Goal: Use online tool/utility: Utilize a website feature to perform a specific function

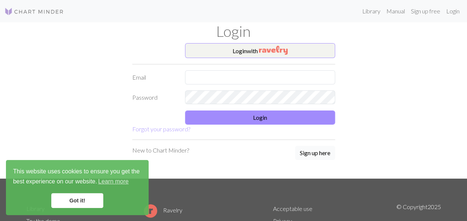
click at [320, 150] on button "Sign up here" at bounding box center [315, 153] width 40 height 14
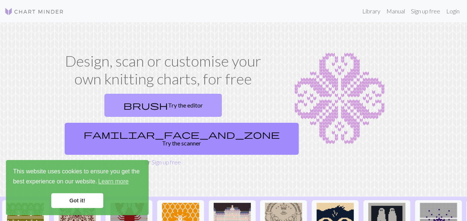
click at [123, 113] on link "brush Try the editor" at bounding box center [162, 105] width 117 height 23
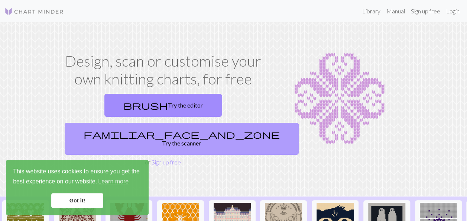
click at [221, 123] on link "familiar_face_and_zone Try the scanner" at bounding box center [182, 139] width 234 height 32
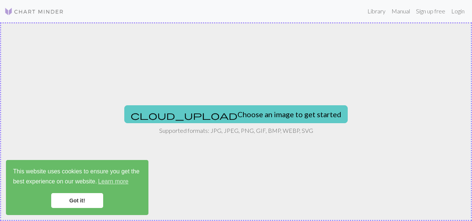
click at [223, 115] on button "cloud_upload Choose an image to get started" at bounding box center [235, 114] width 223 height 18
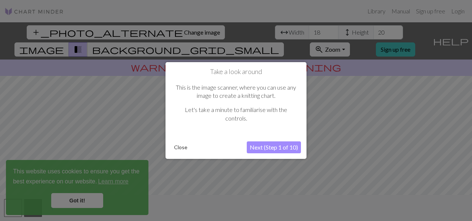
click at [179, 146] on button "Close" at bounding box center [180, 146] width 19 height 11
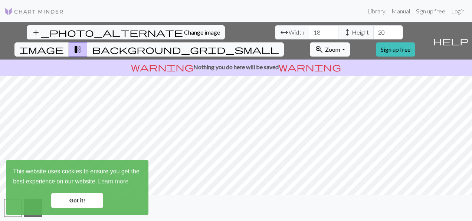
click at [279, 44] on span "background_grid_small" at bounding box center [185, 49] width 187 height 10
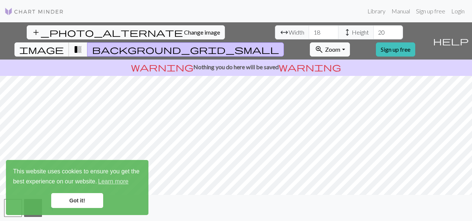
click at [64, 44] on span "image" at bounding box center [41, 49] width 45 height 10
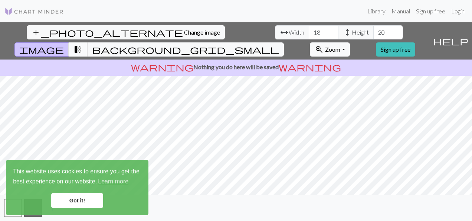
click at [82, 44] on span "transition_fade" at bounding box center [78, 49] width 9 height 10
click at [284, 42] on button "background_grid_small" at bounding box center [185, 49] width 197 height 14
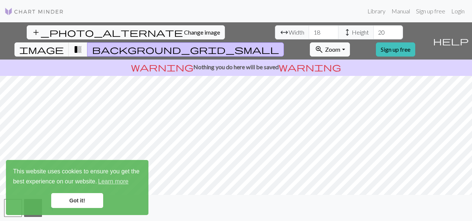
click at [284, 42] on button "background_grid_small" at bounding box center [185, 49] width 197 height 14
click at [82, 44] on span "transition_fade" at bounding box center [78, 49] width 9 height 10
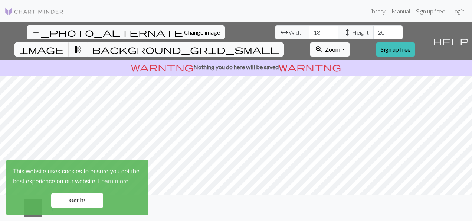
click at [64, 44] on span "image" at bounding box center [41, 49] width 45 height 10
click at [340, 46] on span "Zoom" at bounding box center [332, 49] width 15 height 7
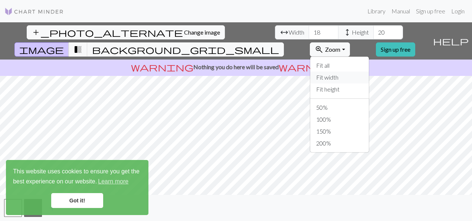
click at [369, 71] on button "Fit width" at bounding box center [339, 77] width 59 height 12
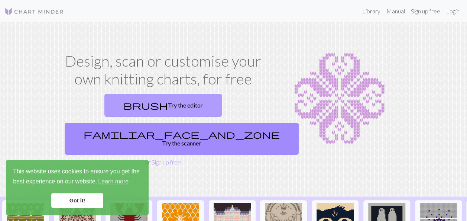
click at [127, 104] on link "brush Try the editor" at bounding box center [162, 105] width 117 height 23
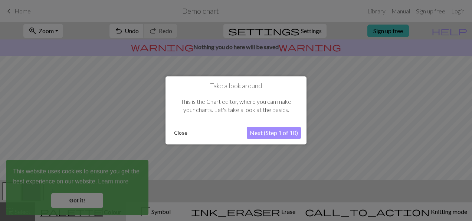
click at [180, 133] on button "Close" at bounding box center [180, 132] width 19 height 11
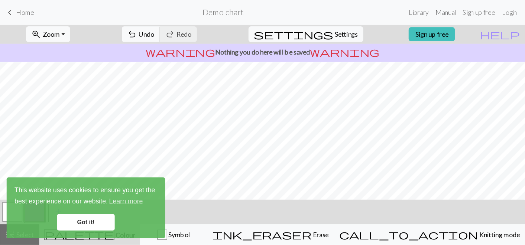
scroll to position [0, 0]
click at [66, 202] on link "Got it!" at bounding box center [77, 200] width 52 height 15
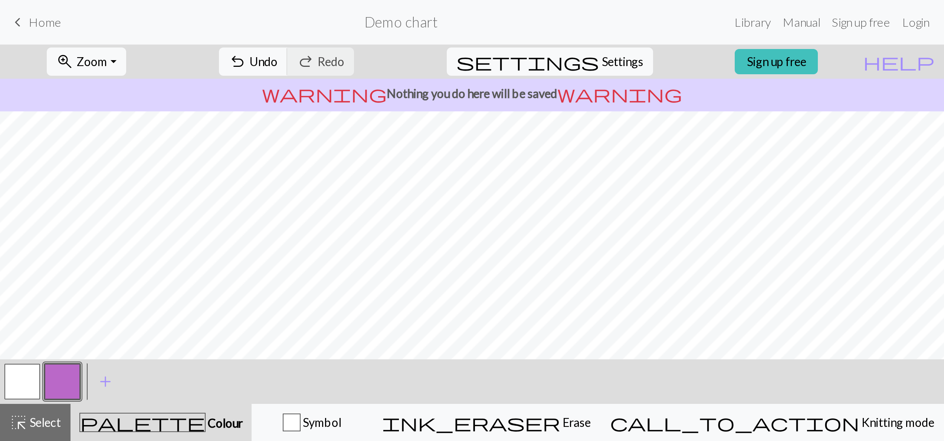
scroll to position [0, 0]
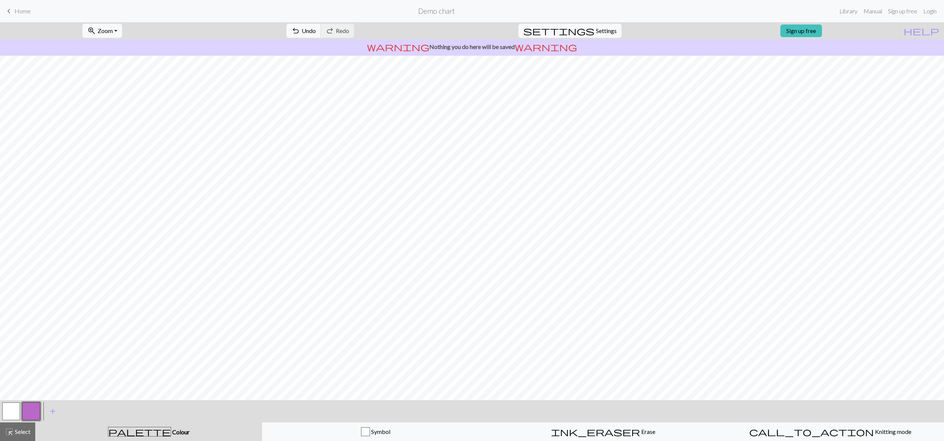
click at [15, 220] on button "button" at bounding box center [11, 411] width 18 height 18
click at [466, 220] on html "This website uses cookies to ensure you get the best experience on our website.…" at bounding box center [472, 220] width 944 height 441
click at [466, 36] on button "settings Settings" at bounding box center [570, 31] width 103 height 14
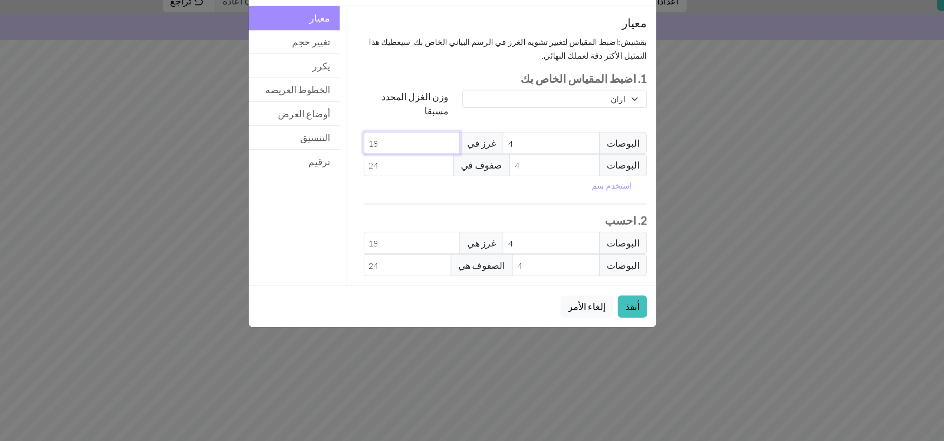
select select "custom"
type input "19"
click at [466, 114] on input "19" at bounding box center [447, 121] width 62 height 14
type input "20"
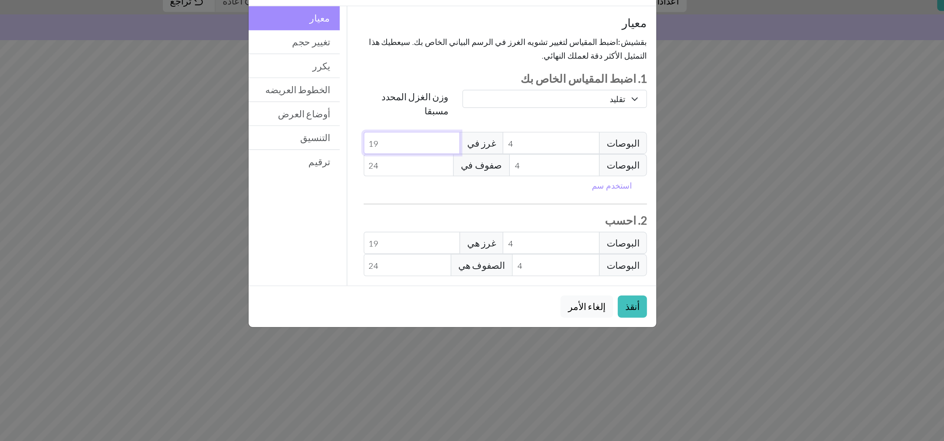
type input "20"
click at [466, 114] on input "20" at bounding box center [447, 121] width 62 height 14
type input "21"
click at [466, 114] on input "21" at bounding box center [447, 121] width 62 height 14
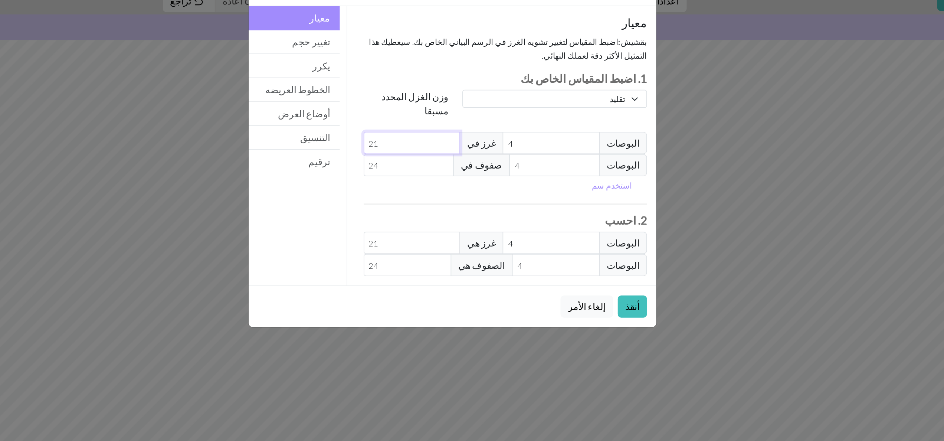
type input "22"
click at [466, 114] on input "22" at bounding box center [447, 121] width 62 height 14
type input "23"
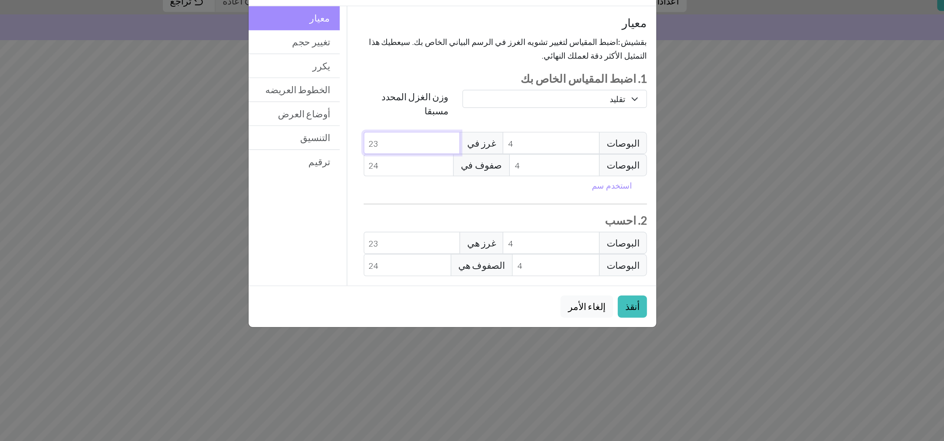
click at [466, 114] on input "23" at bounding box center [447, 121] width 62 height 14
type input "24"
click at [466, 114] on input "24" at bounding box center [447, 121] width 62 height 14
type input "25"
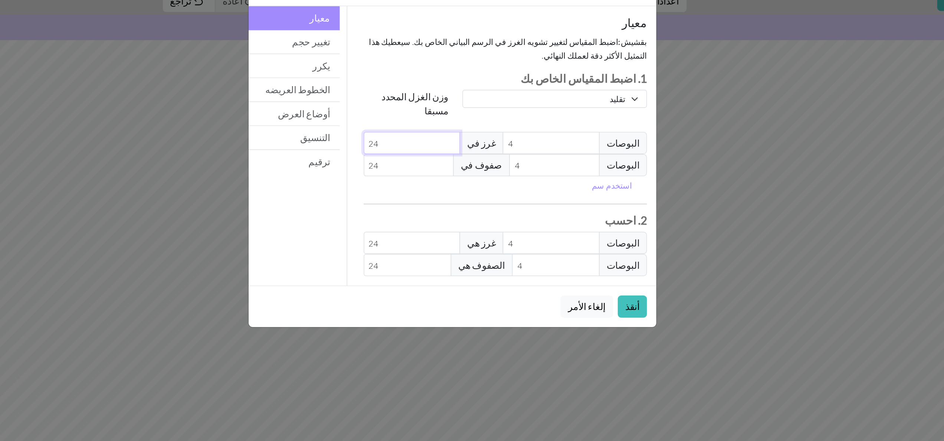
type input "25"
click at [466, 114] on input "25" at bounding box center [447, 121] width 62 height 14
type input "25"
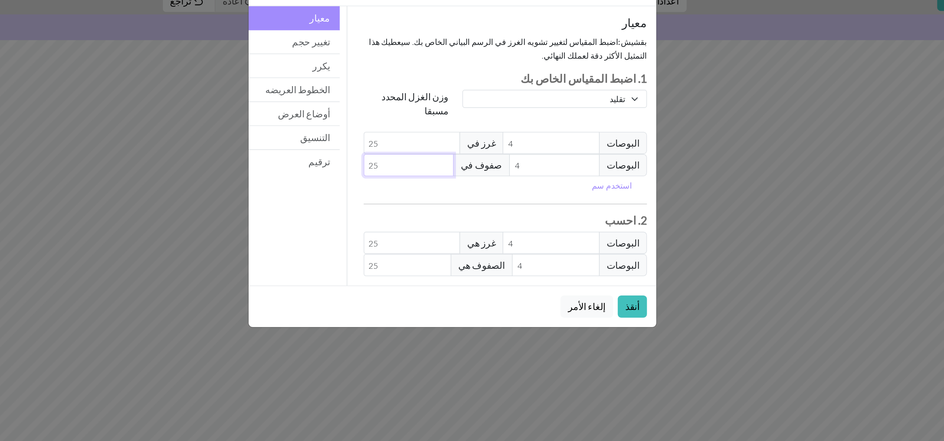
click at [466, 128] on input "25" at bounding box center [445, 135] width 58 height 14
type input "26"
click at [466, 128] on input "26" at bounding box center [445, 135] width 58 height 14
type input "27"
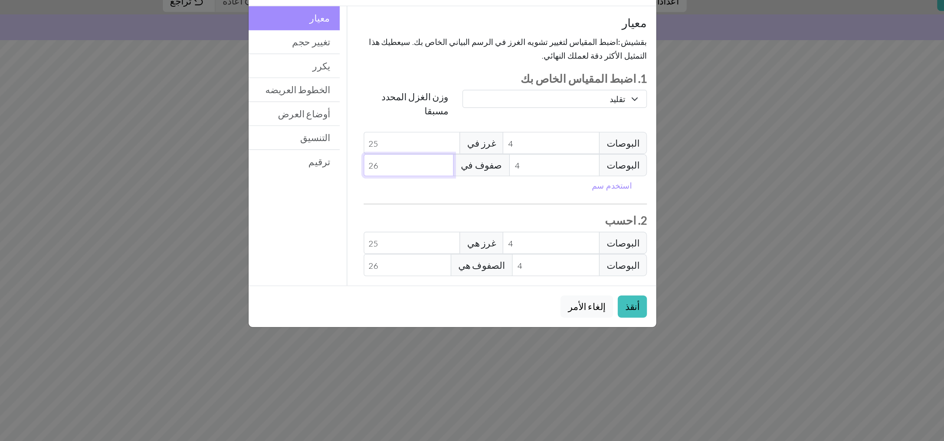
type input "27"
click at [466, 128] on input "27" at bounding box center [445, 135] width 58 height 14
click at [466, 218] on button "أنقذ" at bounding box center [586, 225] width 19 height 14
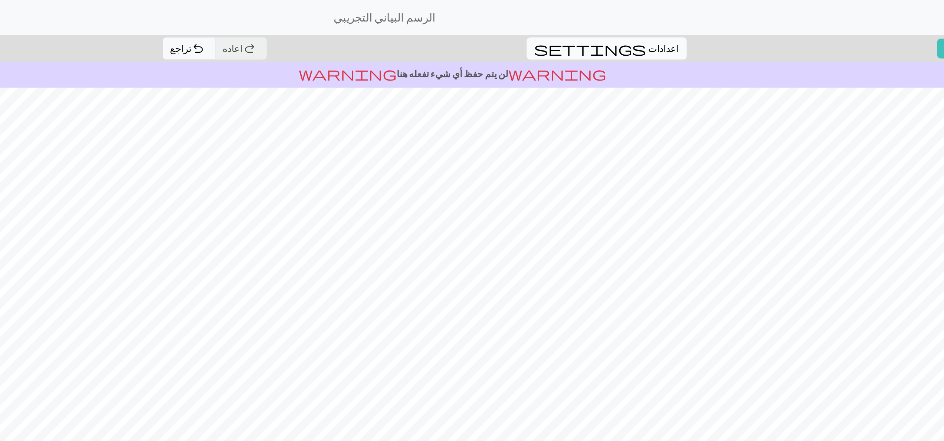
click at [466, 32] on span "اعدادات" at bounding box center [606, 30] width 19 height 9
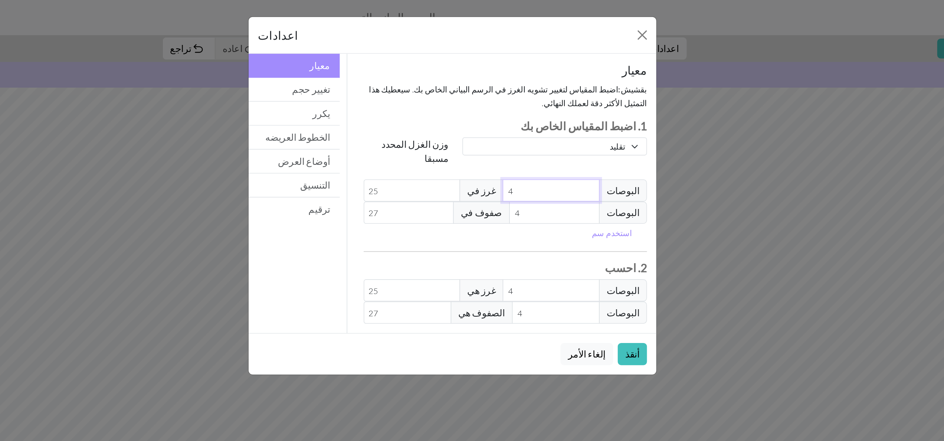
click at [466, 116] on input "4" at bounding box center [535, 121] width 62 height 14
type input "5"
type input "20"
click at [466, 114] on input "5" at bounding box center [535, 121] width 62 height 14
type input "6"
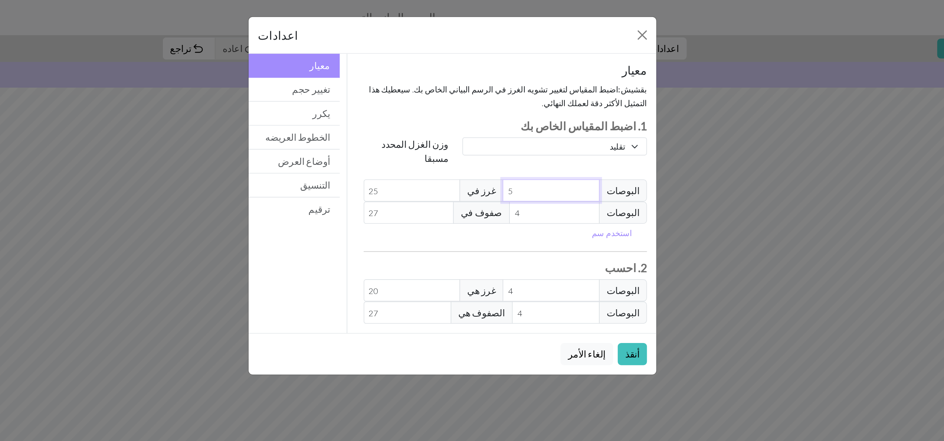
type input "16.67"
type input "6"
click at [466, 114] on input "6" at bounding box center [535, 121] width 62 height 14
type input "5"
type input "21.6"
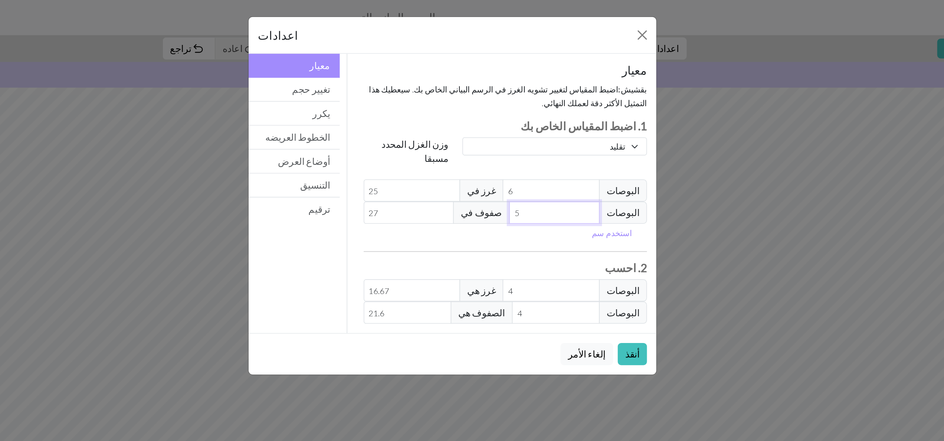
type input "5"
click at [466, 128] on input "5" at bounding box center [537, 135] width 58 height 14
click at [466, 220] on button "أنقذ" at bounding box center [586, 225] width 19 height 14
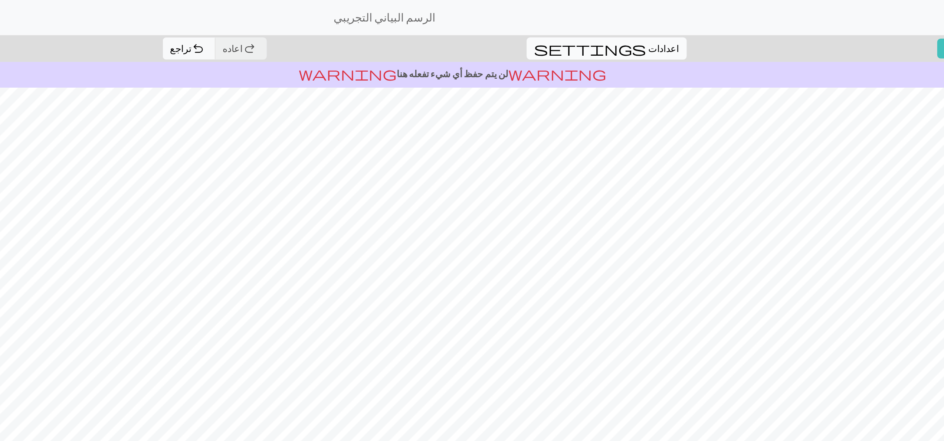
click at [466, 25] on button "settings اعدادات" at bounding box center [570, 31] width 102 height 14
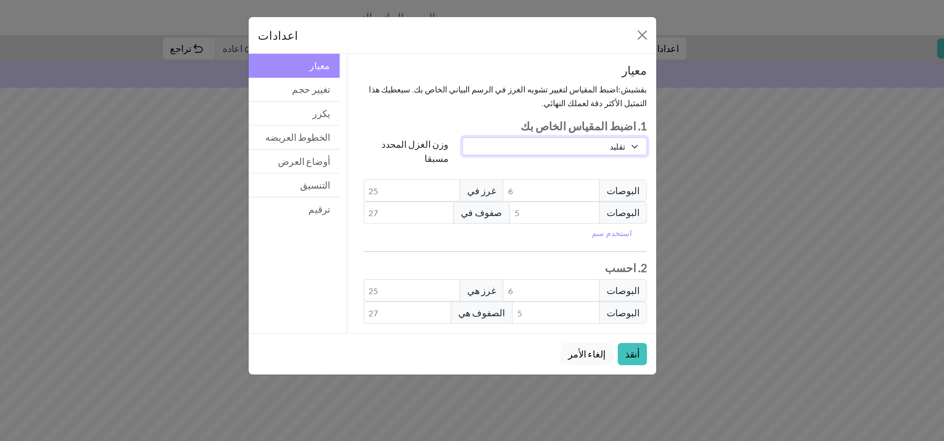
click at [466, 93] on select "تقليد مربع الدانتيل الإصبع الخفيف الاصبع رياضة متماسكة مزدوجة الصوفي اران جل سو…" at bounding box center [537, 93] width 117 height 12
select select "dk"
click at [466, 87] on select "تقليد مربع الدانتيل الإصبع الخفيف الاصبع رياضة متماسكة مزدوجة الصوفي اران جل سو…" at bounding box center [537, 93] width 117 height 12
type input "22"
type input "4"
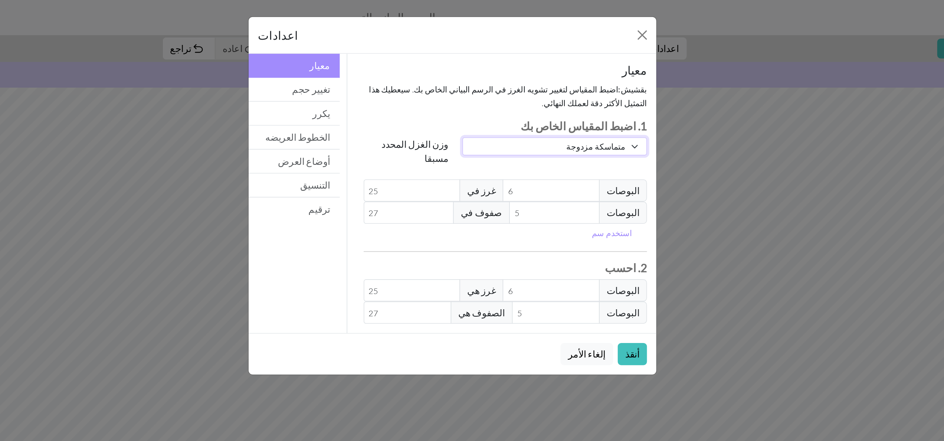
type input "30"
type input "4"
type input "33"
type input "37.5"
click at [466, 218] on button "أنقذ" at bounding box center [586, 225] width 19 height 14
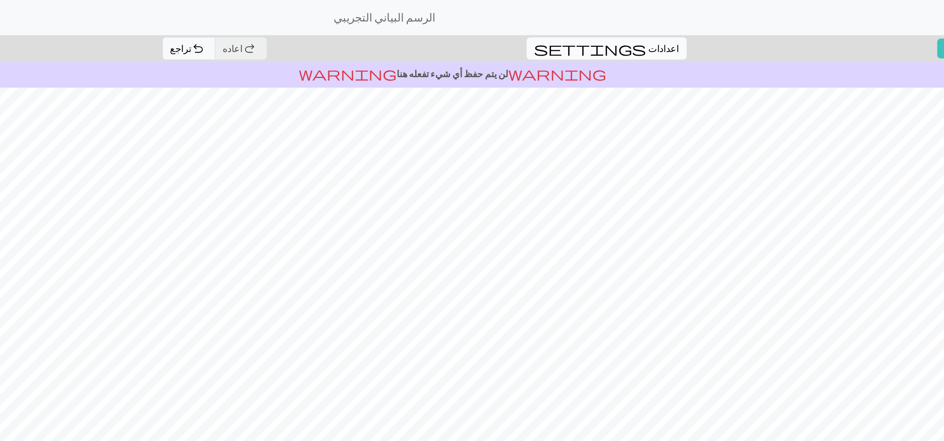
click at [466, 26] on span "settings" at bounding box center [559, 31] width 71 height 10
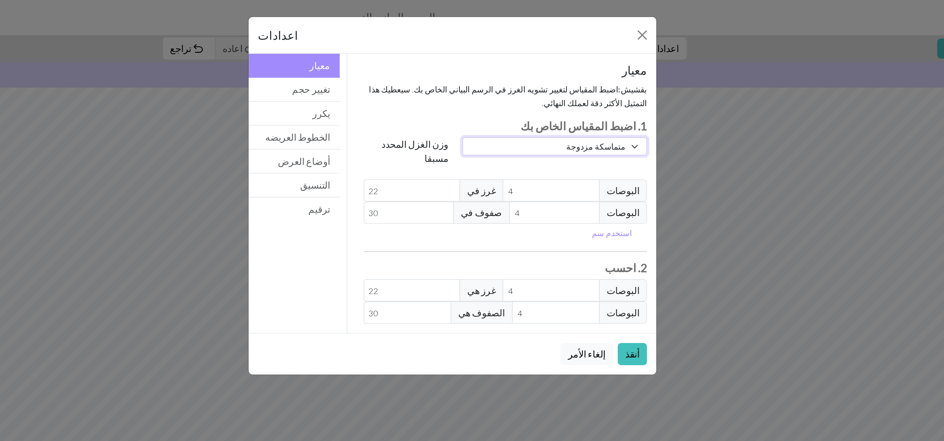
click at [466, 93] on select "تقليد مربع الدانتيل الإصبع الخفيف الاصبع رياضة متماسكة مزدوجة الصوفي اران جل سو…" at bounding box center [537, 93] width 117 height 12
select select "superbulky"
click at [466, 87] on select "تقليد مربع الدانتيل الإصبع الخفيف الاصبع رياضة متماسكة مزدوجة الصوفي اران جل سو…" at bounding box center [537, 93] width 117 height 12
type input "8"
type input "15"
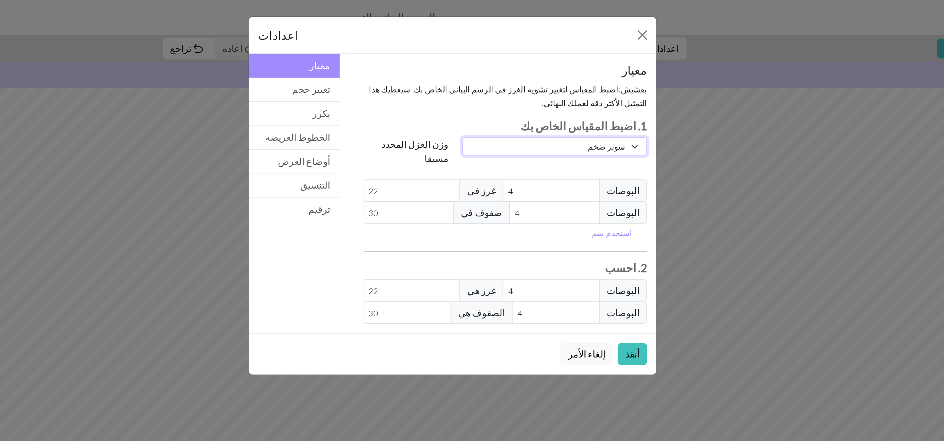
type input "8"
type input "15"
click at [466, 218] on button "أنقذ" at bounding box center [586, 225] width 19 height 14
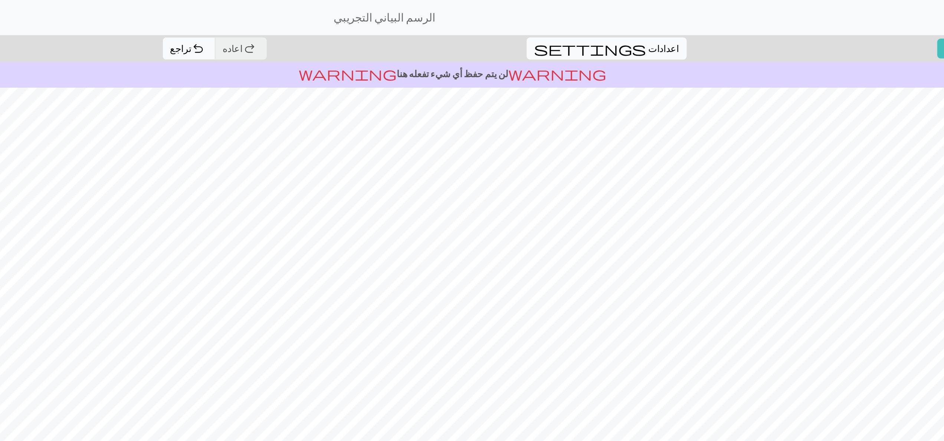
click at [466, 30] on span "settings" at bounding box center [559, 31] width 71 height 10
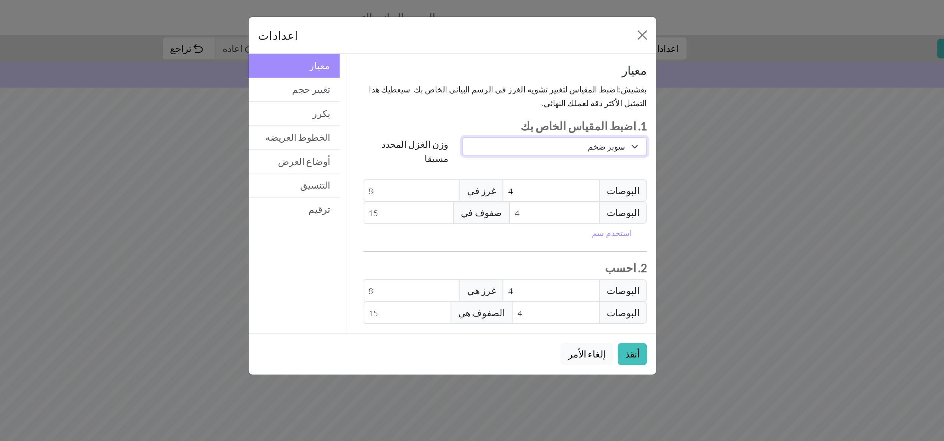
click at [466, 91] on select "تقليد مربع الدانتيل الإصبع الخفيف الاصبع رياضة متماسكة مزدوجة الصوفي اران جل سو…" at bounding box center [537, 93] width 117 height 12
select select "aran"
click at [466, 87] on select "تقليد مربع الدانتيل الإصبع الخفيف الاصبع رياضة متماسكة مزدوجة الصوفي اران جل سو…" at bounding box center [537, 93] width 117 height 12
type input "18"
type input "24"
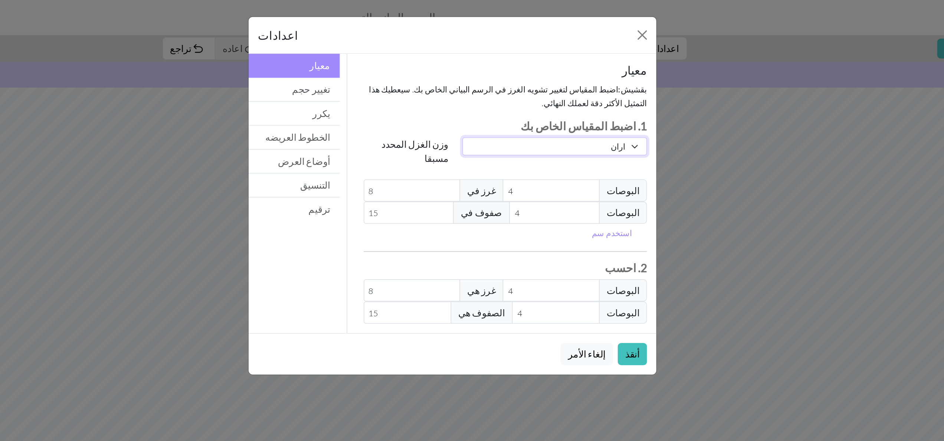
type input "18"
type input "24"
click at [466, 220] on button "أنقذ" at bounding box center [586, 225] width 19 height 14
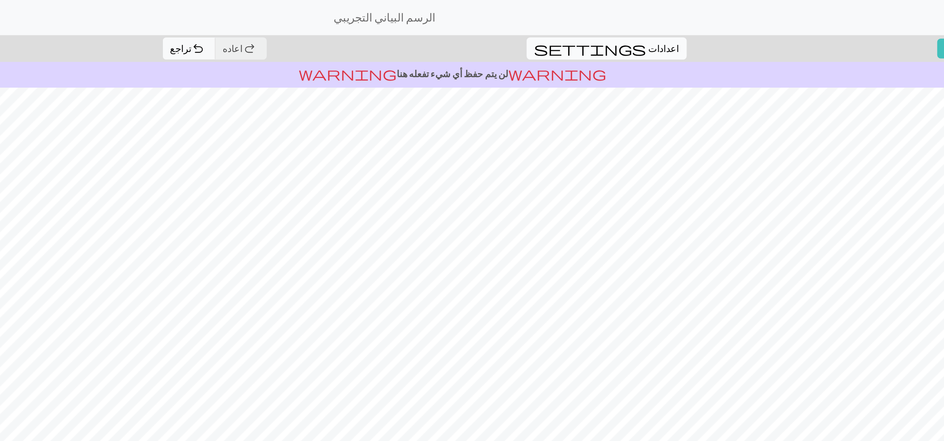
click at [466, 30] on button "settings اعدادات" at bounding box center [570, 31] width 102 height 14
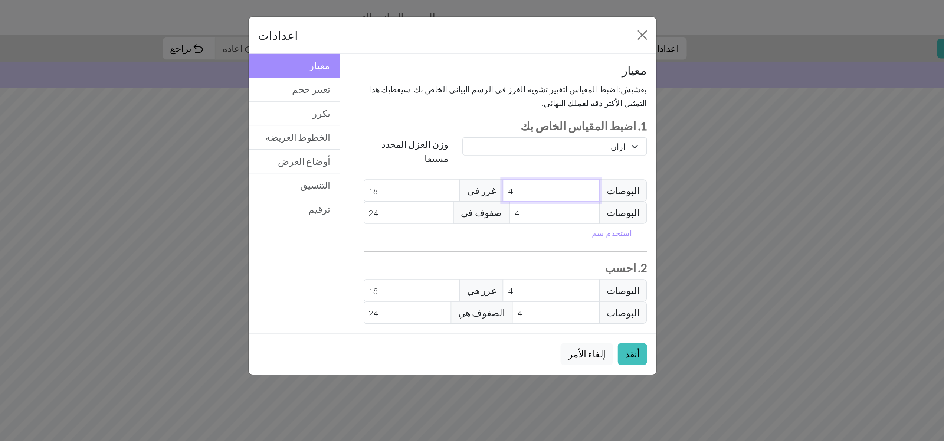
select select "custom"
type input "5"
type input "14.4"
click at [466, 114] on input "5" at bounding box center [535, 121] width 62 height 14
type input "6"
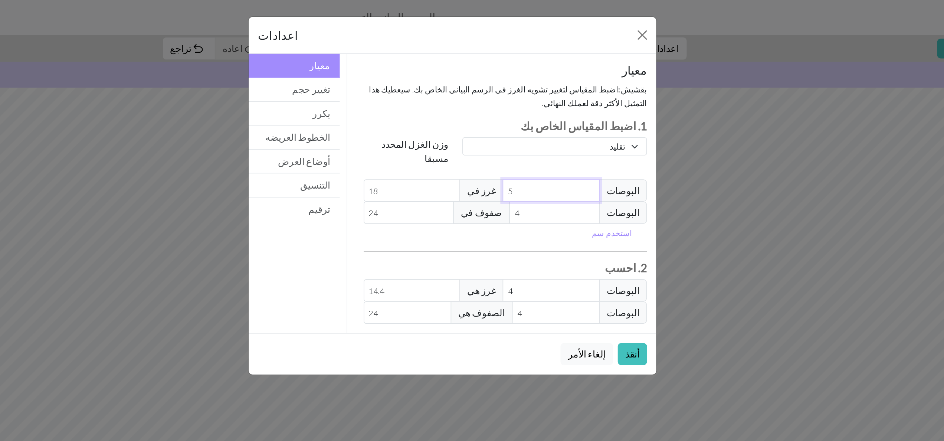
type input "12"
click at [466, 114] on input "6" at bounding box center [535, 121] width 62 height 14
type input "7"
type input "10.29"
click at [466, 114] on input "7" at bounding box center [535, 121] width 62 height 14
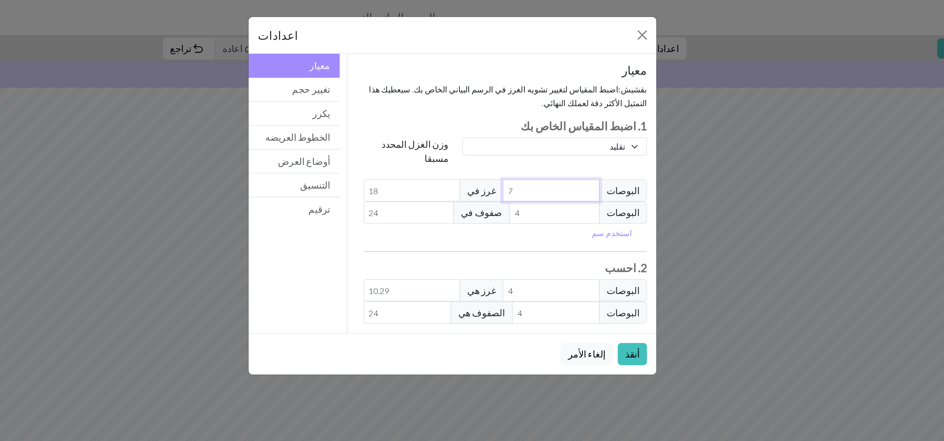
type input "8"
type input "9"
click at [466, 114] on input "8" at bounding box center [535, 121] width 62 height 14
type input "9"
type input "8"
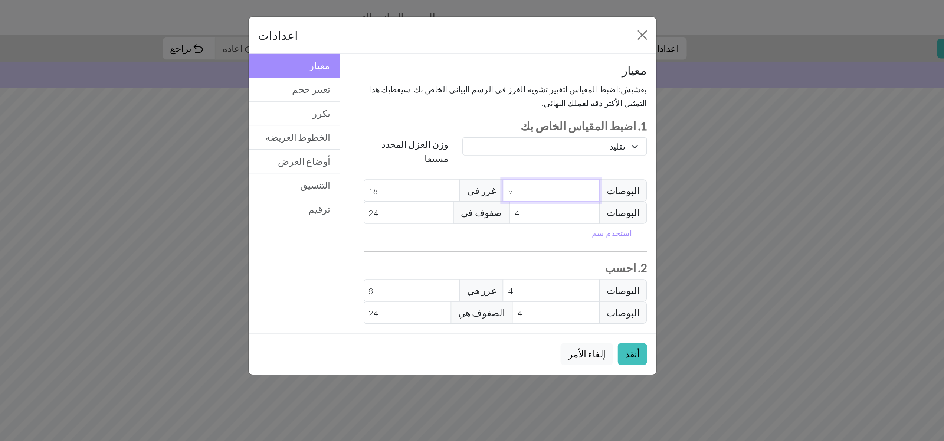
click at [466, 114] on input "9" at bounding box center [535, 121] width 62 height 14
type input "10"
type input "7.2"
type input "10"
click at [466, 114] on input "10" at bounding box center [535, 121] width 62 height 14
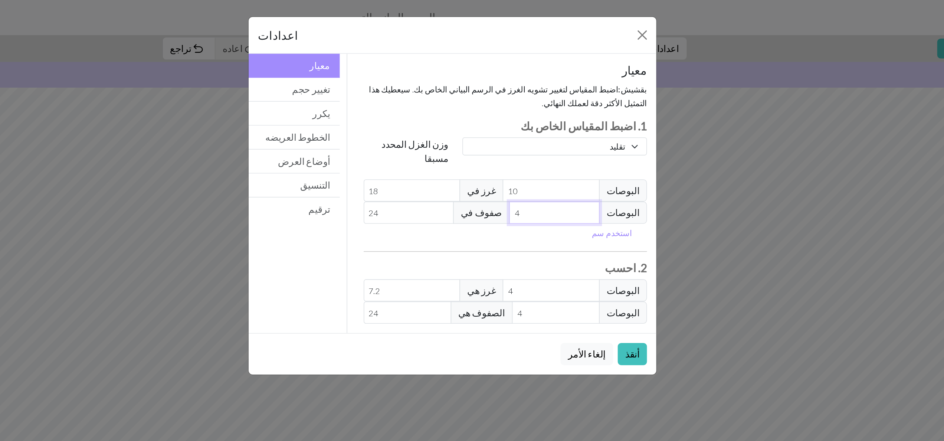
type input "5"
type input "19.2"
click at [466, 128] on input "5" at bounding box center [537, 135] width 58 height 14
type input "6"
type input "16"
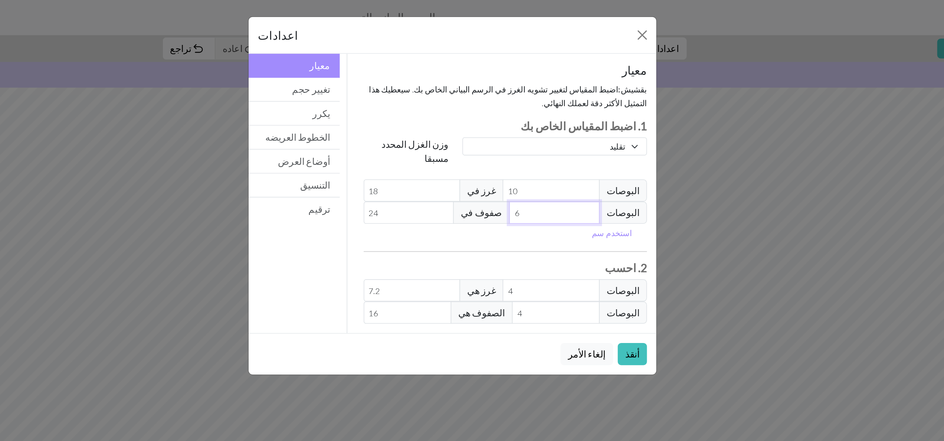
click at [466, 128] on input "6" at bounding box center [537, 135] width 58 height 14
type input "7"
type input "13.71"
type input "7"
click at [466, 128] on input "7" at bounding box center [537, 135] width 58 height 14
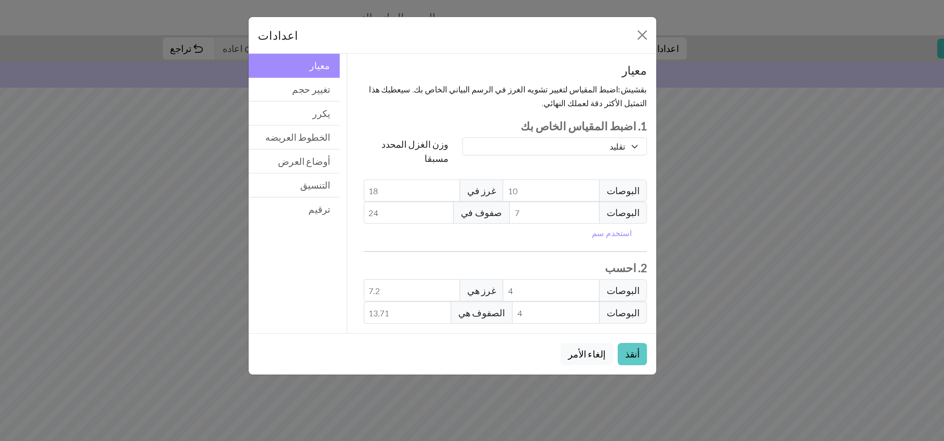
click at [466, 220] on button "أنقذ" at bounding box center [586, 225] width 19 height 14
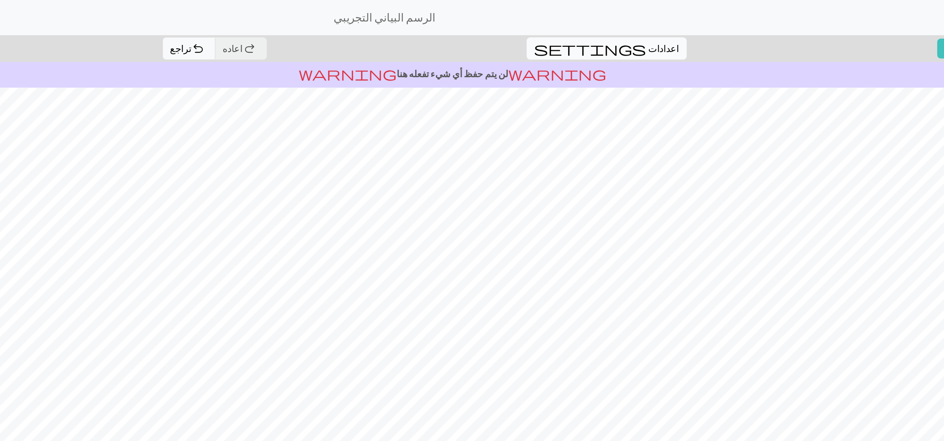
click at [466, 31] on button "settings اعدادات" at bounding box center [570, 31] width 102 height 14
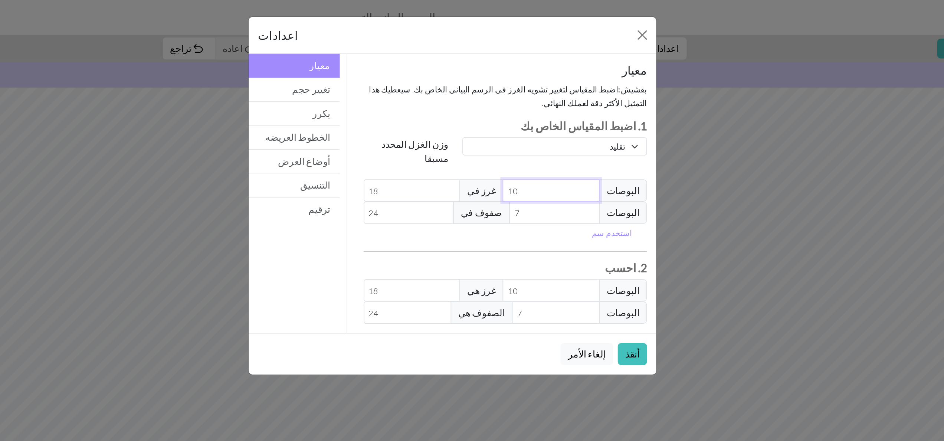
type input "9"
type input "20"
click at [466, 114] on input "9" at bounding box center [535, 121] width 62 height 14
type input "8"
type input "22.5"
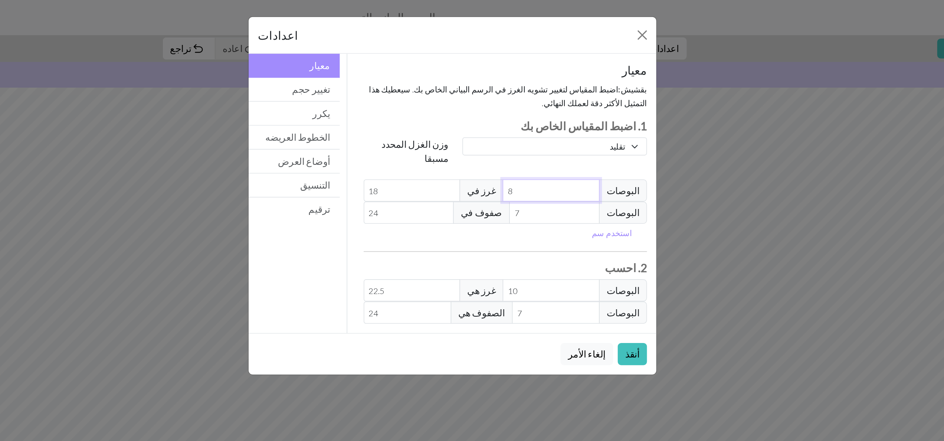
click at [466, 114] on input "8" at bounding box center [535, 121] width 62 height 14
type input "7"
type input "25.71"
type input "6"
type input "30"
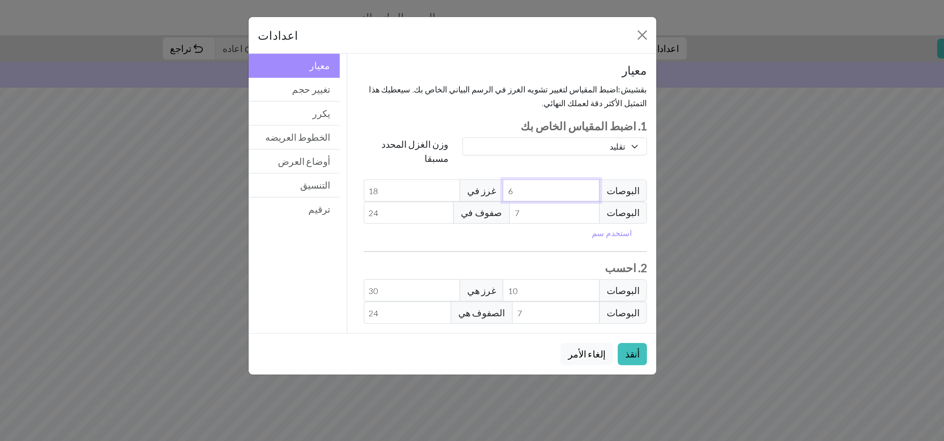
type input "5"
type input "36"
type input "4"
type input "45"
click at [466, 114] on input "4" at bounding box center [535, 121] width 62 height 14
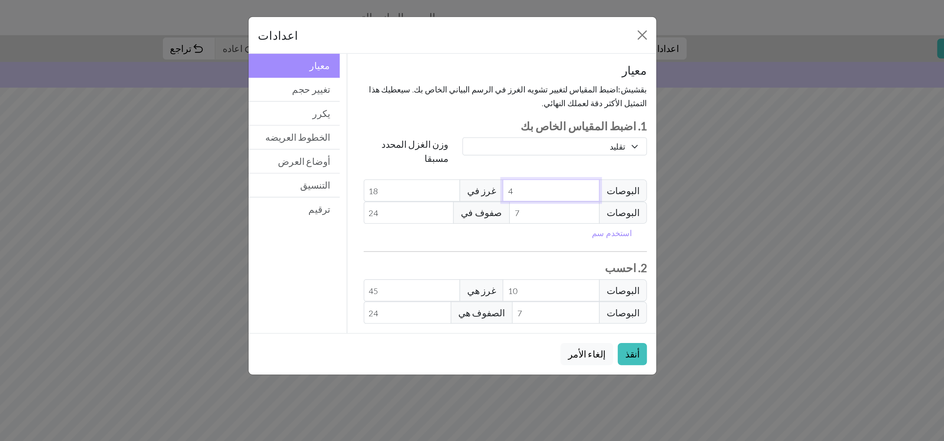
type input "3"
type input "60"
click at [466, 114] on input "3" at bounding box center [535, 121] width 62 height 14
type input "4"
type input "45"
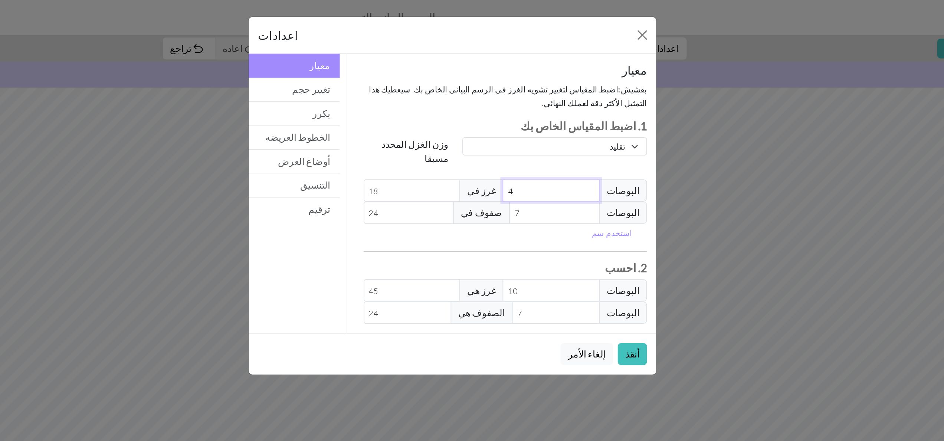
type input "4"
click at [466, 114] on input "4" at bounding box center [535, 121] width 62 height 14
type input "6"
type input "28"
click at [466, 128] on input "6" at bounding box center [537, 135] width 58 height 14
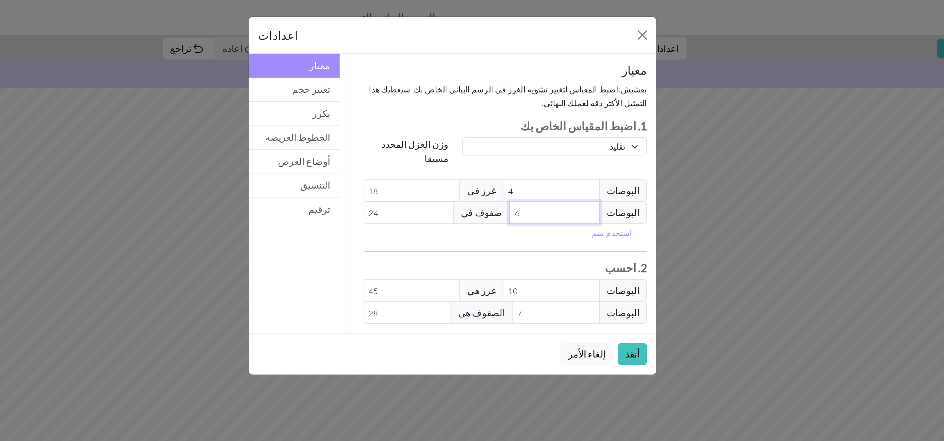
type input "5"
type input "33.6"
click at [466, 128] on input "5" at bounding box center [537, 135] width 58 height 14
type input "4"
type input "42"
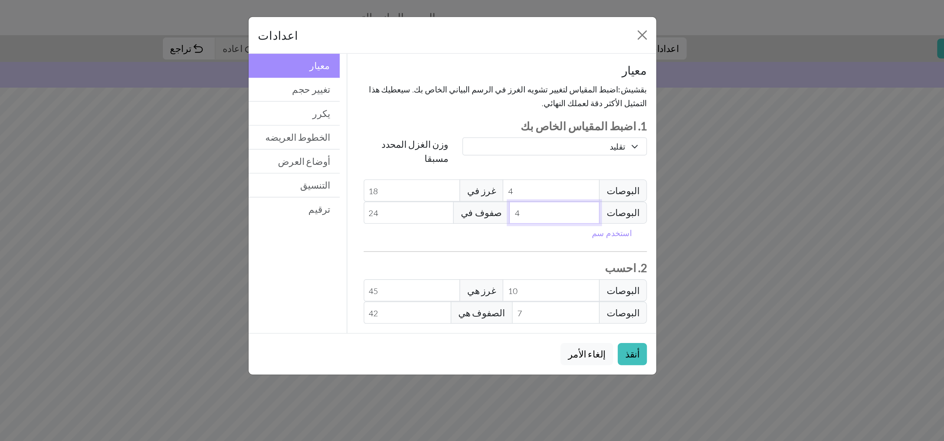
type input "4"
click at [466, 128] on input "4" at bounding box center [537, 135] width 58 height 14
click at [466, 220] on button "أنقذ" at bounding box center [586, 225] width 19 height 14
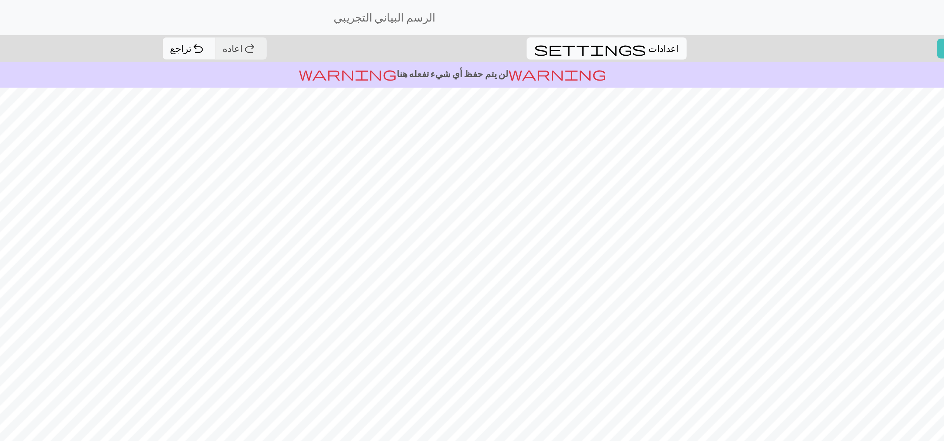
click at [466, 30] on span "settings" at bounding box center [559, 31] width 71 height 10
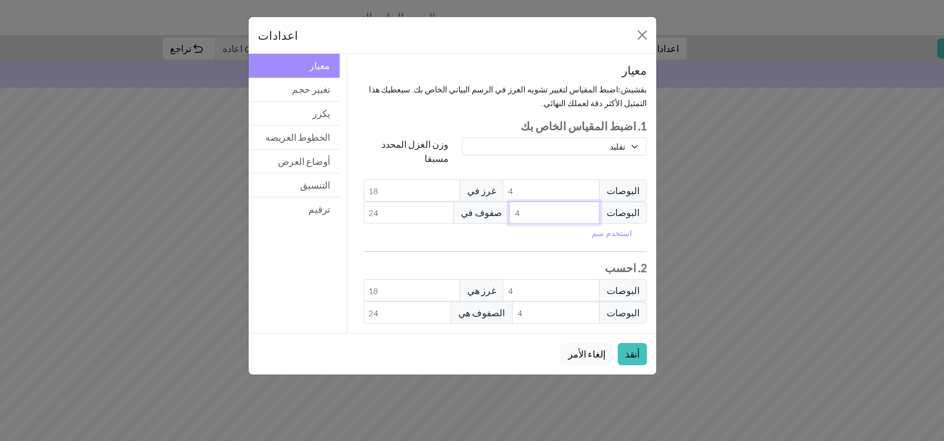
type input "3"
type input "32"
type input "3"
click at [466, 128] on input "3" at bounding box center [537, 135] width 58 height 14
click at [466, 218] on button "أنقذ" at bounding box center [586, 225] width 19 height 14
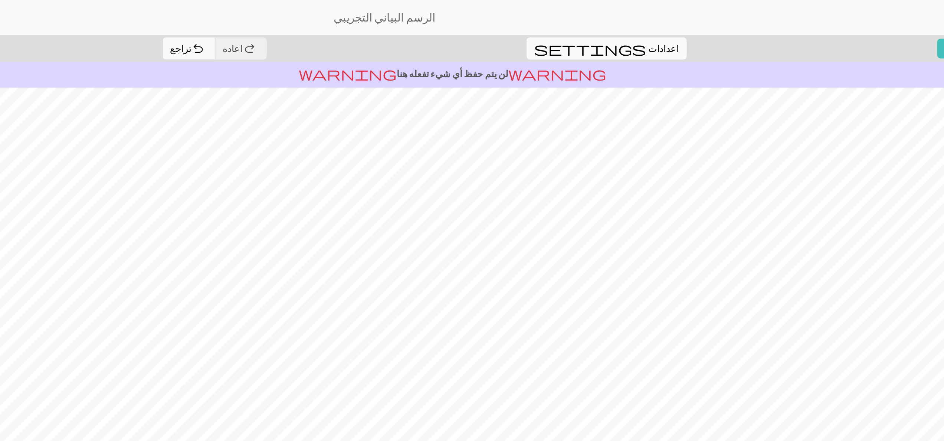
click at [466, 24] on button "settings اعدادات" at bounding box center [570, 31] width 102 height 14
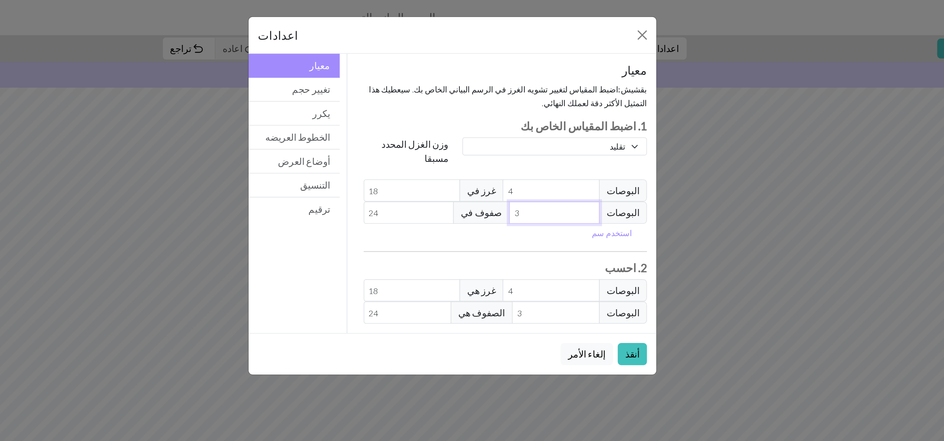
type input "2"
type input "36"
type input "2"
click at [466, 129] on input "2" at bounding box center [537, 135] width 58 height 14
click at [466, 142] on button "استخدم سم" at bounding box center [574, 148] width 32 height 12
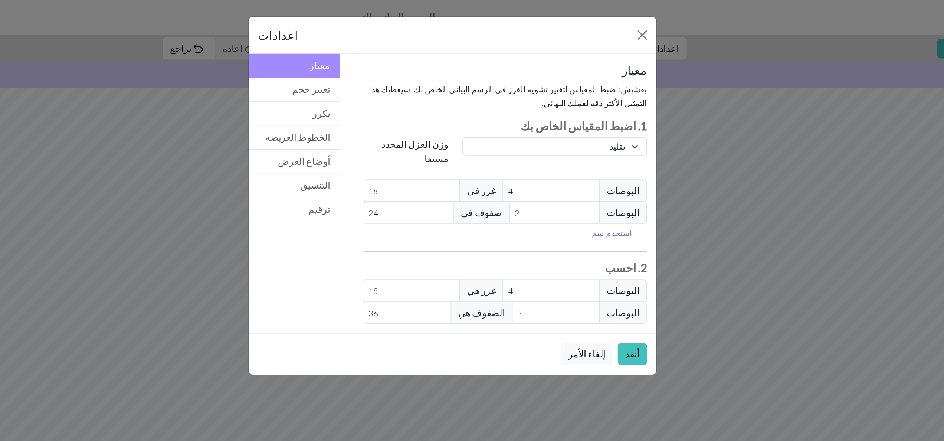
type input "10.16"
type input "5.08"
type input "10.16"
type input "7.62"
click at [466, 218] on button "أنقذ" at bounding box center [586, 225] width 19 height 14
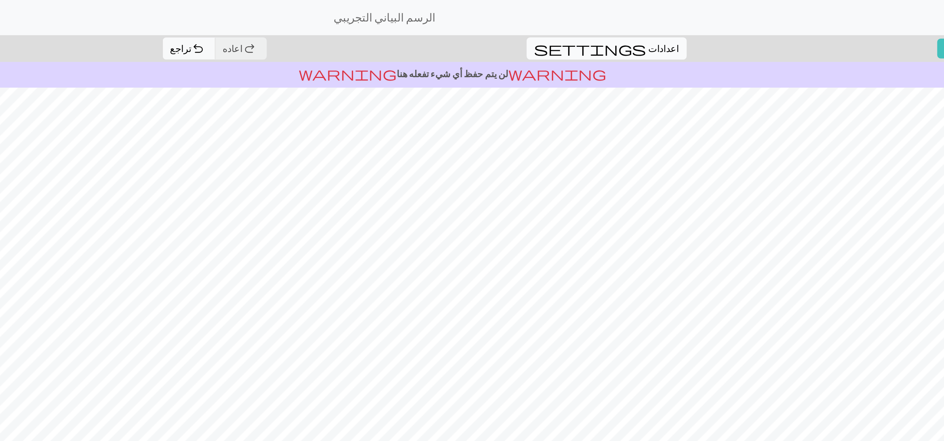
click at [466, 28] on span "اعدادات" at bounding box center [606, 30] width 19 height 9
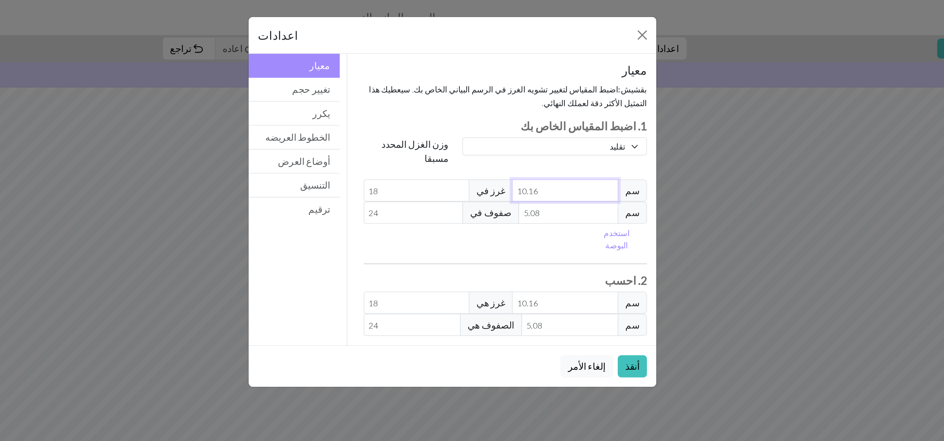
type input "9.16"
type input "19.97"
click at [466, 115] on input "9.16" at bounding box center [544, 121] width 68 height 14
type input "8.16"
type input "22.41"
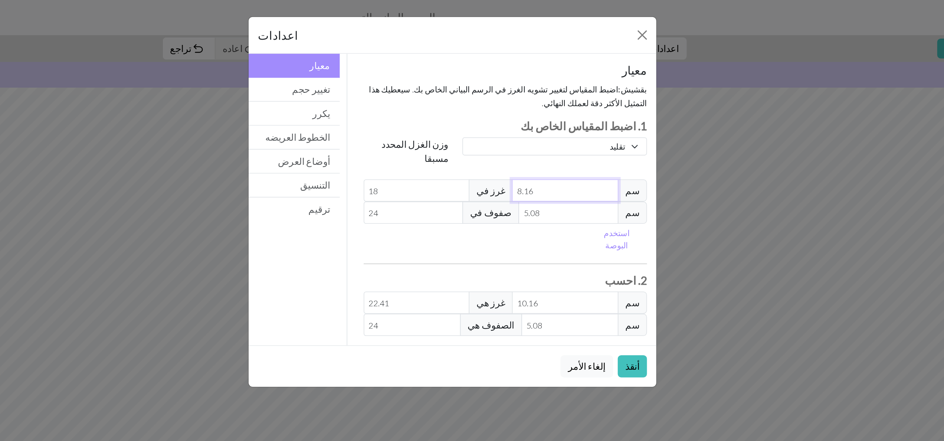
click at [466, 115] on input "8.16" at bounding box center [544, 121] width 68 height 14
type input "7.16"
type input "25.54"
click at [466, 115] on input "7.16" at bounding box center [544, 121] width 68 height 14
type input "6.16"
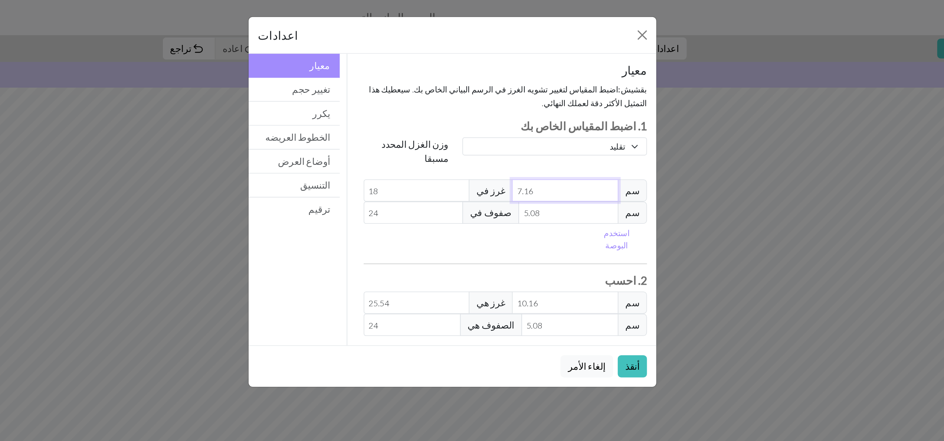
type input "29.69"
type input "6.16"
click at [466, 115] on input "6.16" at bounding box center [544, 121] width 68 height 14
click at [466, 220] on button "أنقذ" at bounding box center [586, 233] width 19 height 14
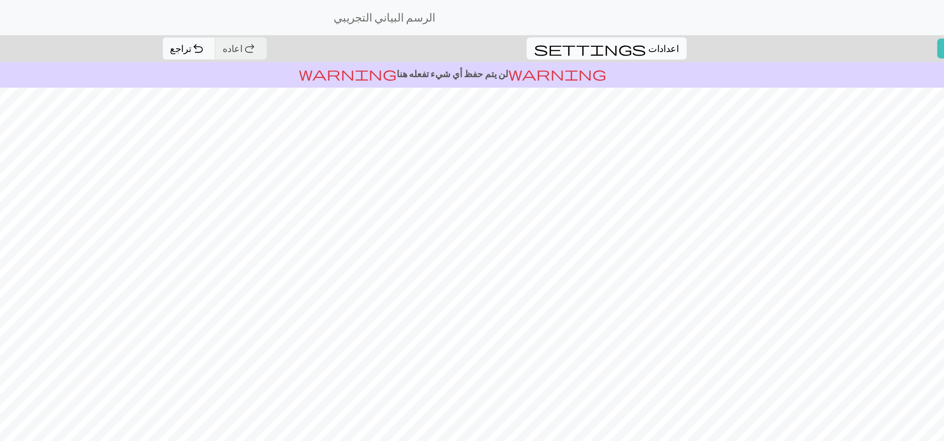
click at [466, 29] on span "اعدادات" at bounding box center [606, 30] width 19 height 9
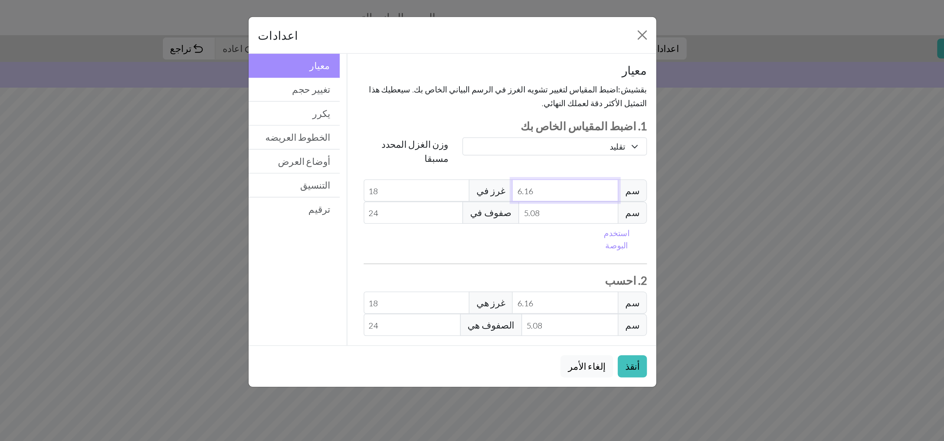
type input "5.16"
type input "21.49"
click at [466, 115] on input "5.16" at bounding box center [544, 121] width 68 height 14
type input "4.16"
type input "26.65"
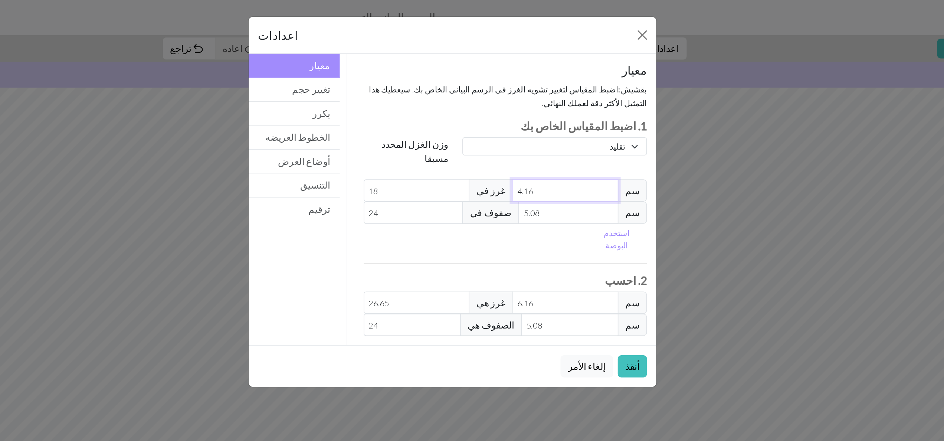
type input "4.16"
click at [466, 115] on input "4.16" at bounding box center [544, 121] width 68 height 14
click at [466, 220] on button "أنقذ" at bounding box center [586, 233] width 19 height 14
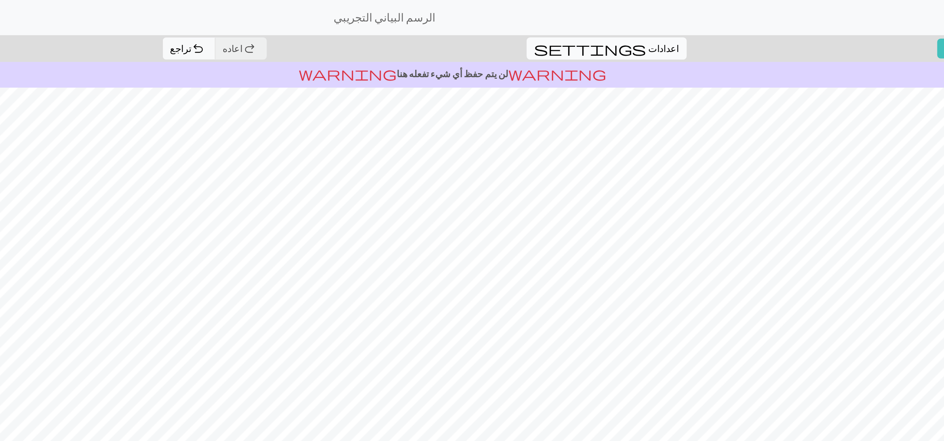
click at [466, 33] on span "اعدادات" at bounding box center [606, 30] width 19 height 9
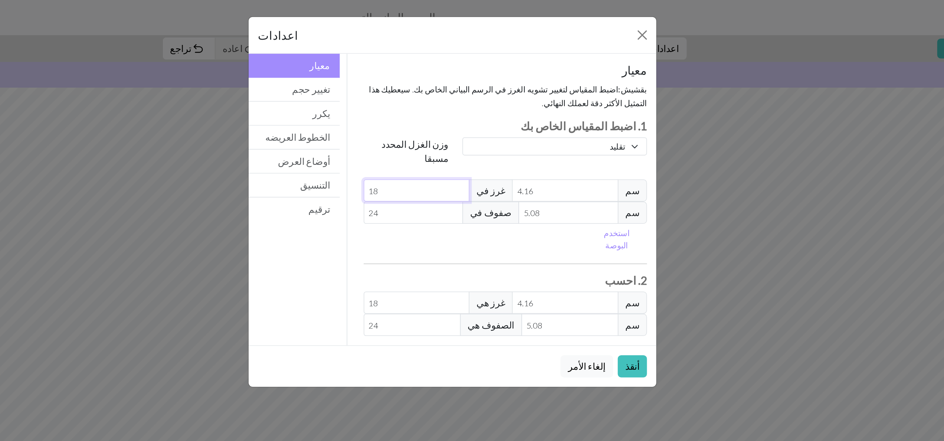
type input "19"
click at [466, 114] on input "19" at bounding box center [450, 121] width 68 height 14
type input "20"
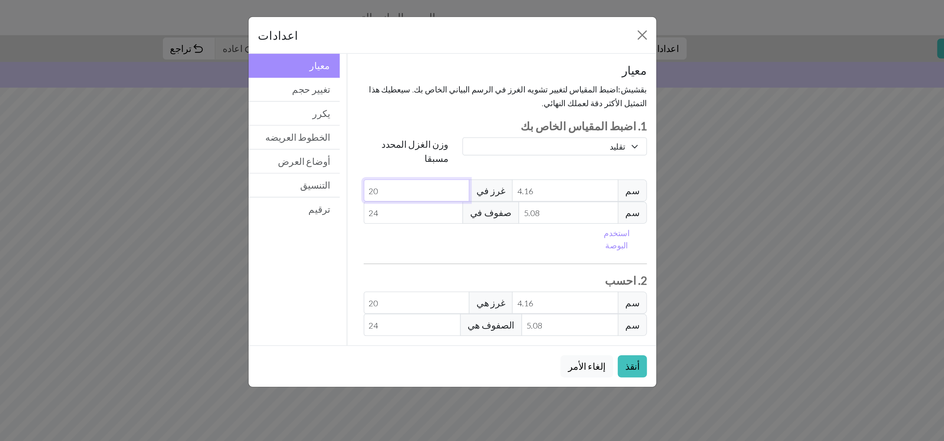
click at [466, 114] on input "20" at bounding box center [450, 121] width 68 height 14
type input "21"
click at [466, 114] on input "21" at bounding box center [450, 121] width 68 height 14
type input "22"
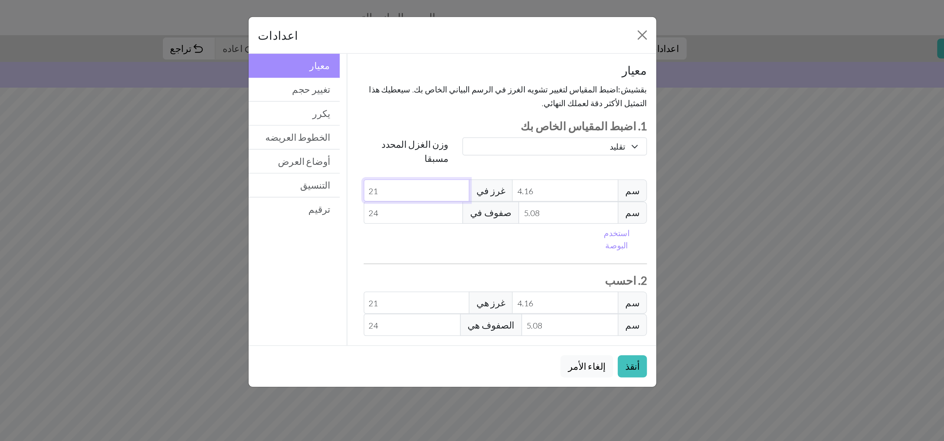
type input "22"
click at [466, 114] on input "22" at bounding box center [450, 121] width 68 height 14
type input "23"
click at [466, 114] on input "23" at bounding box center [450, 121] width 68 height 14
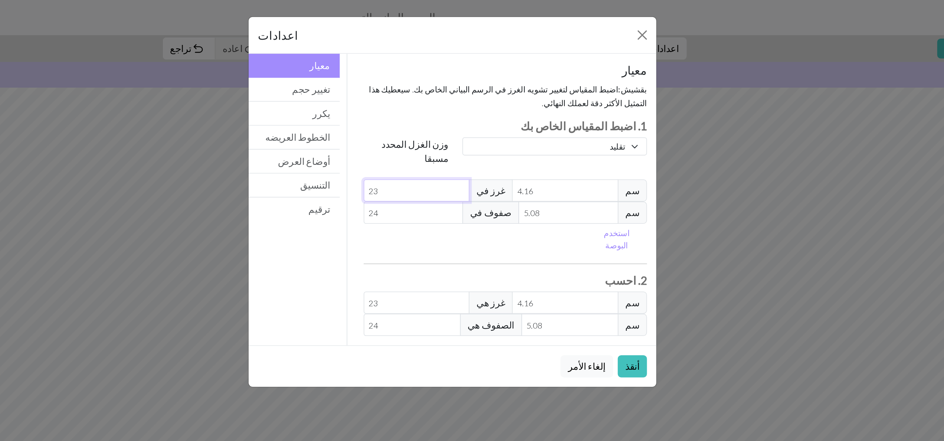
type input "24"
click at [466, 114] on input "24" at bounding box center [450, 121] width 68 height 14
type input "25"
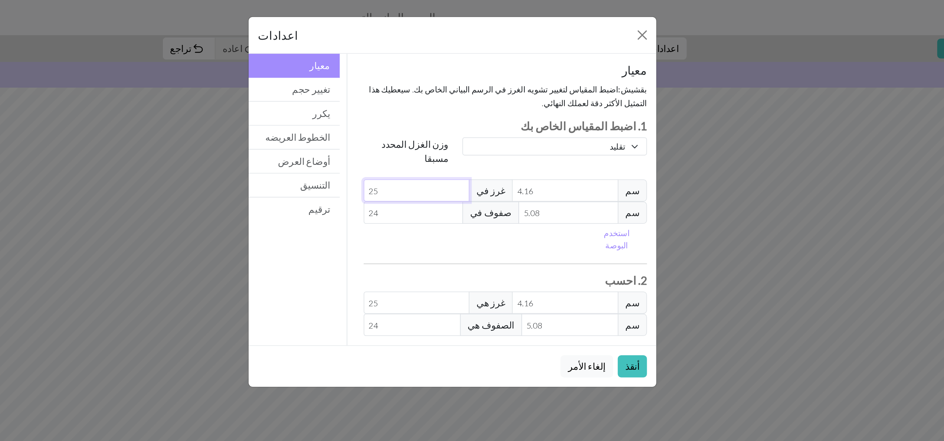
click at [466, 114] on input "25" at bounding box center [450, 121] width 68 height 14
type input "26"
click at [466, 114] on input "26" at bounding box center [450, 121] width 68 height 14
type input "27"
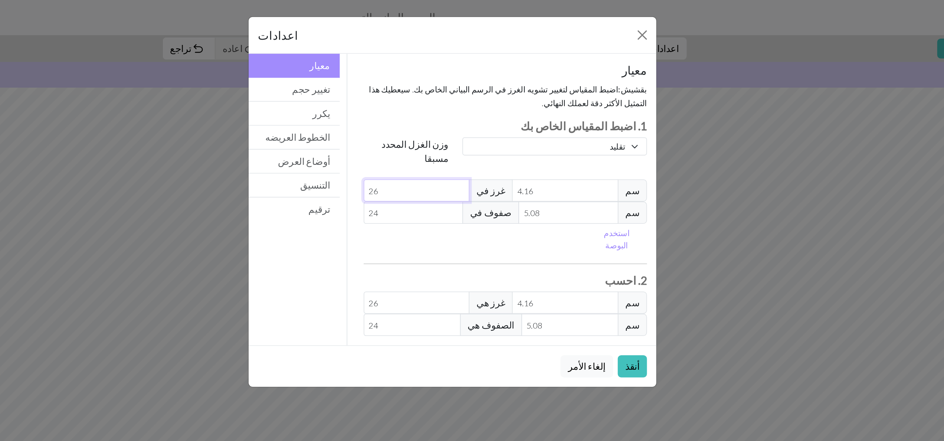
type input "27"
click at [466, 114] on input "27" at bounding box center [450, 121] width 68 height 14
type input "28"
click at [466, 114] on input "28" at bounding box center [450, 121] width 68 height 14
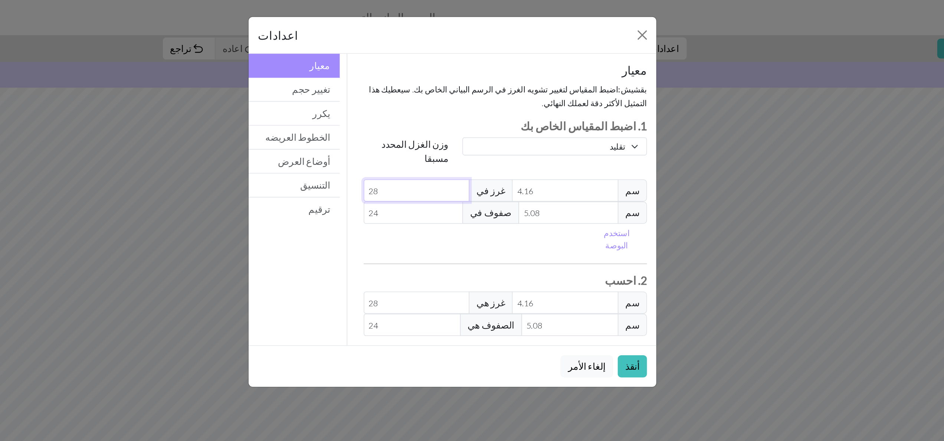
type input "29"
click at [466, 114] on input "29" at bounding box center [450, 121] width 68 height 14
type input "30"
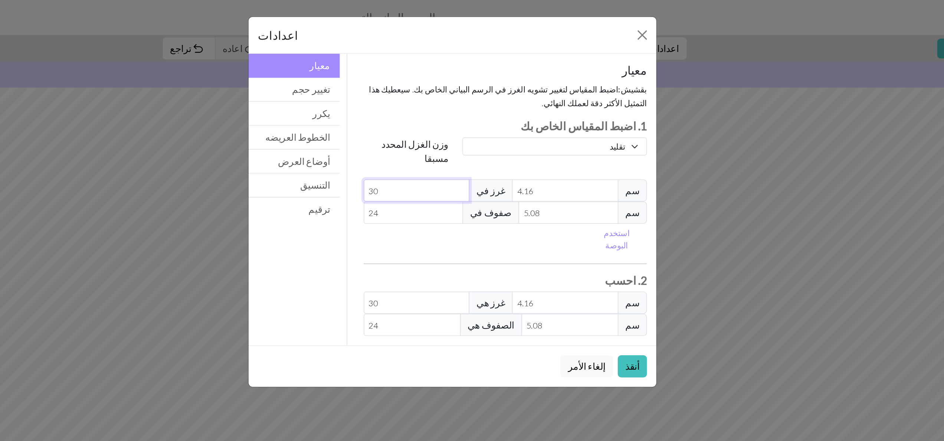
click at [466, 114] on input "30" at bounding box center [450, 121] width 68 height 14
type input "31"
click at [466, 114] on input "31" at bounding box center [450, 121] width 68 height 14
type input "32"
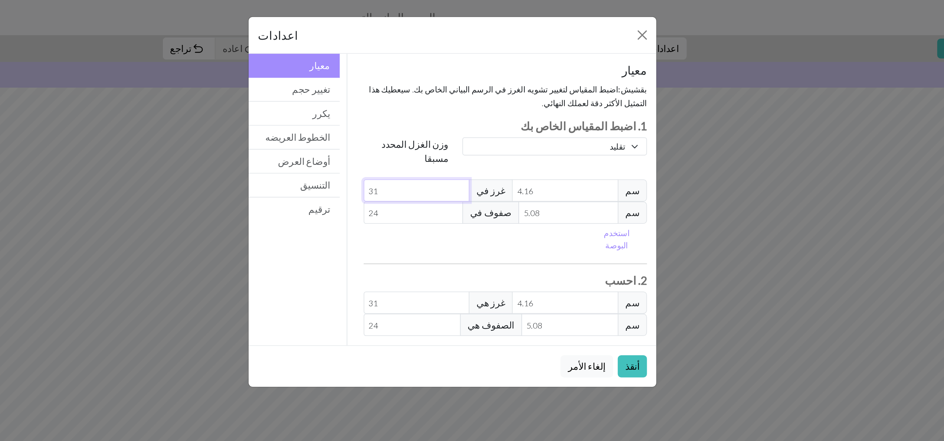
type input "32"
click at [466, 114] on input "32" at bounding box center [450, 121] width 68 height 14
type input "33"
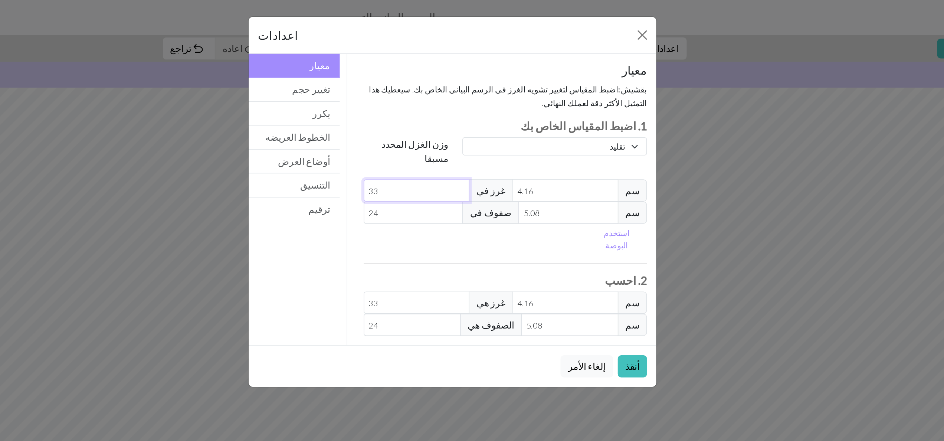
click at [466, 114] on input "33" at bounding box center [450, 121] width 68 height 14
click at [466, 220] on button "أنقذ" at bounding box center [586, 233] width 19 height 14
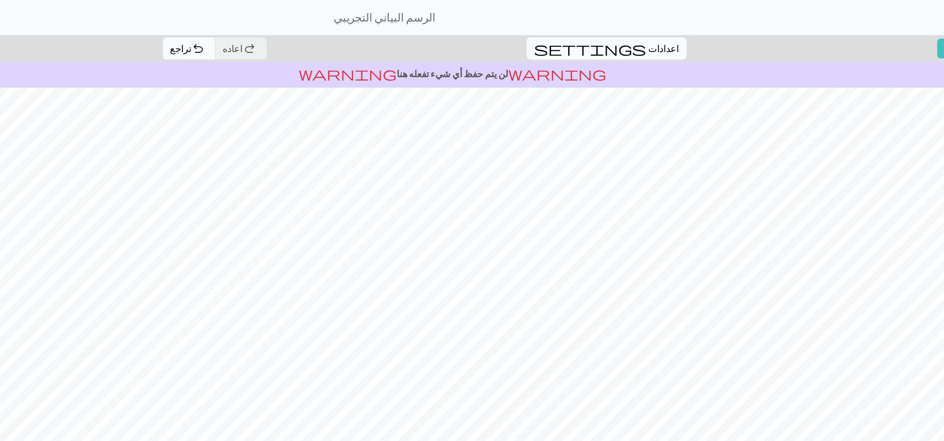
click at [466, 30] on span "اعدادات" at bounding box center [606, 30] width 19 height 9
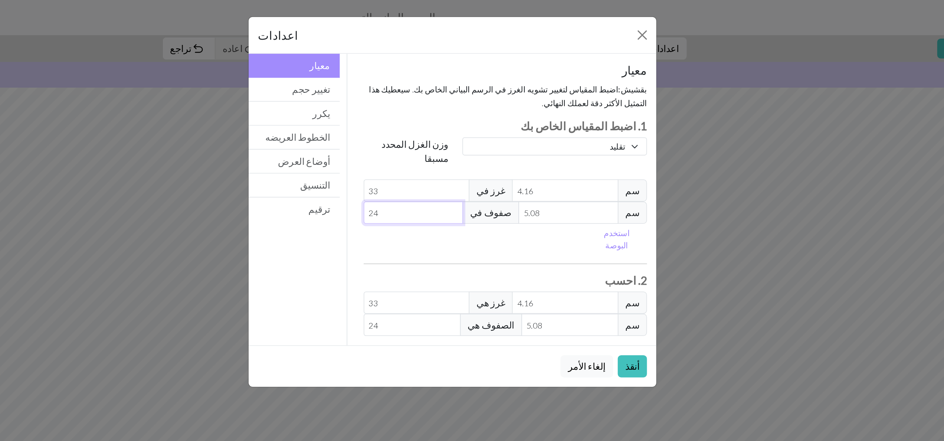
type input "23"
click at [466, 130] on input "23" at bounding box center [447, 135] width 63 height 14
type input "22"
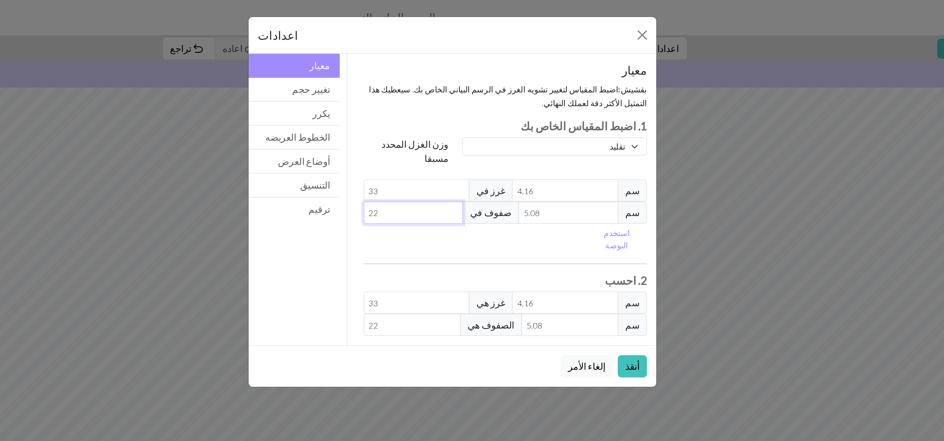
click at [466, 130] on input "22" at bounding box center [447, 135] width 63 height 14
type input "21"
click at [466, 130] on input "21" at bounding box center [447, 135] width 63 height 14
type input "20"
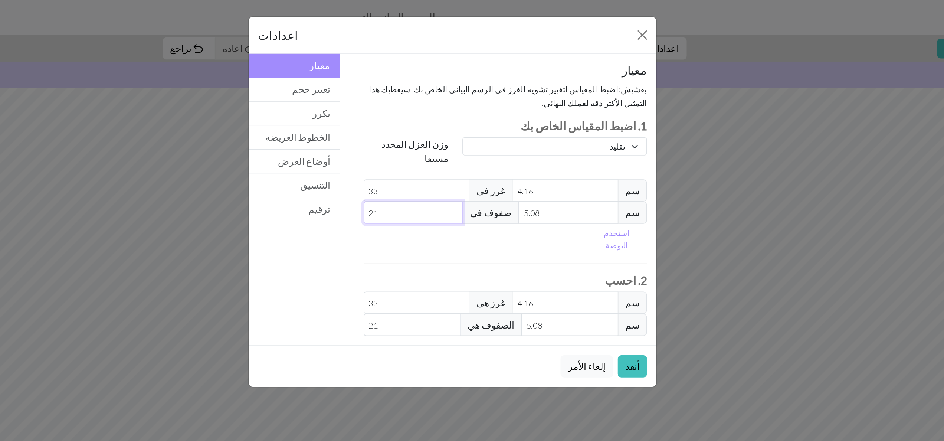
type input "20"
click at [466, 130] on input "20" at bounding box center [447, 135] width 63 height 14
type input "19"
click at [466, 130] on input "19" at bounding box center [447, 135] width 63 height 14
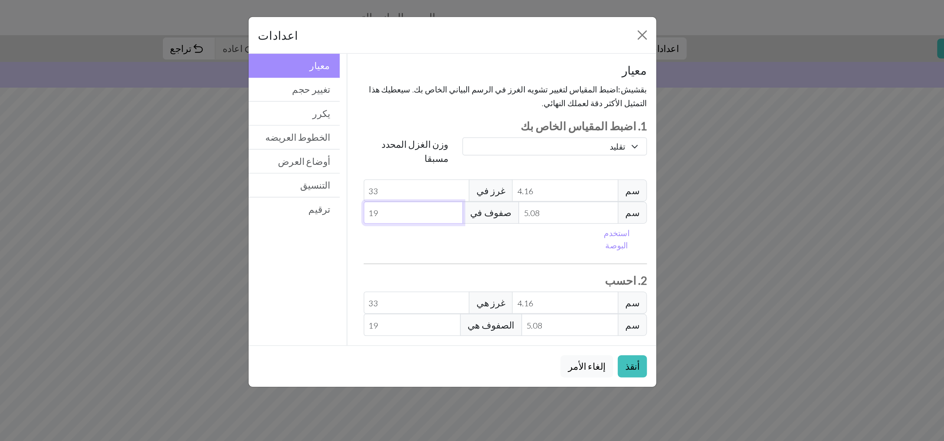
type input "18"
click at [466, 130] on input "18" at bounding box center [447, 135] width 63 height 14
type input "17"
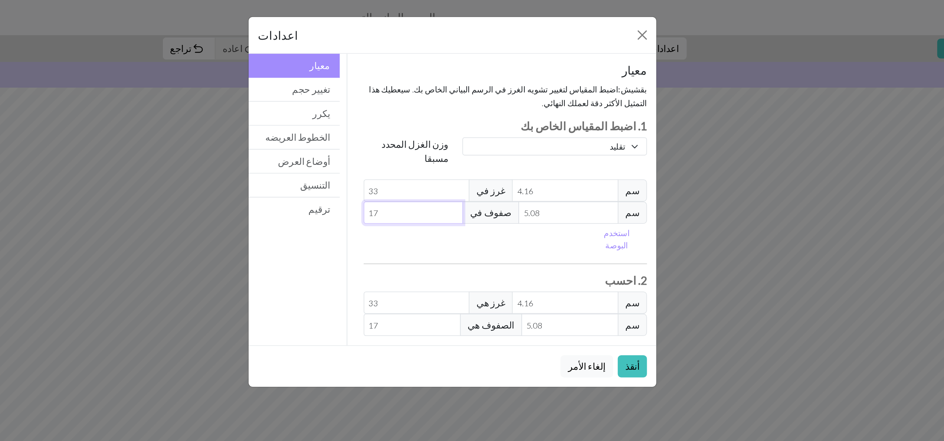
click at [466, 130] on input "17" at bounding box center [447, 135] width 63 height 14
type input "18"
click at [466, 128] on input "18" at bounding box center [447, 135] width 63 height 14
type input "19"
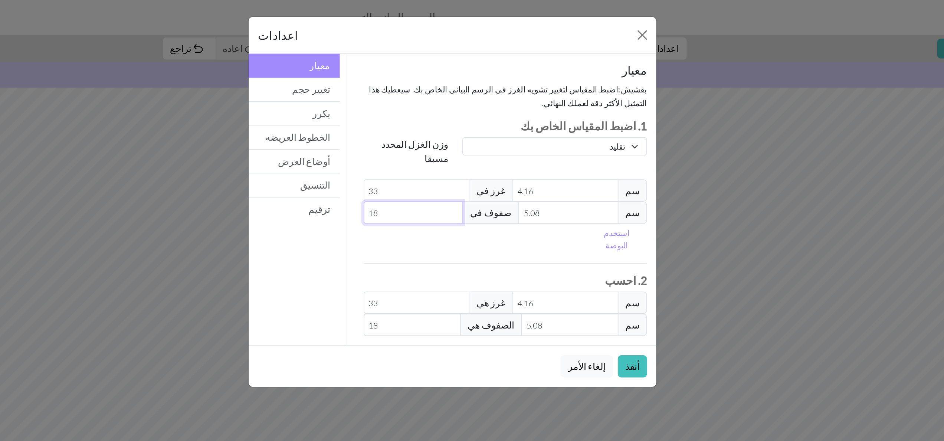
type input "19"
click at [466, 128] on input "19" at bounding box center [447, 135] width 63 height 14
type input "20"
click at [466, 128] on input "20" at bounding box center [447, 135] width 63 height 14
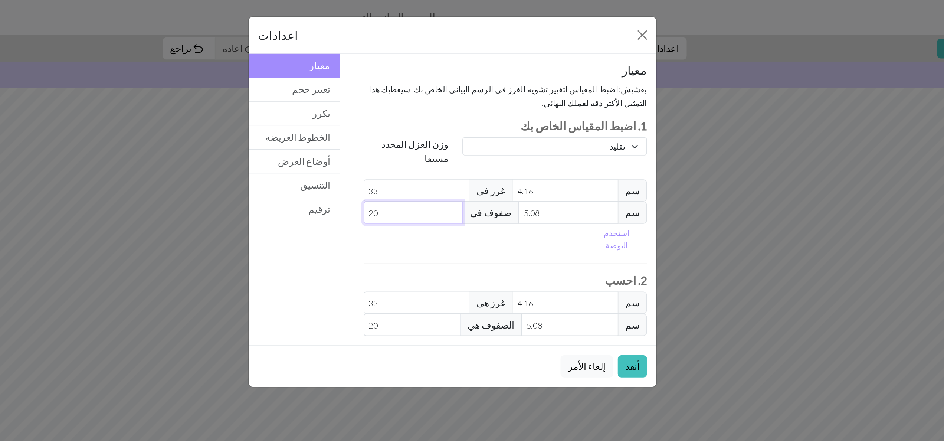
type input "21"
click at [466, 128] on input "21" at bounding box center [447, 135] width 63 height 14
type input "22"
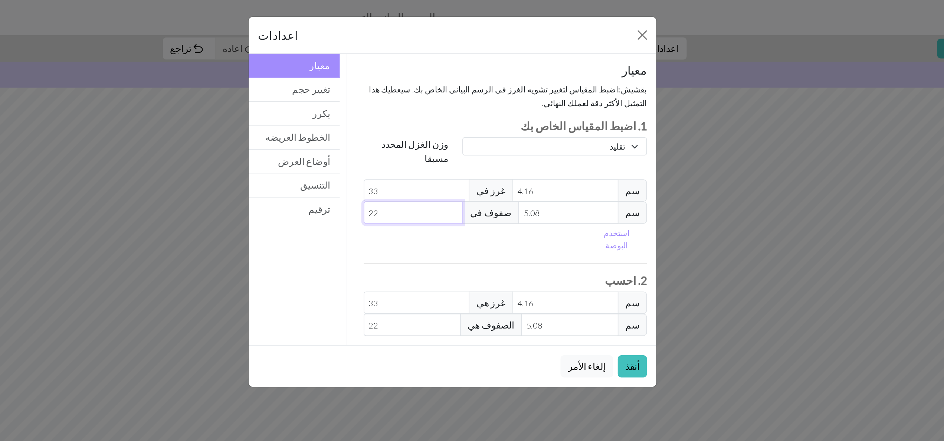
click at [466, 128] on input "22" at bounding box center [447, 135] width 63 height 14
type input "23"
click at [466, 128] on input "23" at bounding box center [447, 135] width 63 height 14
type input "24"
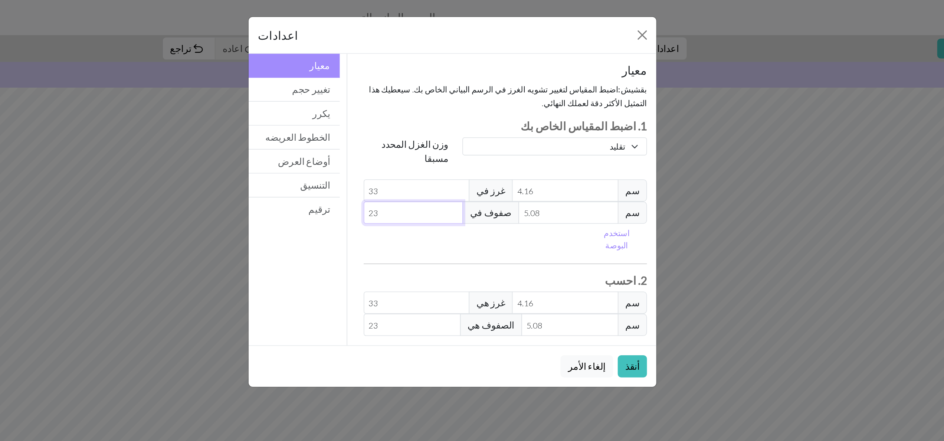
type input "24"
click at [466, 128] on input "24" at bounding box center [447, 135] width 63 height 14
type input "25"
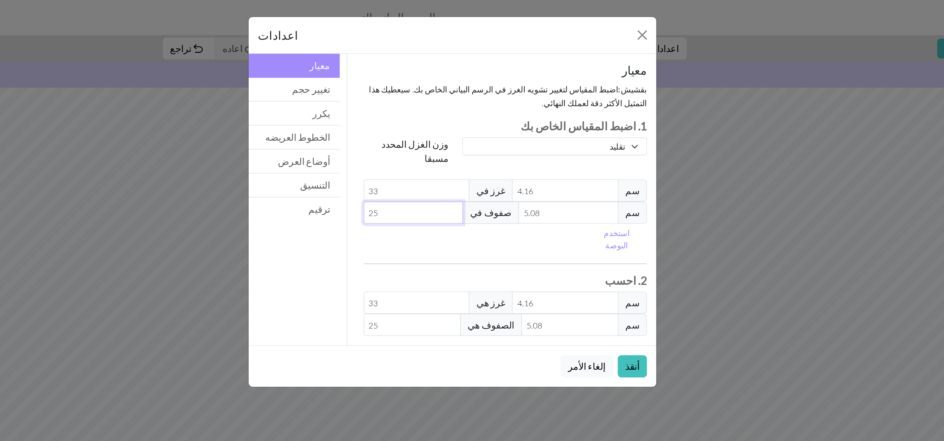
click at [466, 128] on input "25" at bounding box center [447, 135] width 63 height 14
click at [466, 220] on button "أنقذ" at bounding box center [586, 233] width 19 height 14
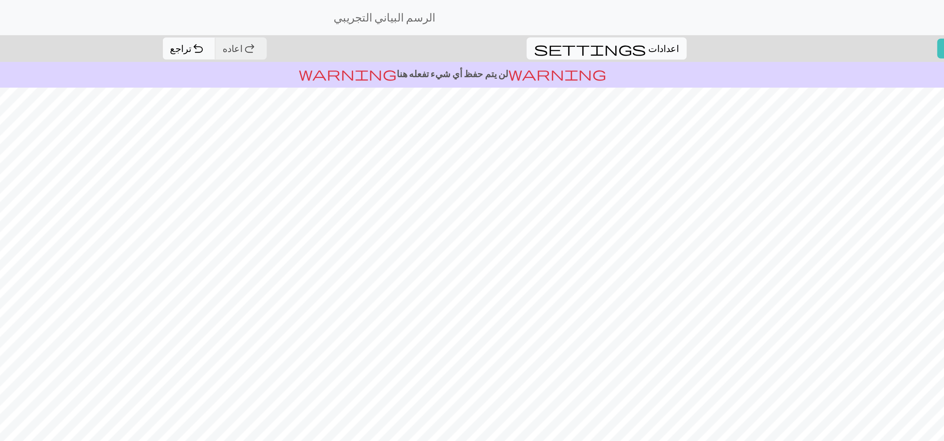
click at [466, 27] on span "settings" at bounding box center [559, 31] width 71 height 10
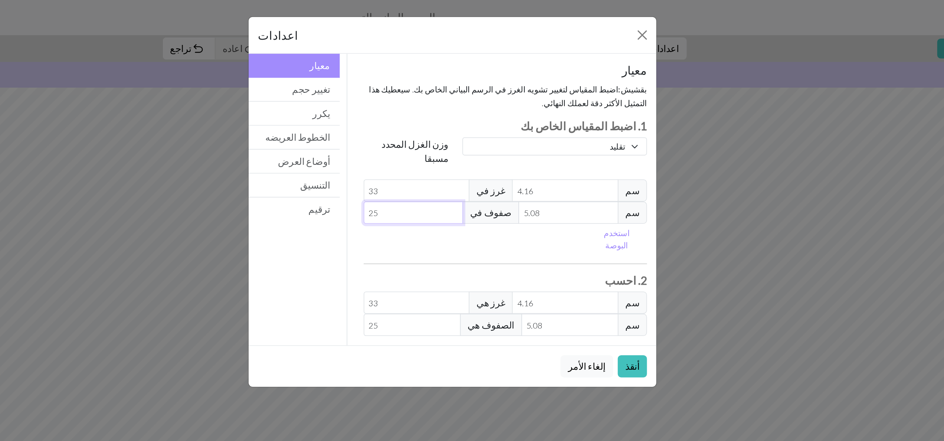
type input "26"
click at [466, 128] on input "26" at bounding box center [447, 135] width 63 height 14
type input "27"
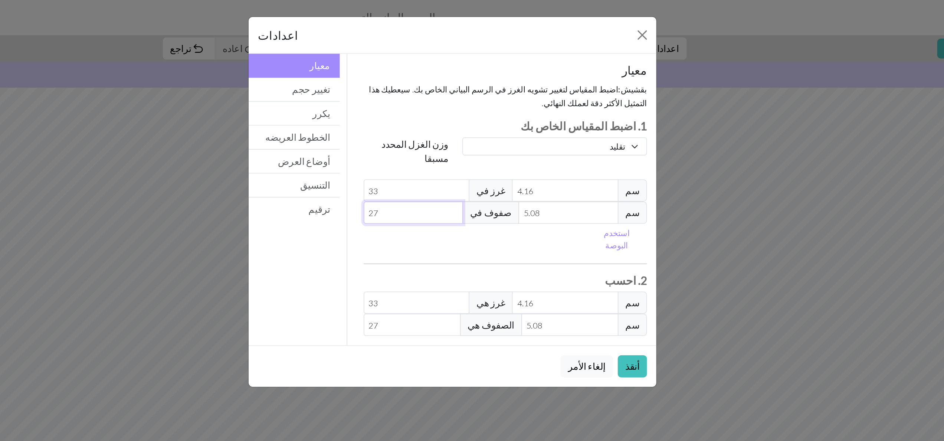
click at [466, 128] on input "27" at bounding box center [447, 135] width 63 height 14
type input "28"
click at [466, 128] on input "28" at bounding box center [447, 135] width 63 height 14
type input "29"
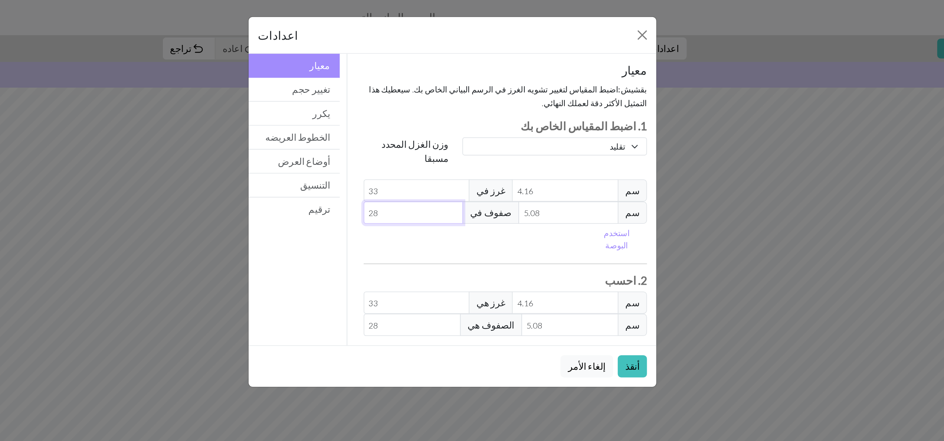
type input "29"
click at [466, 128] on input "29" at bounding box center [447, 135] width 63 height 14
type input "30"
click at [466, 128] on input "30" at bounding box center [447, 135] width 63 height 14
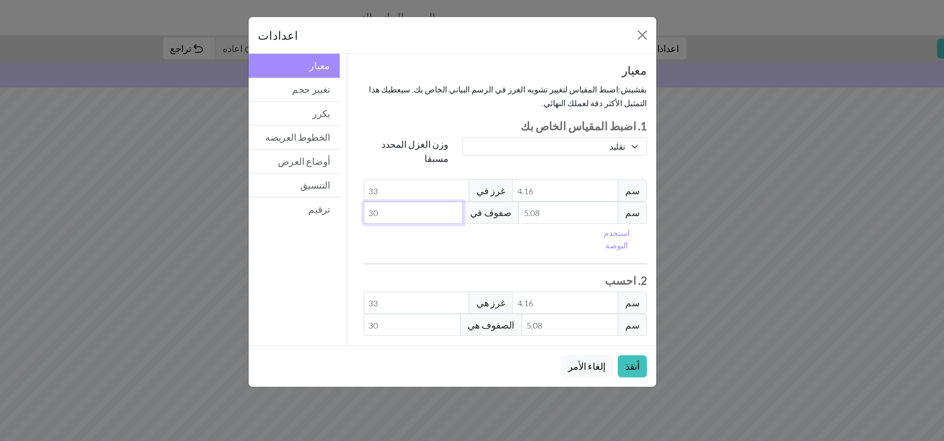
type input "31"
click at [466, 128] on input "31" at bounding box center [447, 135] width 63 height 14
click at [466, 220] on button "أنقذ" at bounding box center [586, 233] width 19 height 14
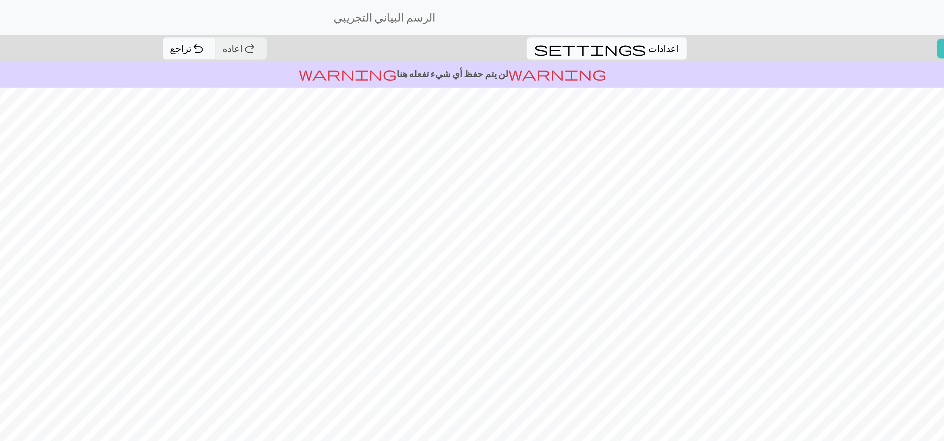
click at [466, 27] on span "settings" at bounding box center [559, 31] width 71 height 10
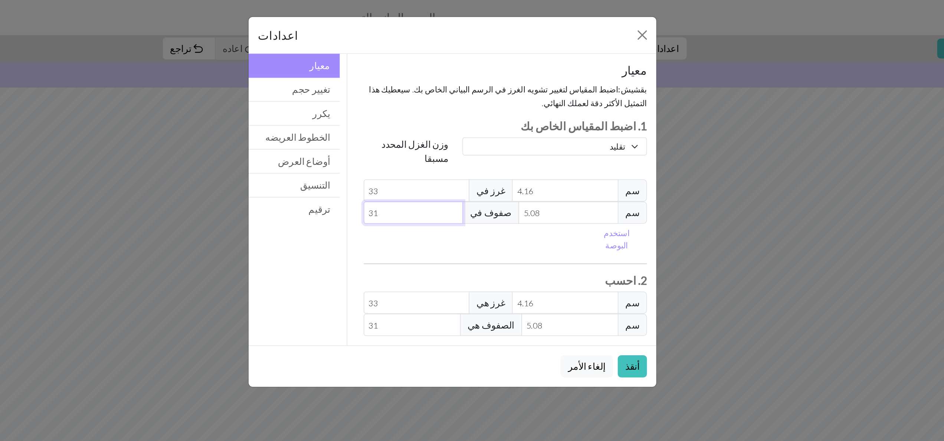
type input "32"
click at [466, 128] on input "32" at bounding box center [447, 135] width 63 height 14
type input "33"
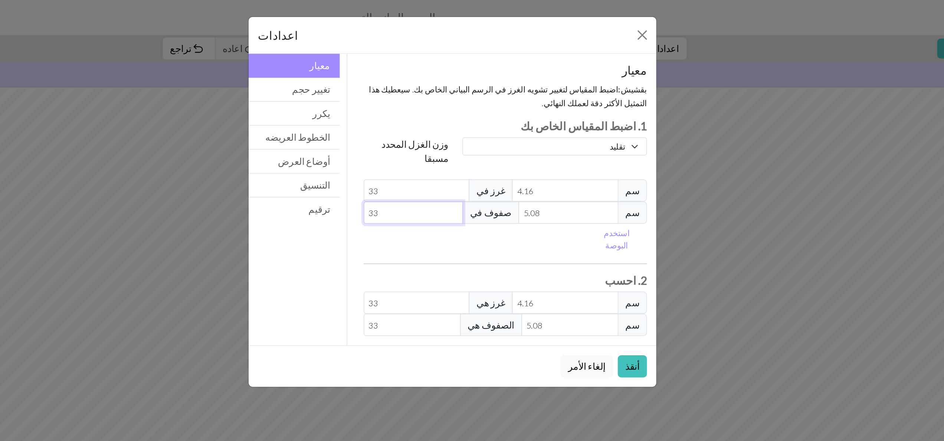
type input "33"
click at [466, 128] on input "33" at bounding box center [447, 135] width 63 height 14
click at [466, 220] on button "أنقذ" at bounding box center [586, 233] width 19 height 14
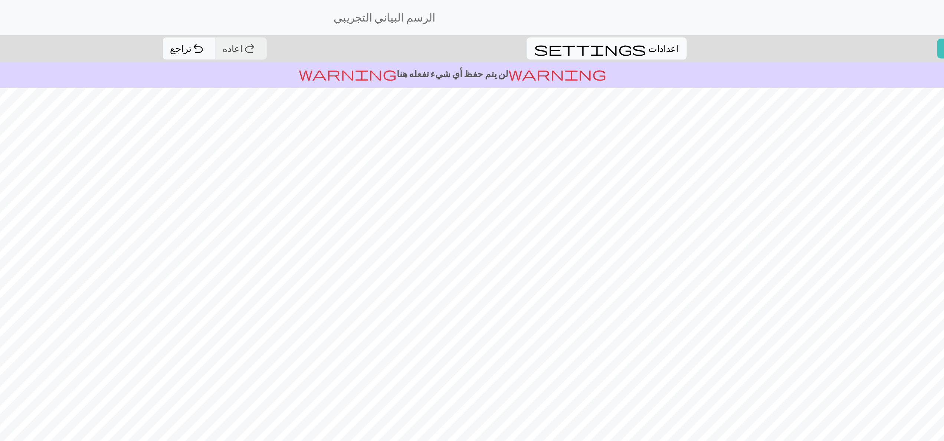
click at [466, 32] on span "اعدادات" at bounding box center [606, 30] width 19 height 9
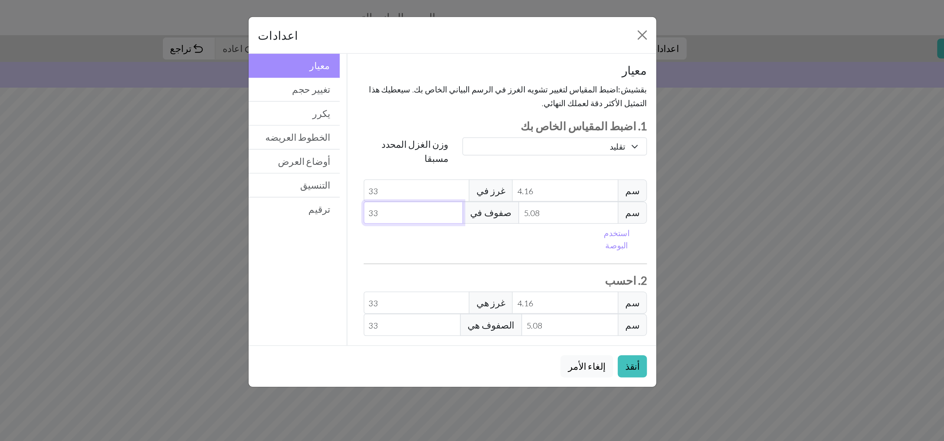
type input "34"
click at [466, 128] on input "34" at bounding box center [447, 135] width 63 height 14
click at [466, 128] on input "35" at bounding box center [447, 135] width 63 height 14
click at [466, 220] on button "أنقذ" at bounding box center [586, 233] width 19 height 14
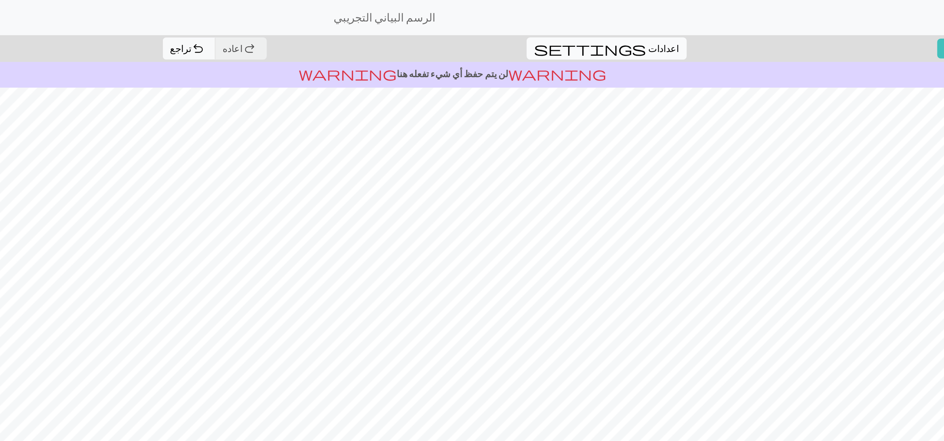
click at [466, 27] on span "settings" at bounding box center [559, 31] width 71 height 10
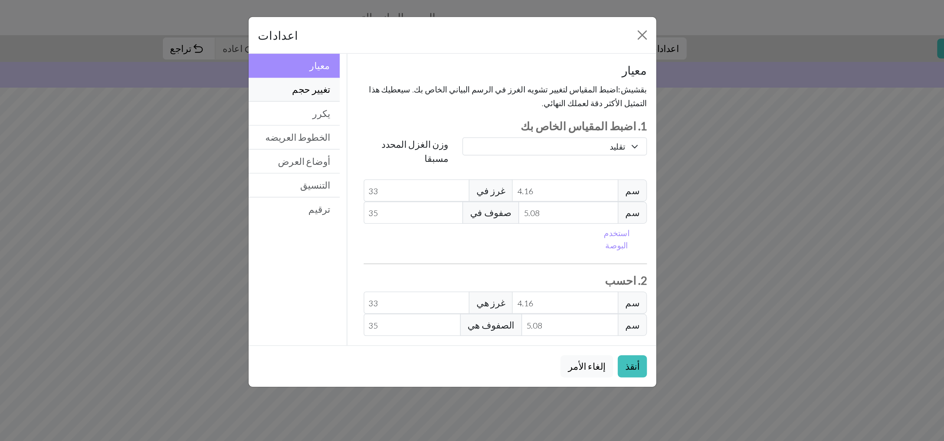
click at [381, 56] on button "تغيير حجم" at bounding box center [372, 56] width 58 height 15
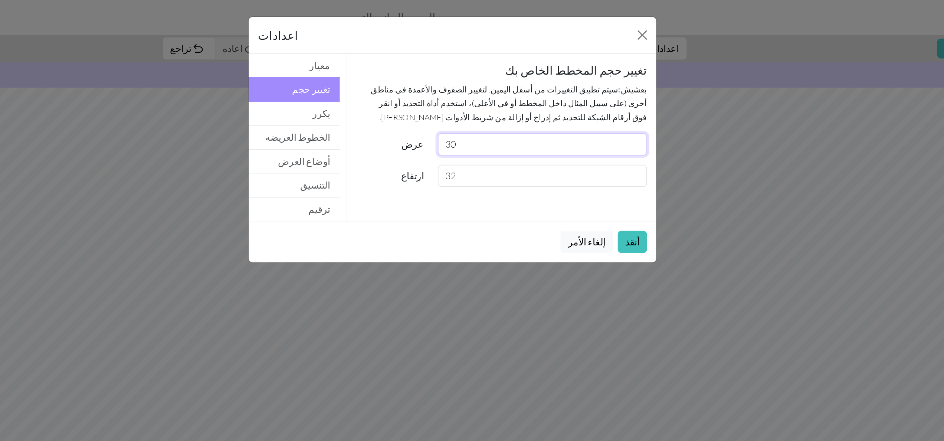
click at [466, 97] on input "30" at bounding box center [529, 92] width 133 height 14
click at [466, 114] on input "32" at bounding box center [529, 112] width 133 height 14
click at [466, 90] on input "70" at bounding box center [529, 92] width 133 height 14
click at [466, 115] on input "32" at bounding box center [529, 112] width 133 height 14
click at [466, 156] on button "أنقذ" at bounding box center [586, 154] width 19 height 14
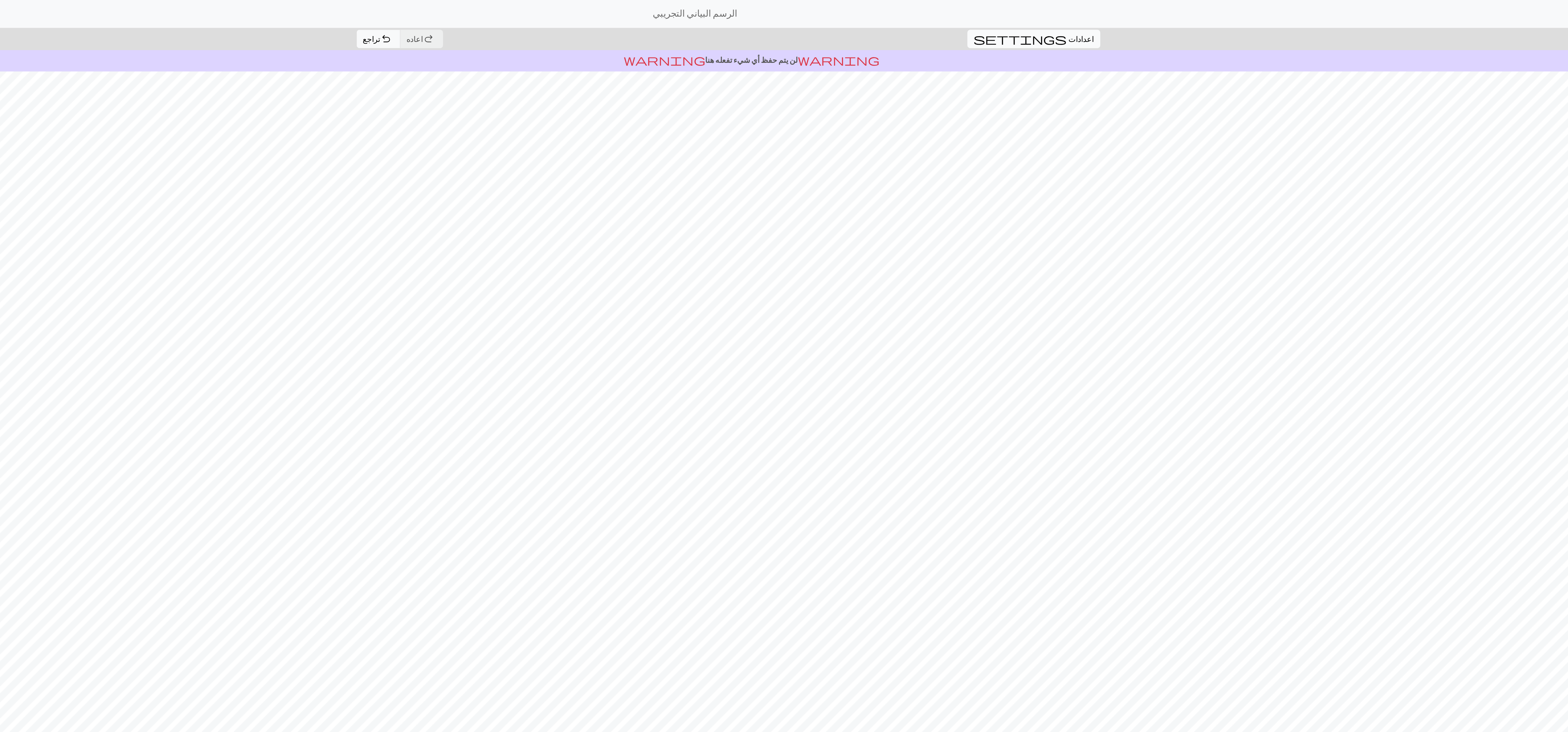
click at [387, 22] on span "settings" at bounding box center [954, 26] width 59 height 8
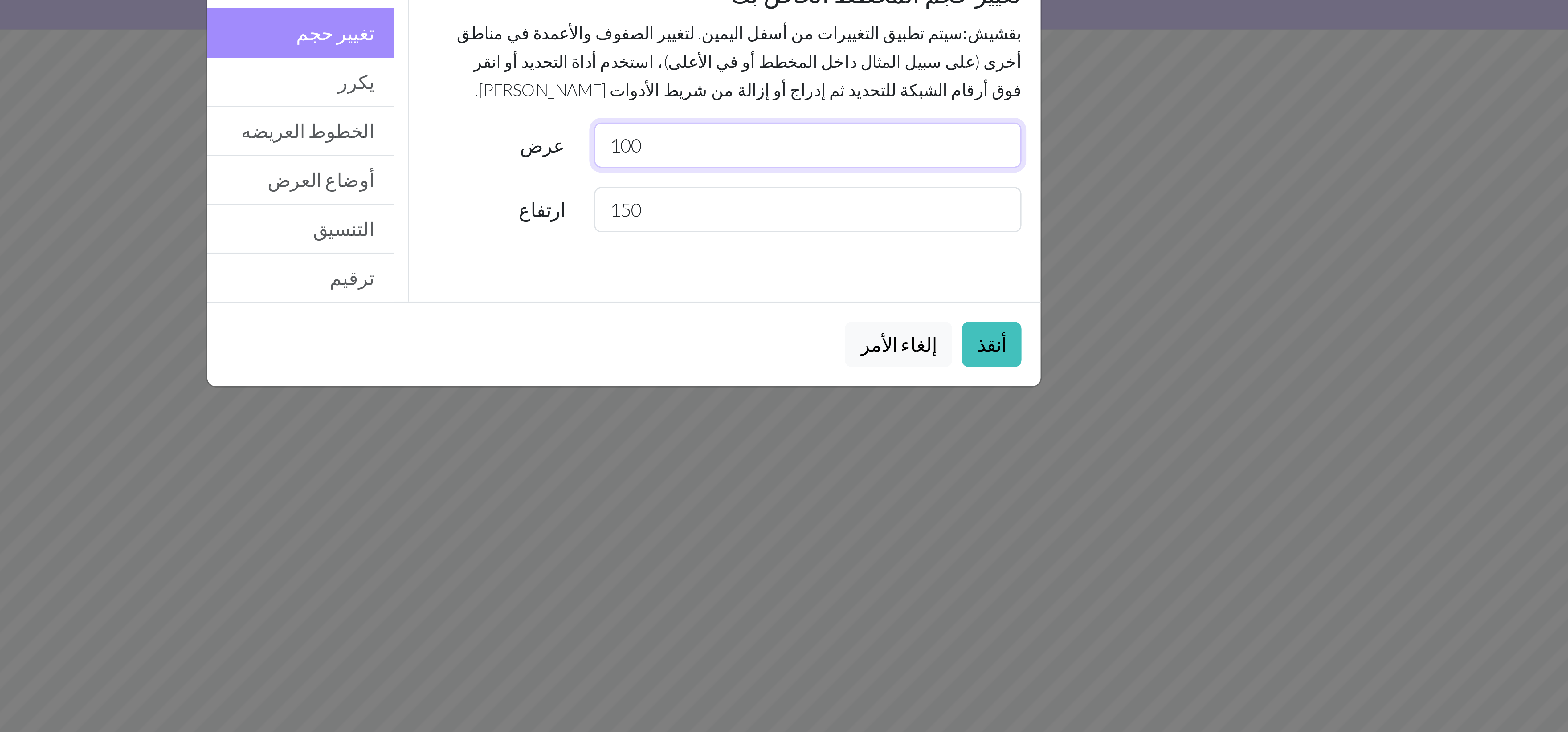
click at [387, 78] on input "100" at bounding box center [831, 76] width 110 height 12
click at [387, 98] on input "150" at bounding box center [831, 93] width 110 height 12
click at [387, 131] on button "أنقذ" at bounding box center [878, 128] width 16 height 12
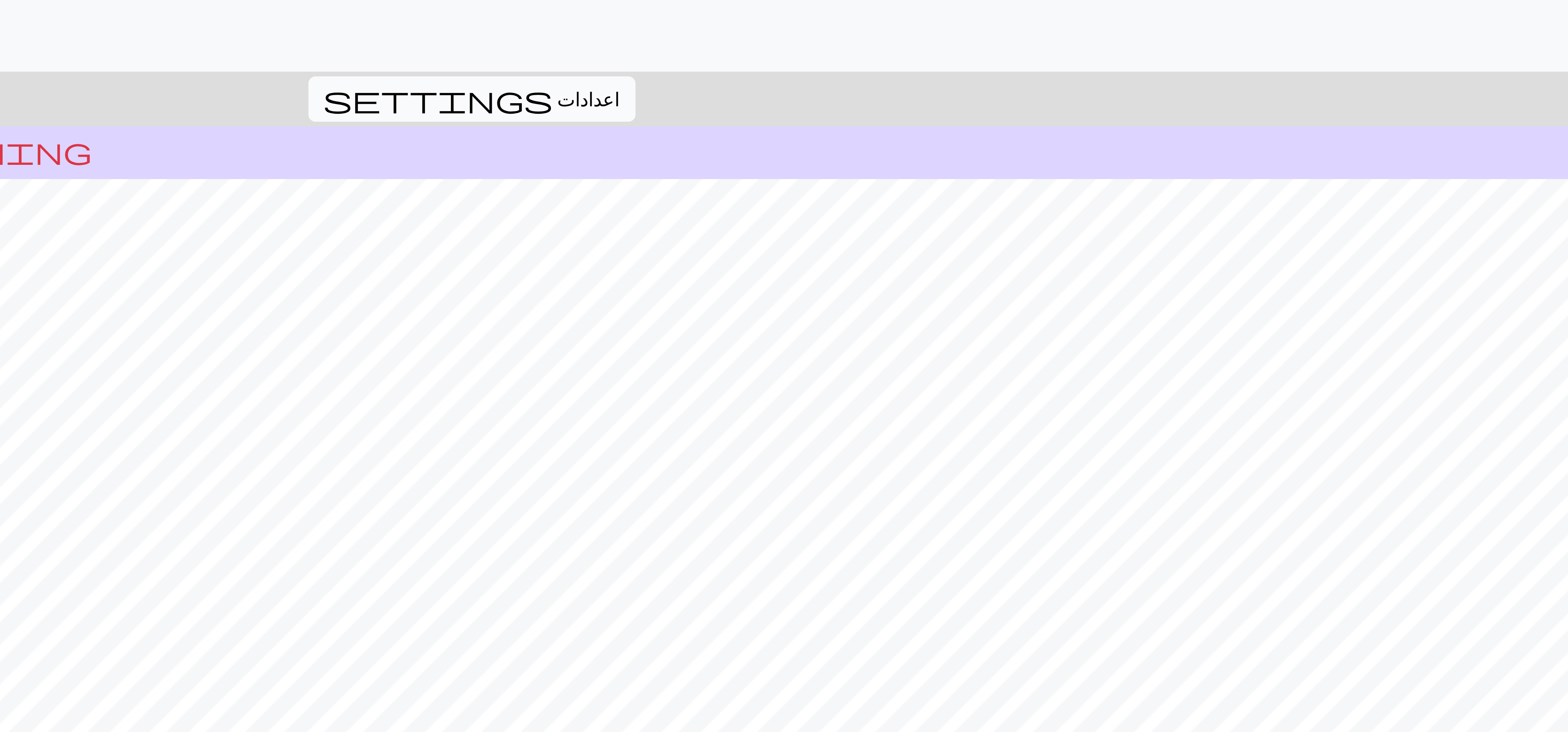
click at [387, 29] on span "اعدادات" at bounding box center [993, 25] width 16 height 7
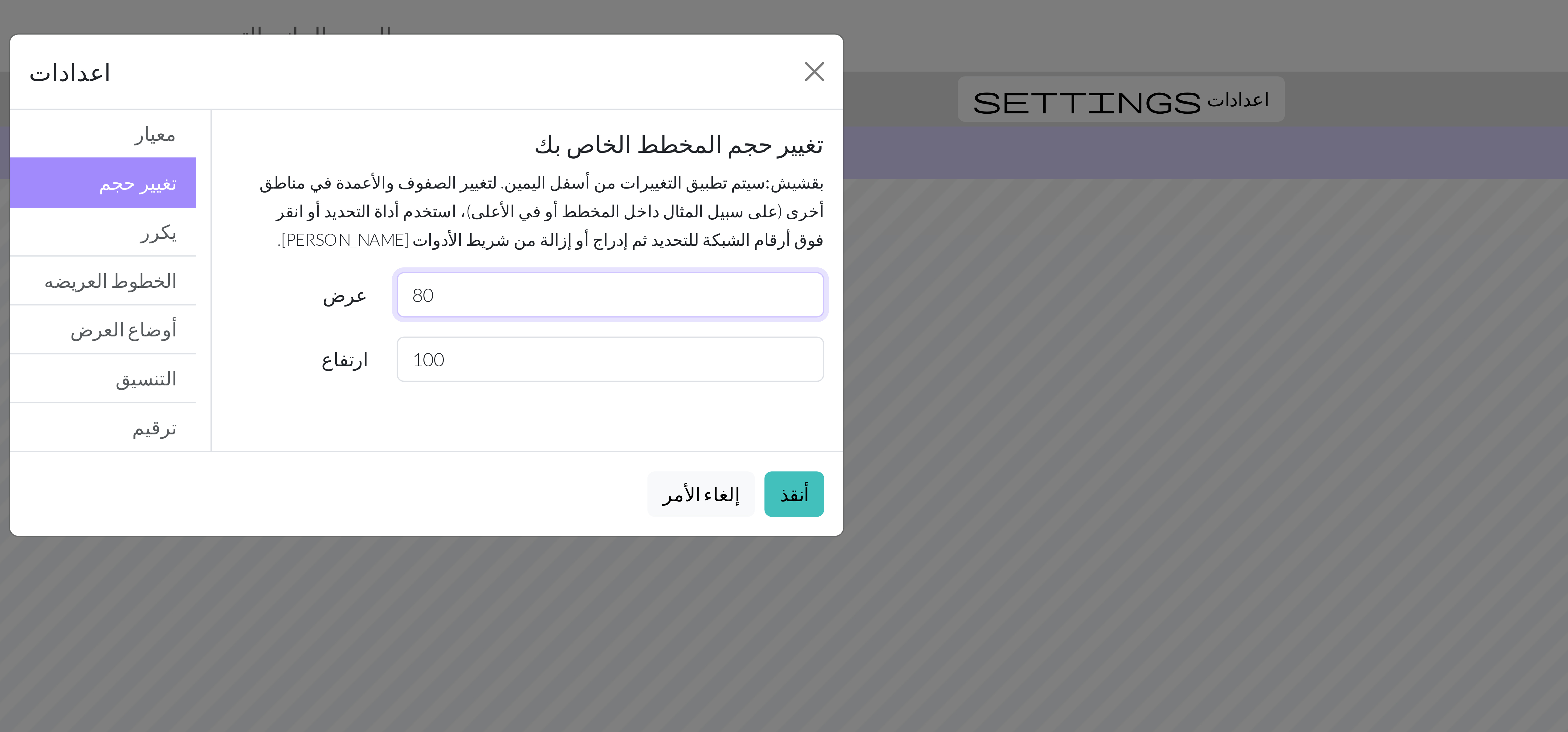
click at [387, 82] on input "80" at bounding box center [831, 76] width 110 height 12
click at [387, 96] on input "100" at bounding box center [831, 93] width 110 height 12
click at [387, 82] on input "80" at bounding box center [831, 76] width 110 height 12
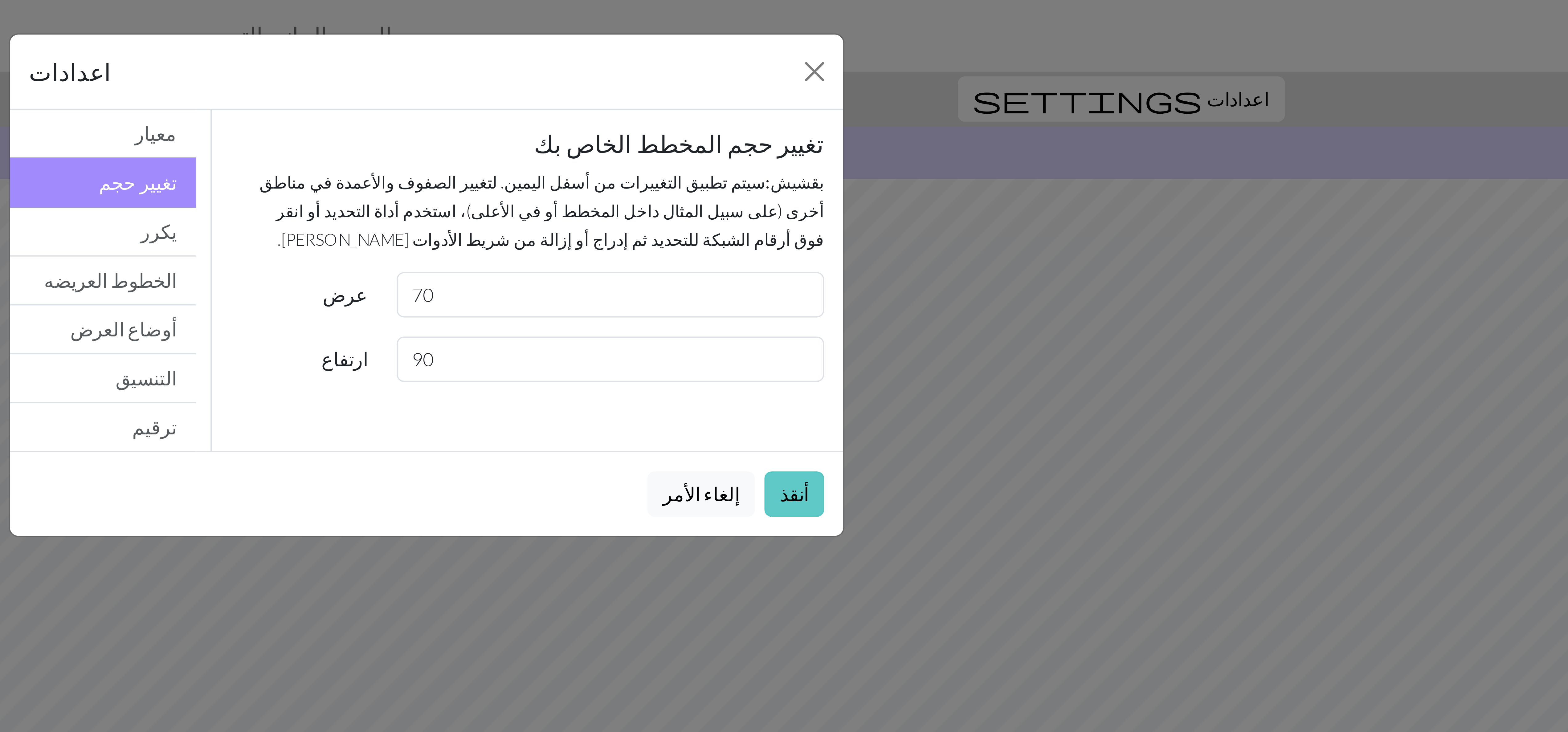
click at [387, 134] on button "أنقذ" at bounding box center [878, 128] width 16 height 12
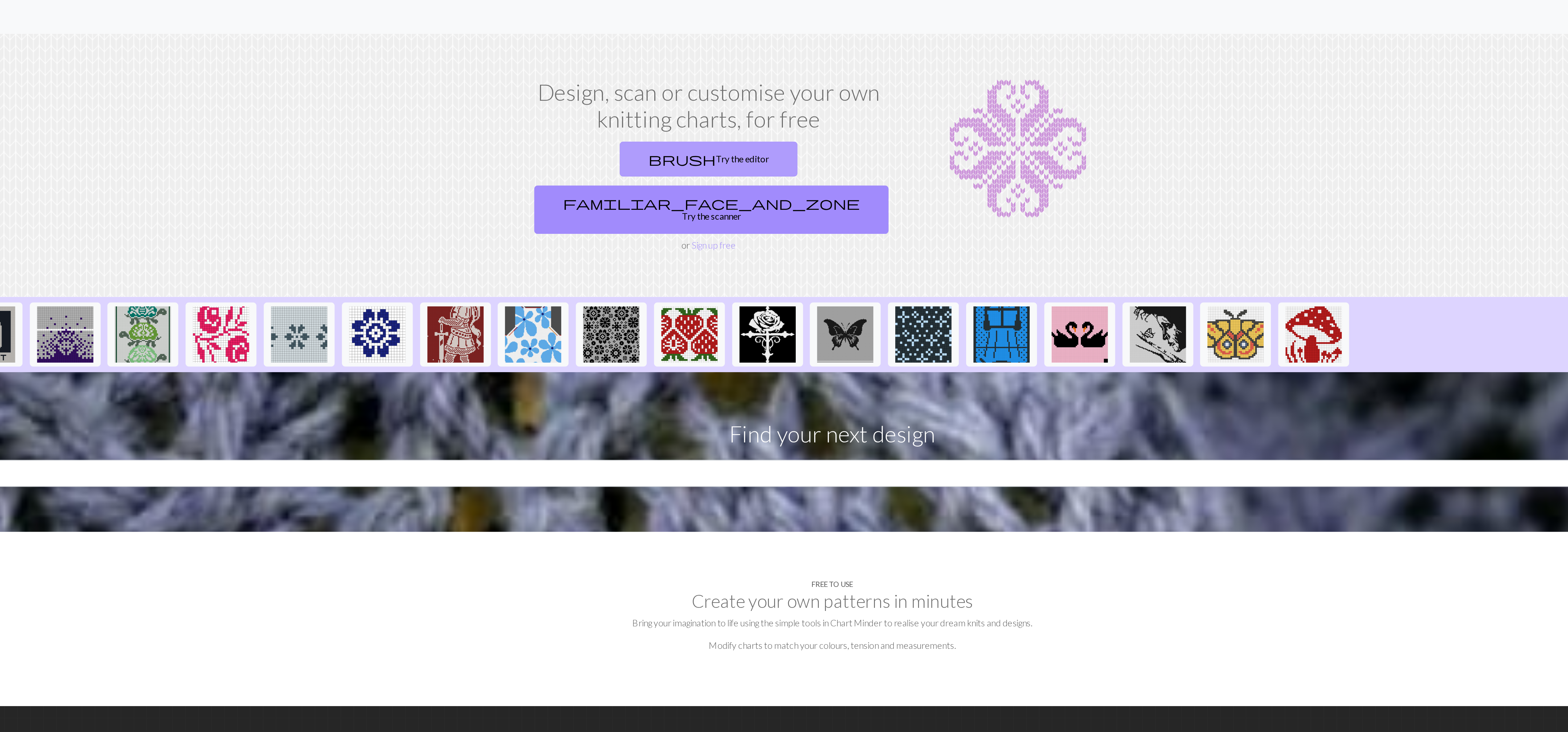
click at [667, 90] on link "brush Try the editor" at bounding box center [716, 87] width 97 height 19
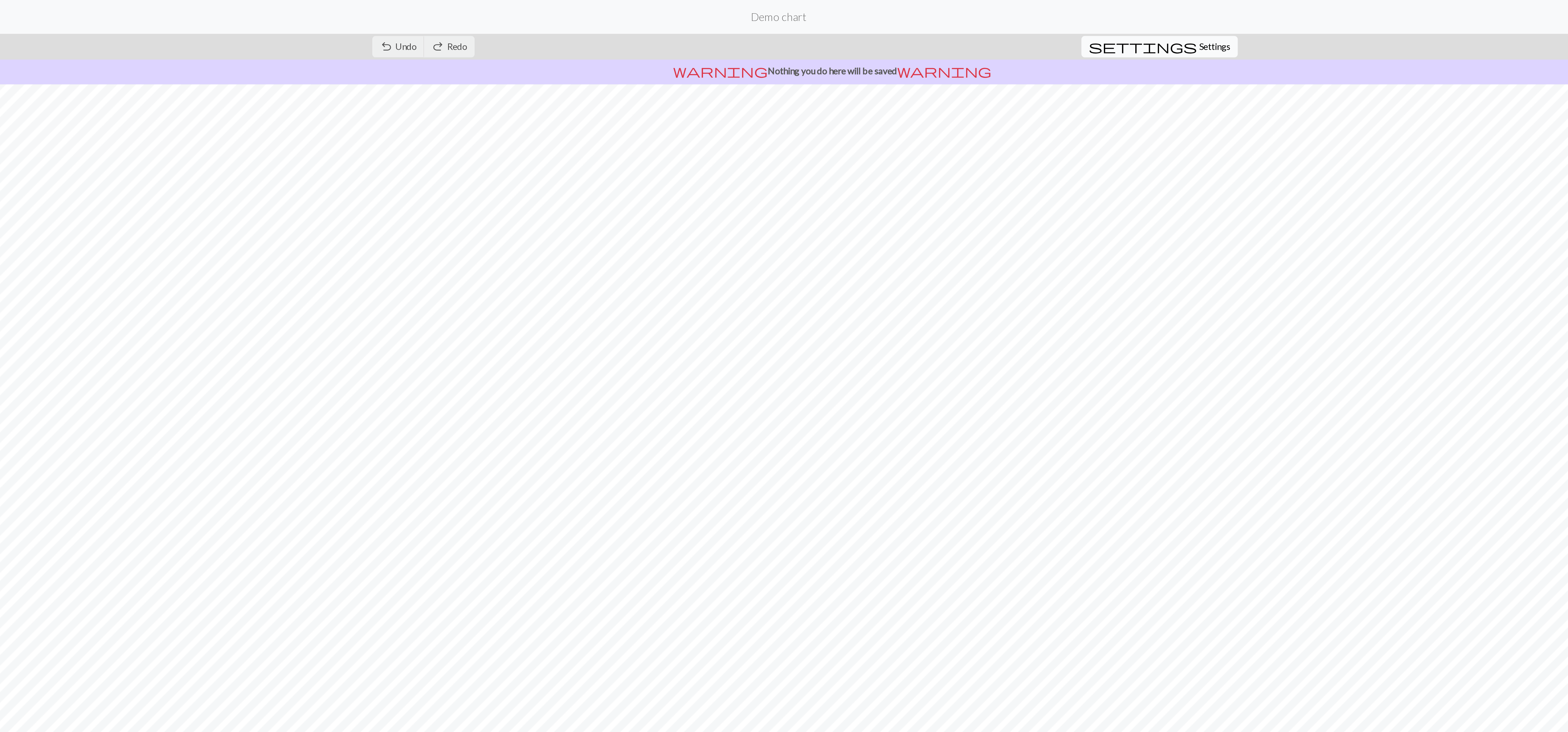
click at [983, 21] on button "settings Settings" at bounding box center [963, 26] width 85 height 12
select select "aran"
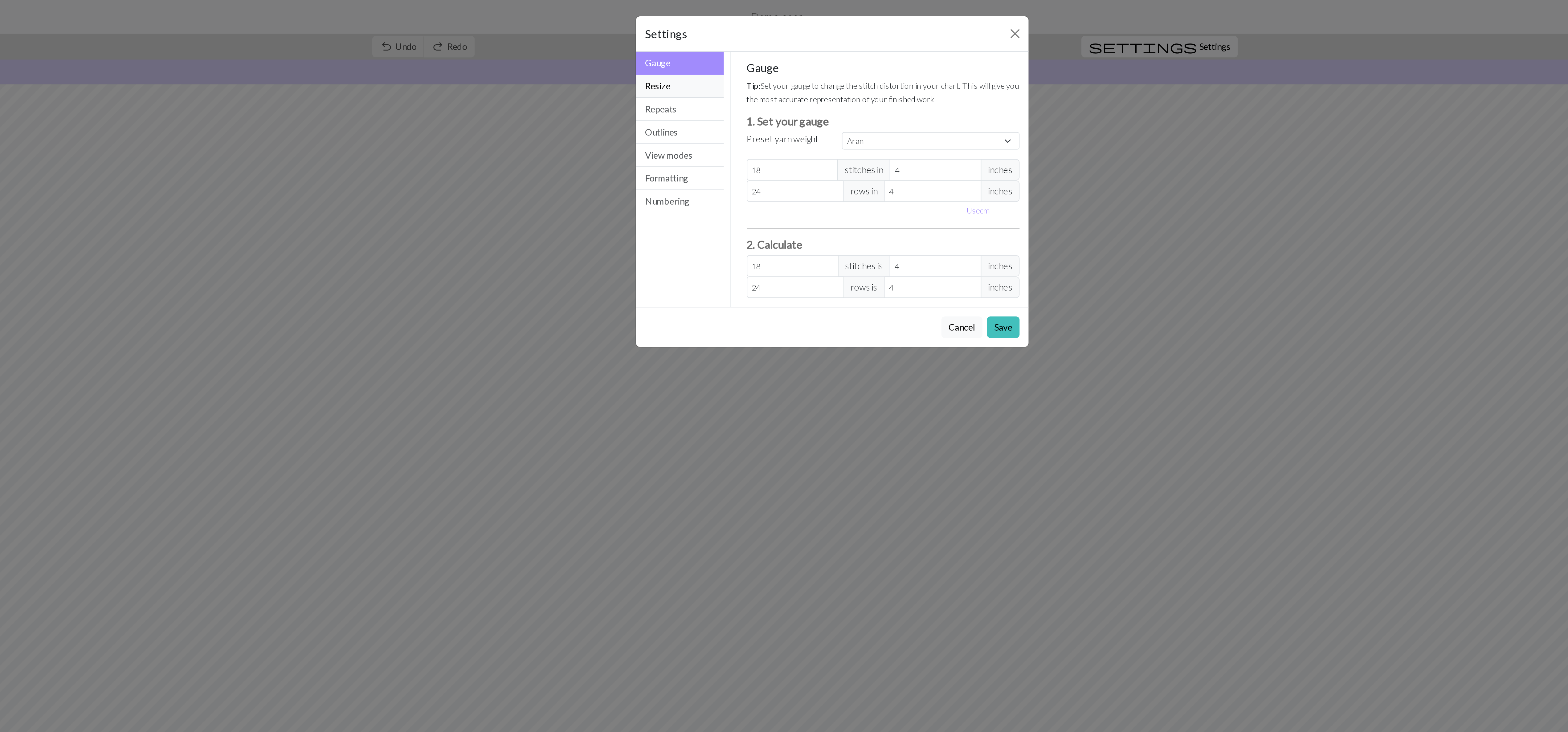
click at [694, 51] on button "Resize" at bounding box center [701, 46] width 48 height 12
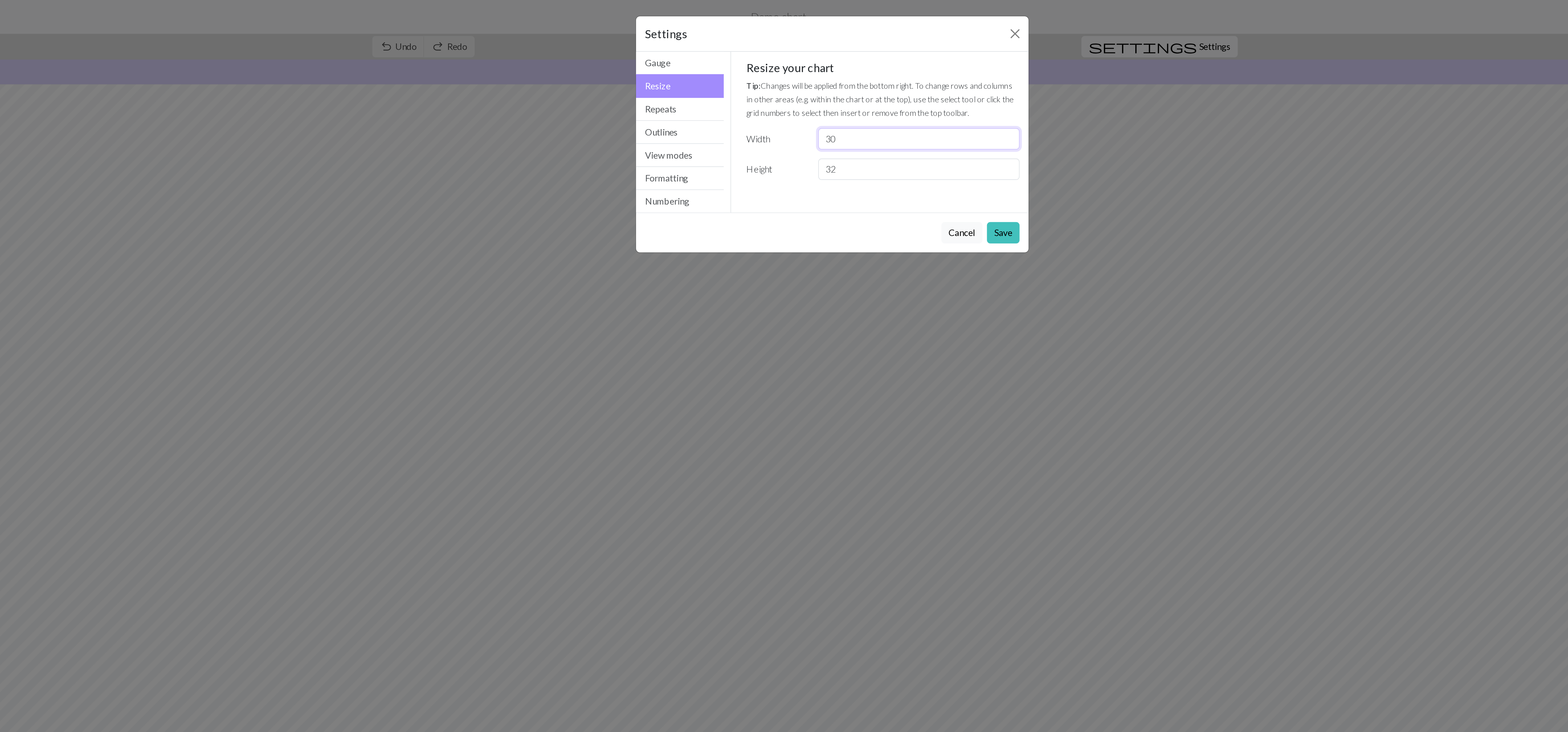
click at [822, 79] on input "30" at bounding box center [831, 76] width 110 height 12
type input "3"
type input "70"
click at [811, 99] on input "32" at bounding box center [831, 93] width 110 height 12
type input "3"
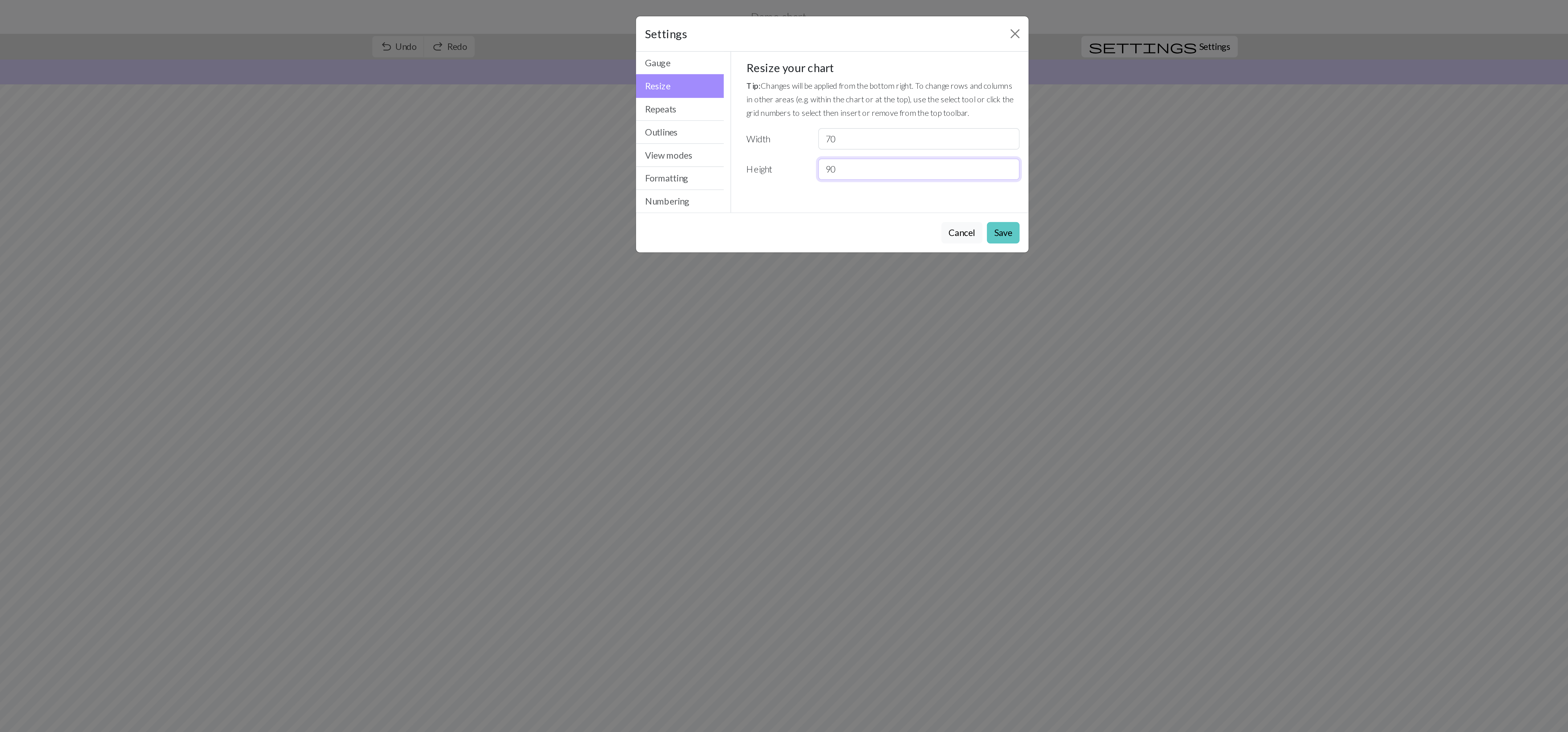
type input "90"
click at [879, 134] on button "Save" at bounding box center [878, 128] width 18 height 12
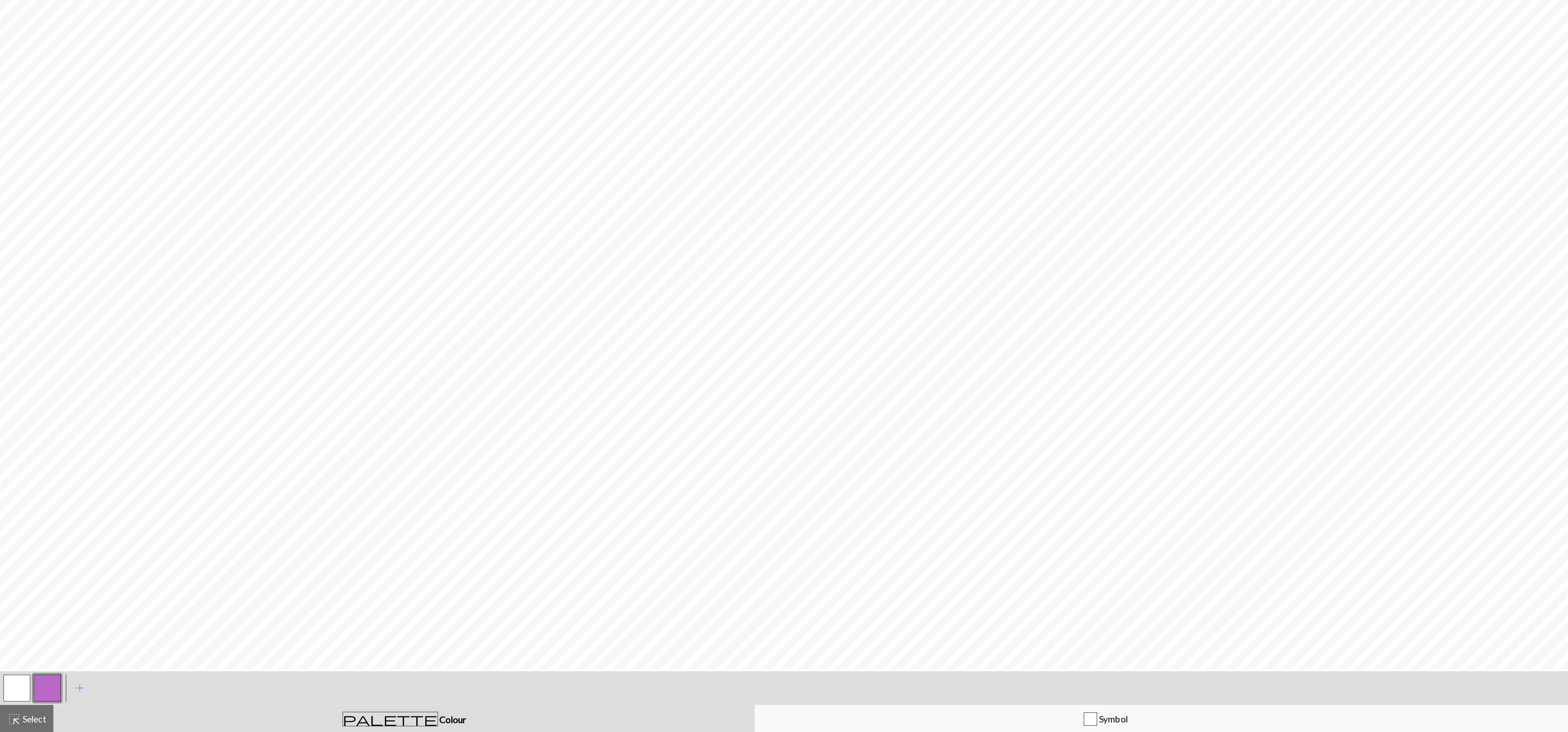
click at [6, 708] on button "button" at bounding box center [9, 707] width 15 height 15
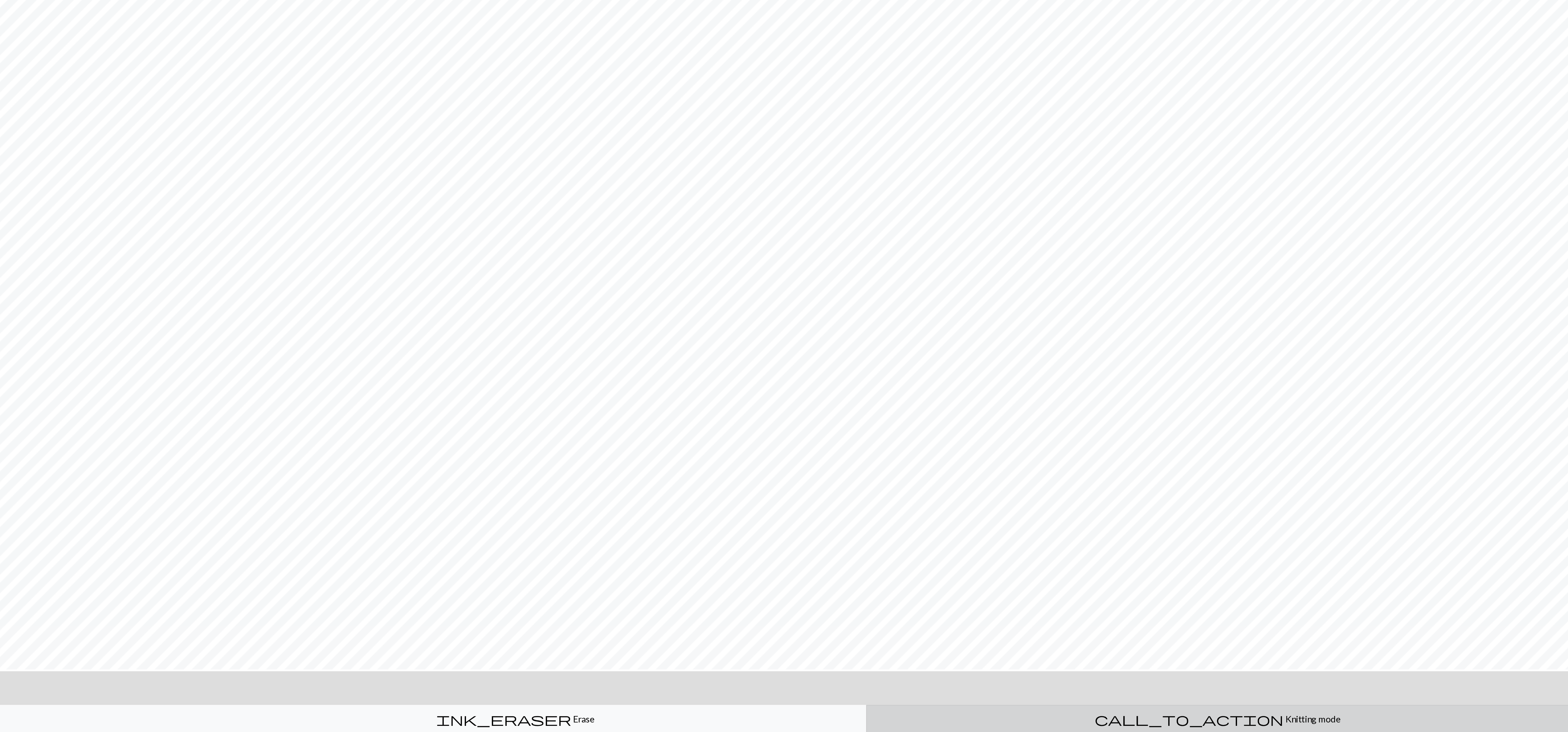
click at [1375, 720] on button "call_to_action Knitting mode Knitting mode" at bounding box center [1375, 725] width 385 height 16
click at [1370, 705] on button "close" at bounding box center [1376, 707] width 16 height 12
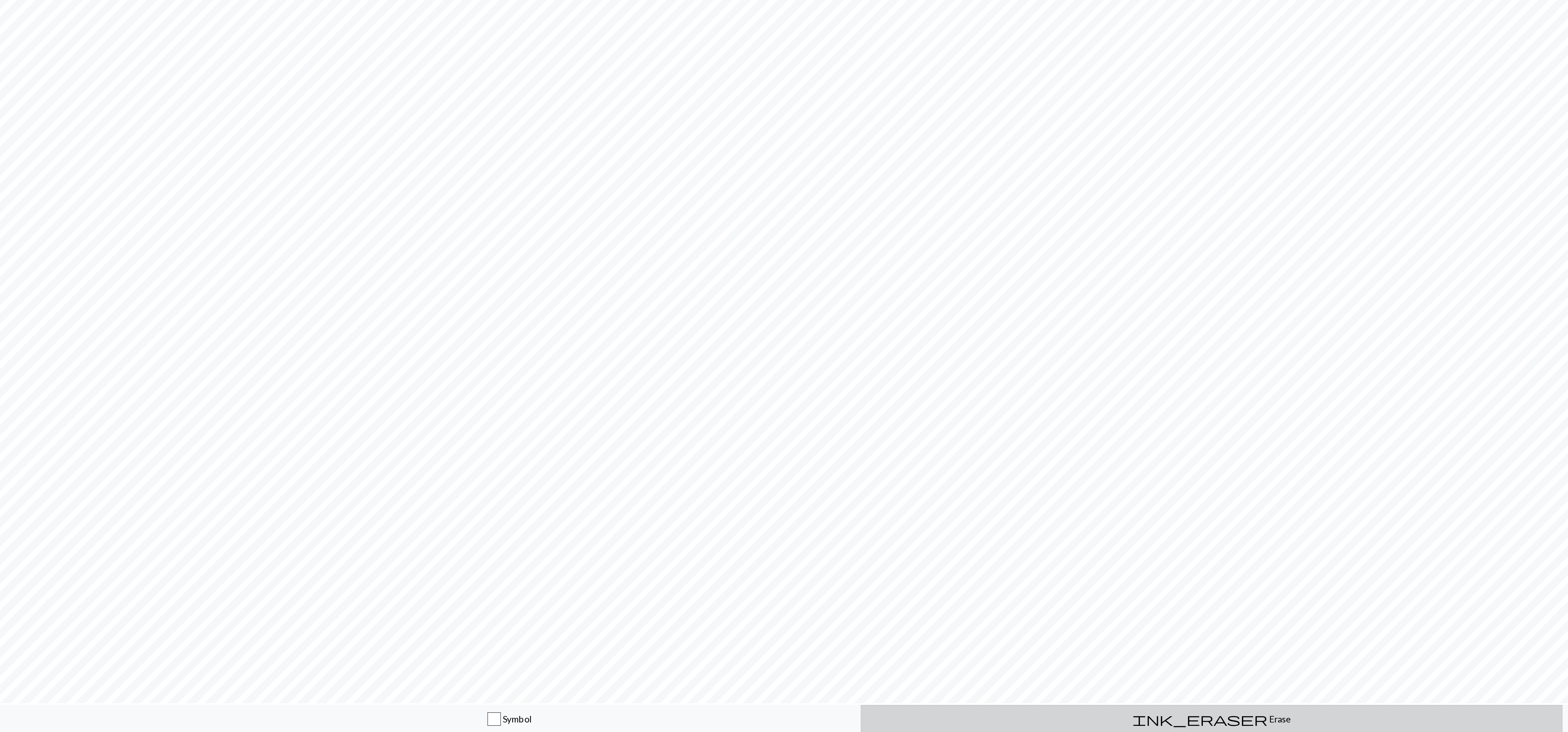
click at [975, 724] on div "ink_eraser Erase Erase" at bounding box center [991, 724] width 377 height 7
click at [991, 717] on button "ink_eraser Erase Erase" at bounding box center [990, 725] width 384 height 16
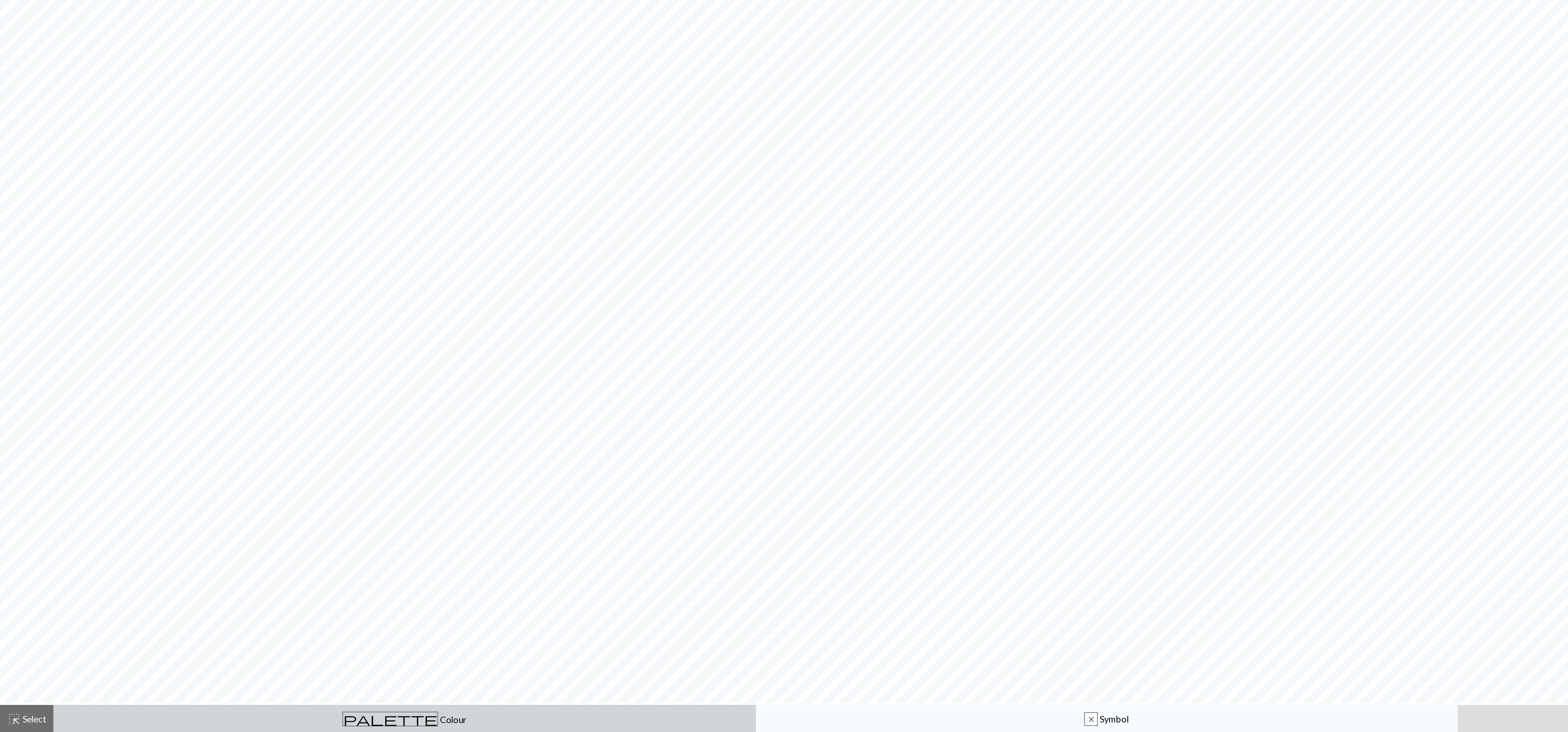
click at [207, 726] on div "palette Colour Colour" at bounding box center [222, 725] width 377 height 8
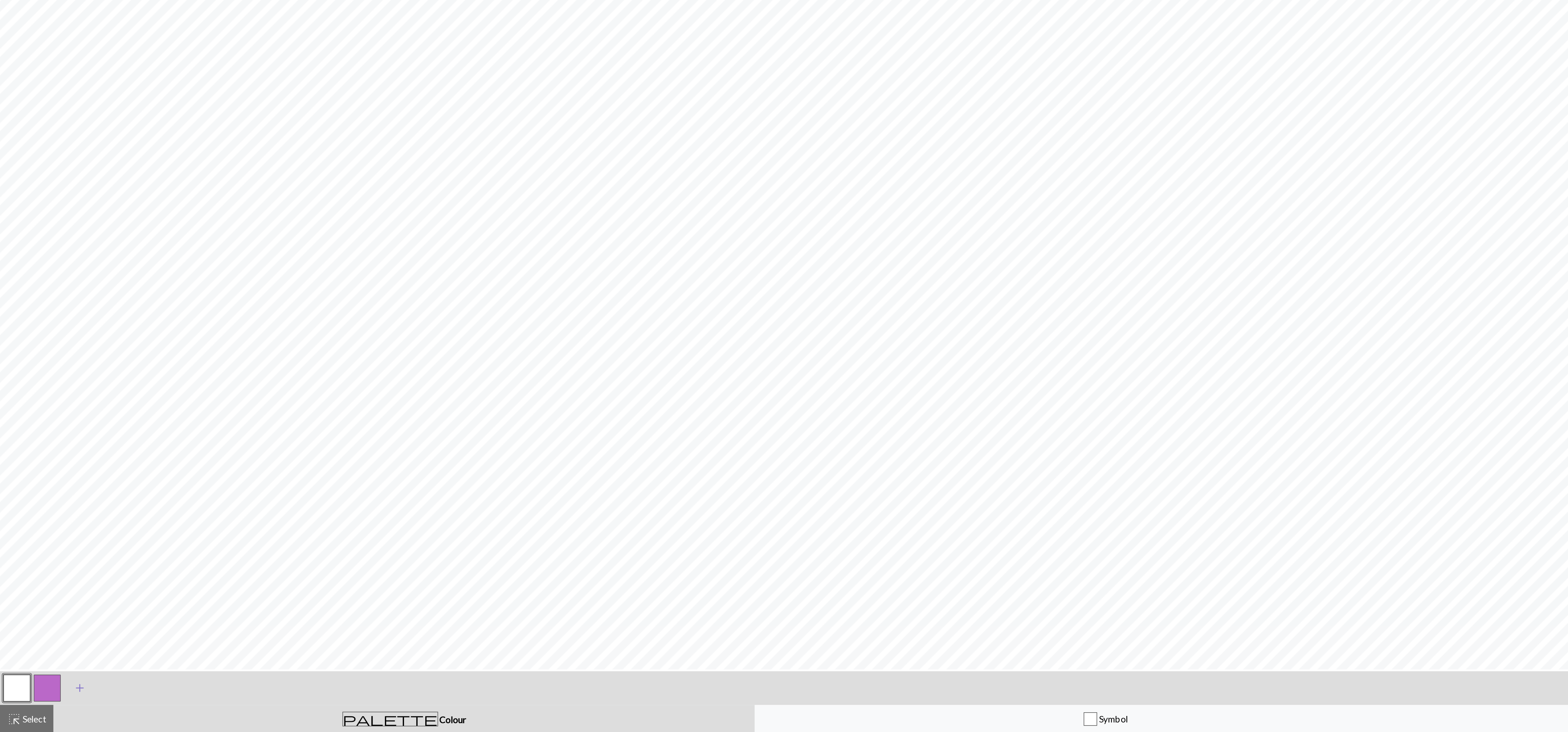
click at [43, 705] on span "add" at bounding box center [43, 707] width 7 height 8
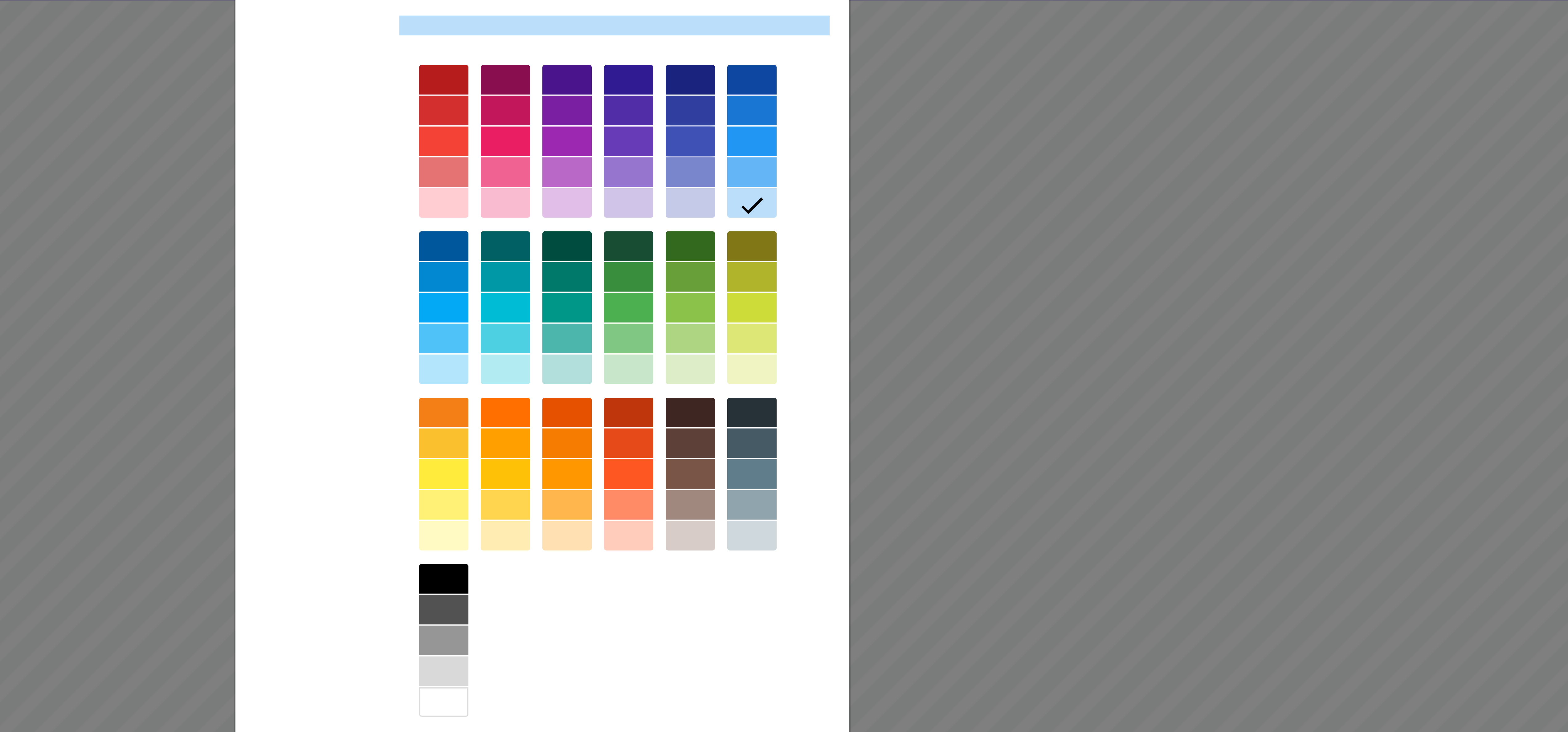
click at [823, 81] on div at bounding box center [821, 81] width 12 height 7
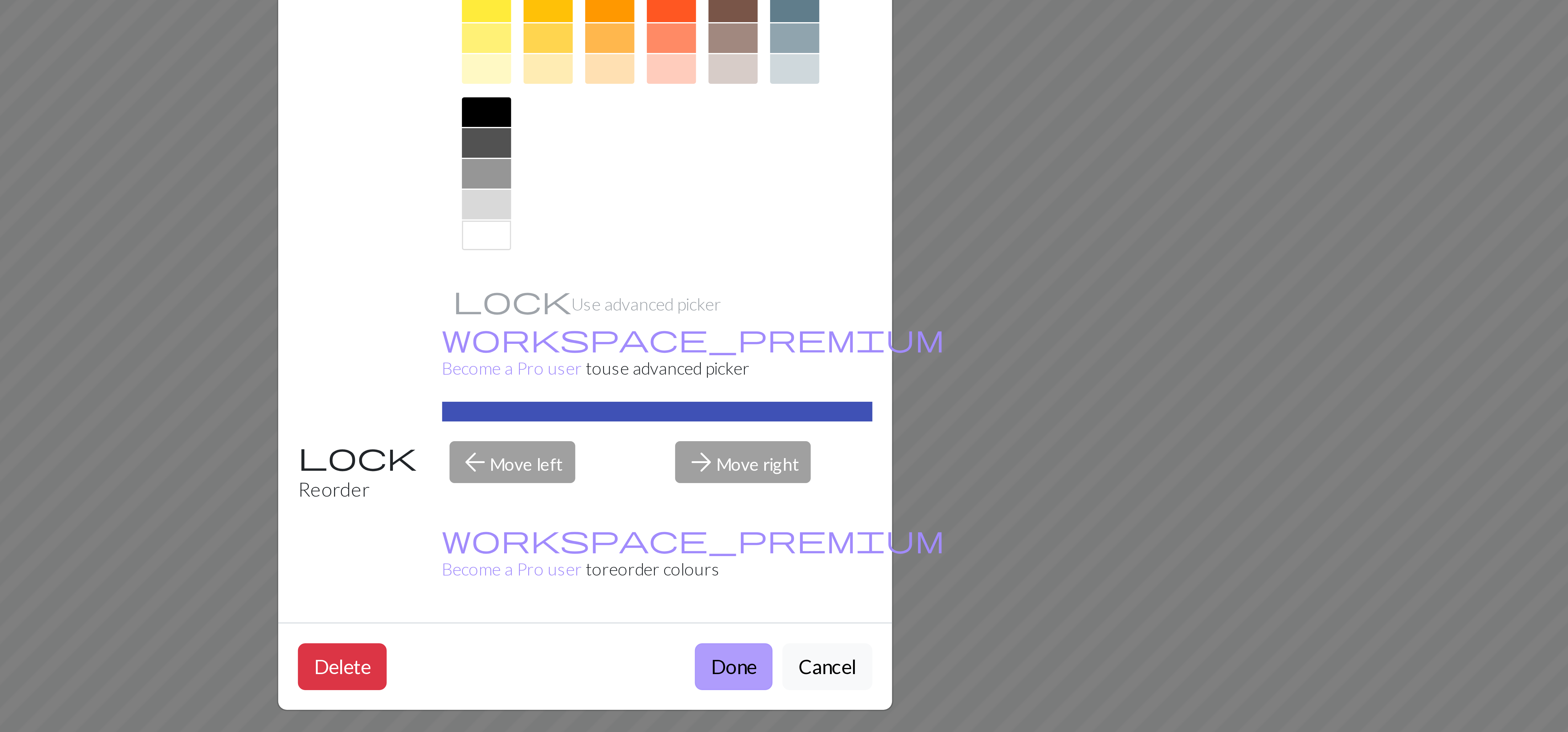
click at [812, 324] on button "Done" at bounding box center [820, 329] width 19 height 12
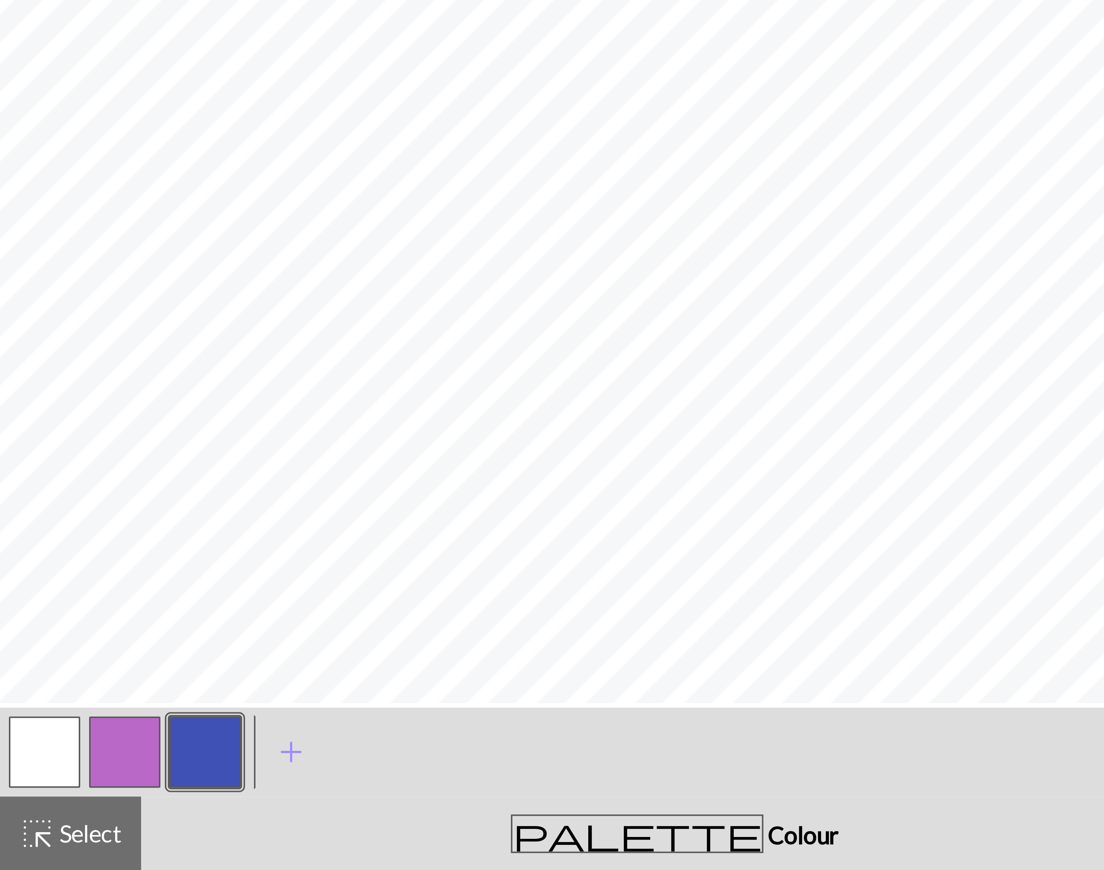
click at [10, 837] on button "button" at bounding box center [11, 841] width 18 height 18
click at [10, 844] on button "button" at bounding box center [11, 841] width 18 height 18
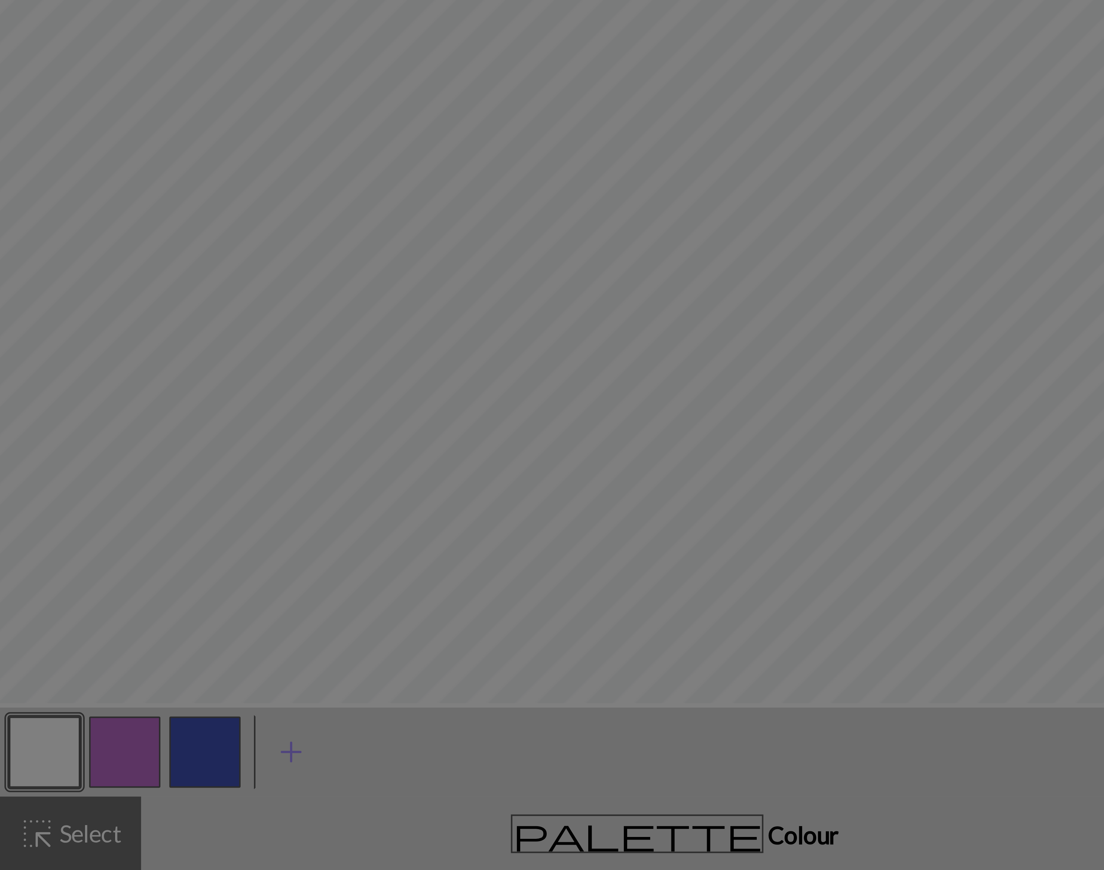
click at [17, 839] on div "Edit colour Name MC Use advanced picker workspace_premium Become a Pro user to …" at bounding box center [552, 435] width 1104 height 870
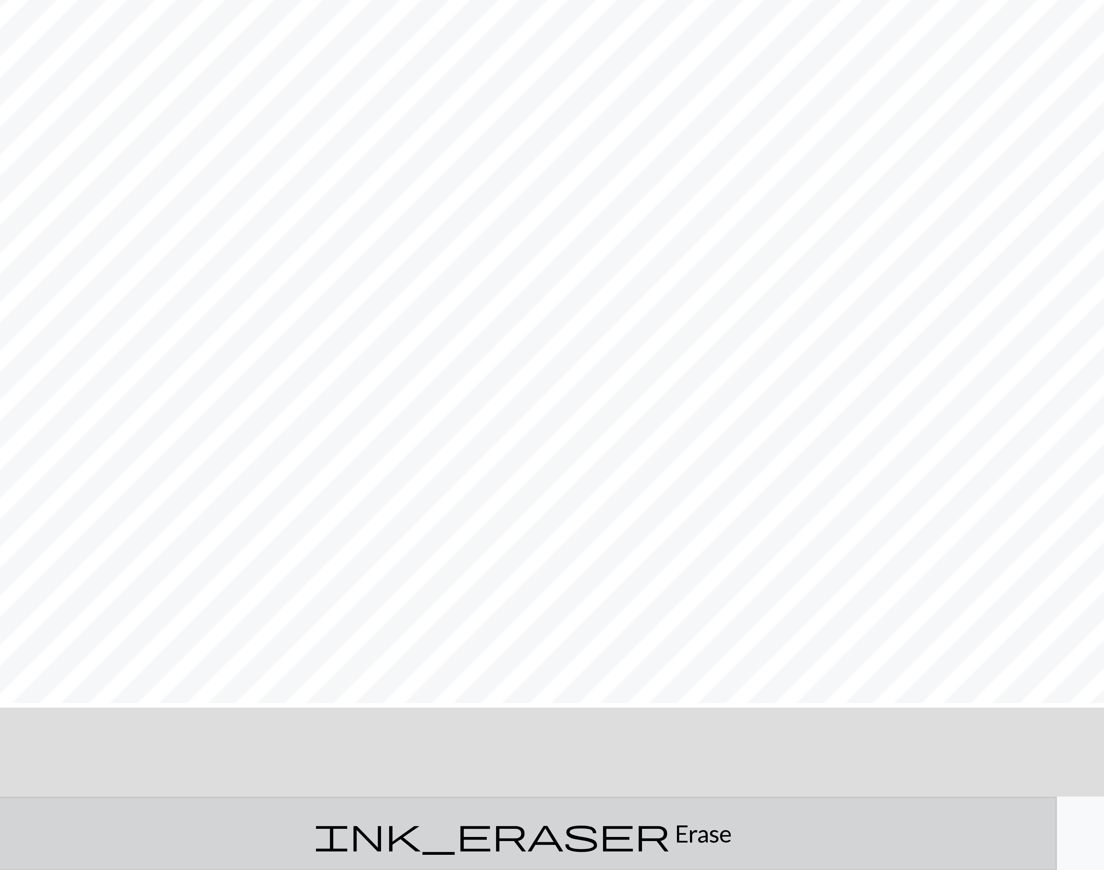
click at [740, 862] on span "Erase" at bounding box center [747, 860] width 15 height 7
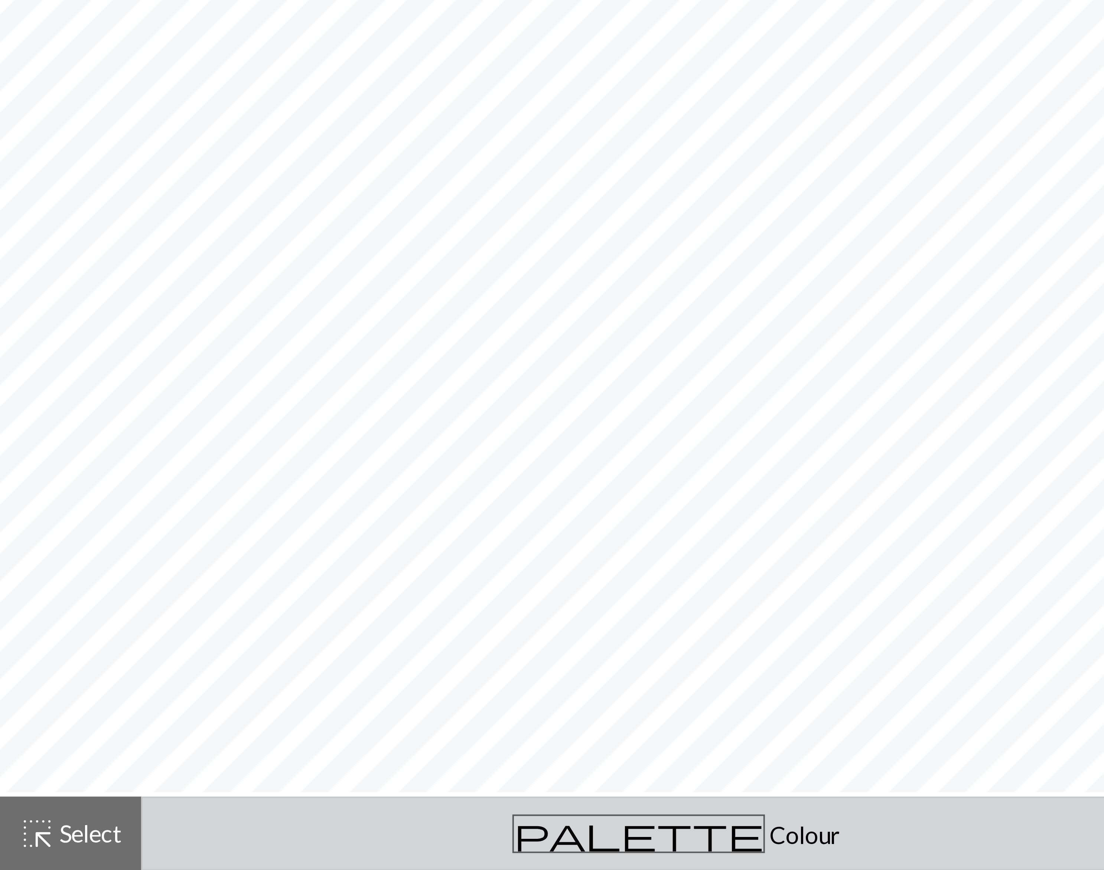
click at [163, 858] on span "palette" at bounding box center [159, 861] width 62 height 10
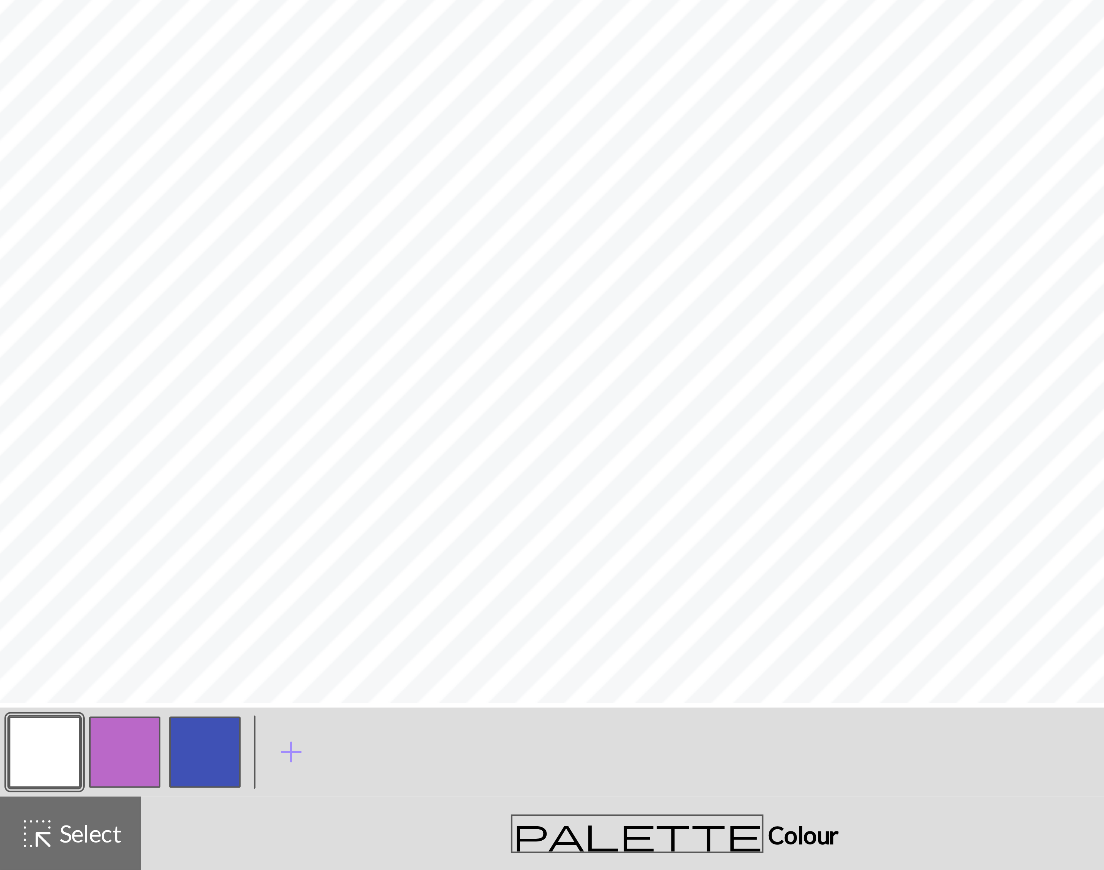
click at [43, 838] on button "button" at bounding box center [51, 841] width 18 height 18
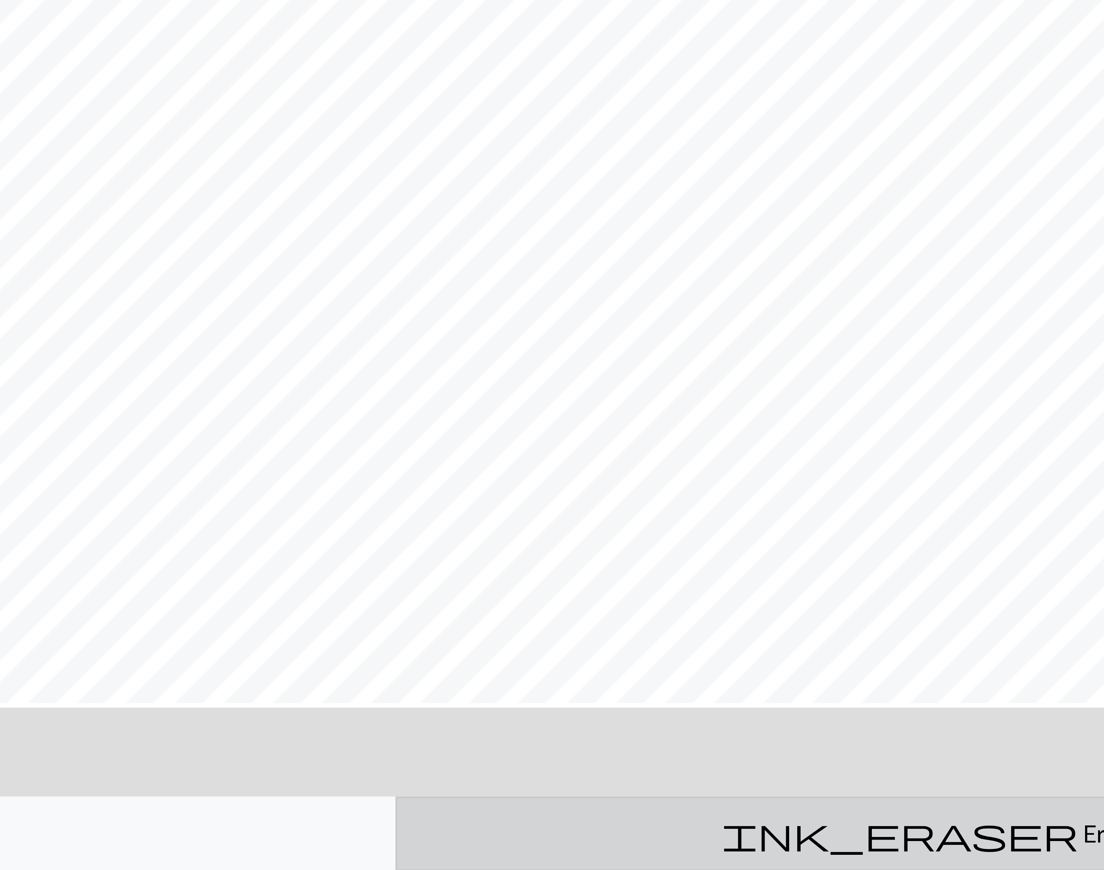
click at [693, 862] on span "ink_eraser" at bounding box center [695, 861] width 89 height 10
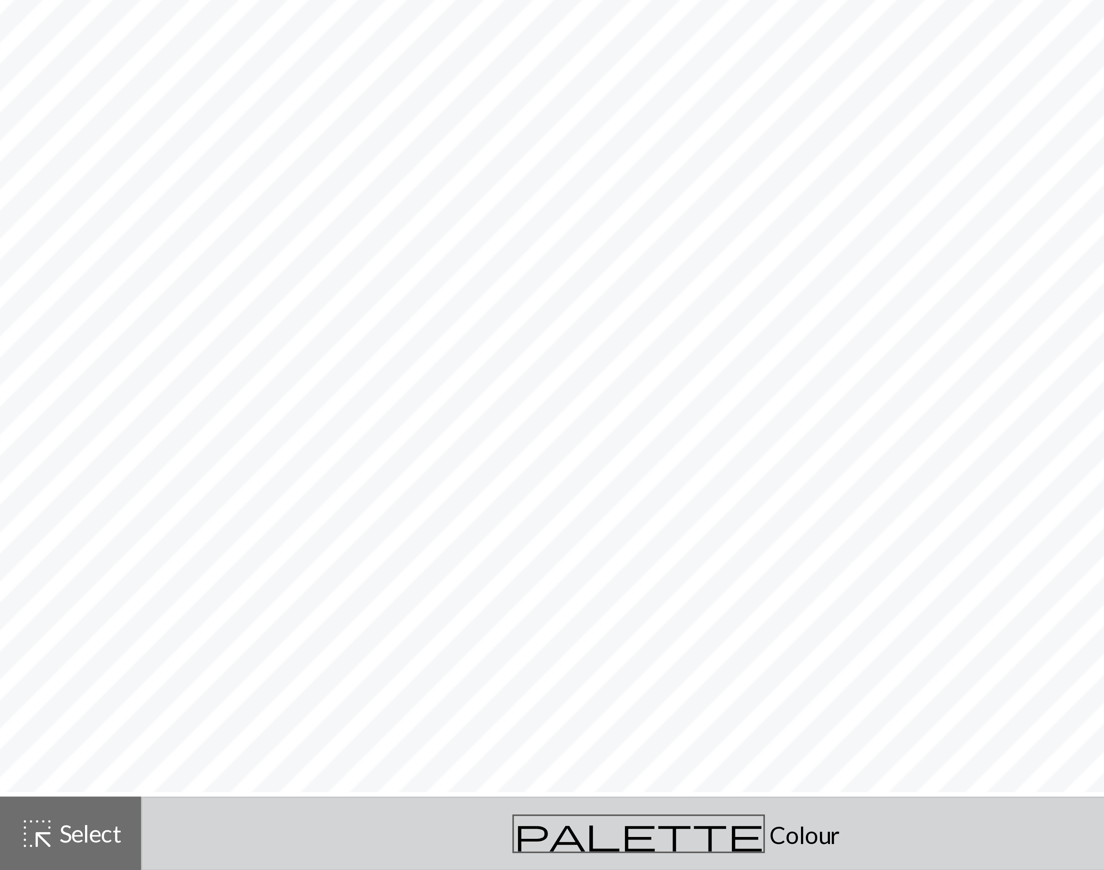
click at [191, 858] on span "Colour" at bounding box center [200, 861] width 19 height 7
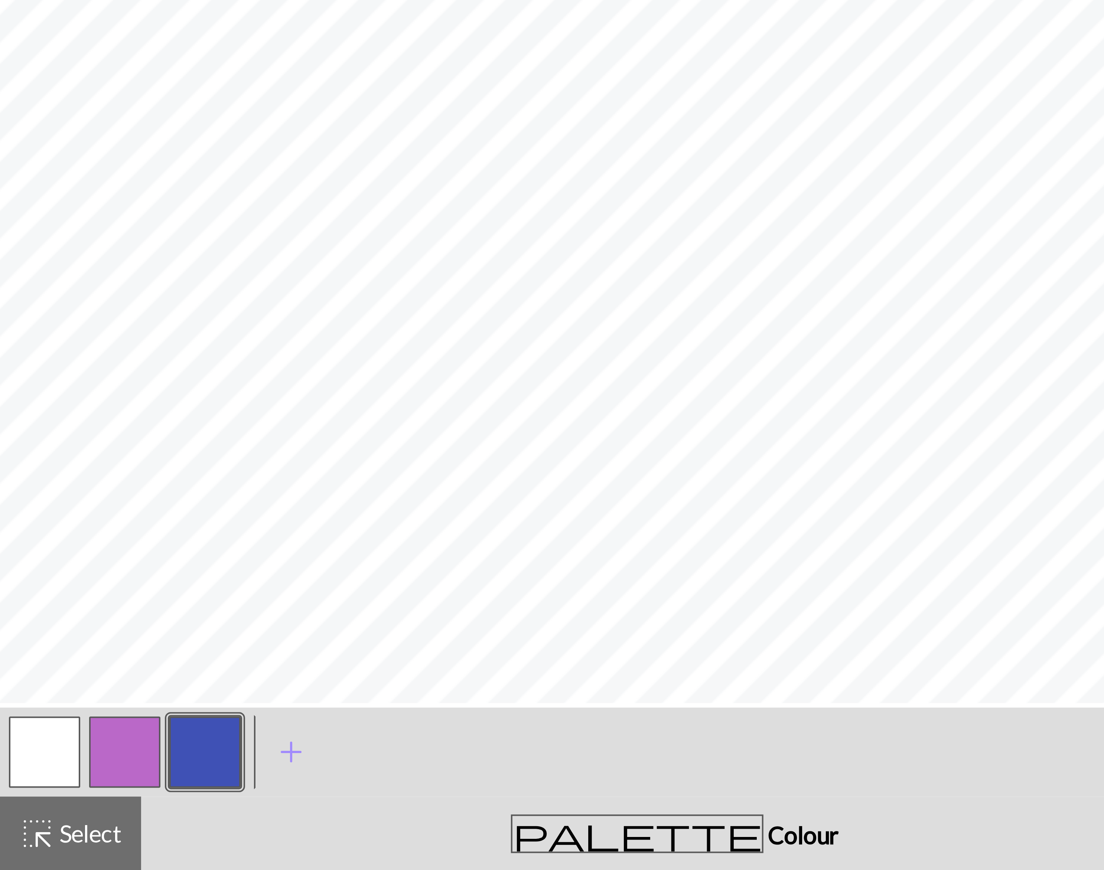
click at [46, 837] on button "button" at bounding box center [51, 841] width 18 height 18
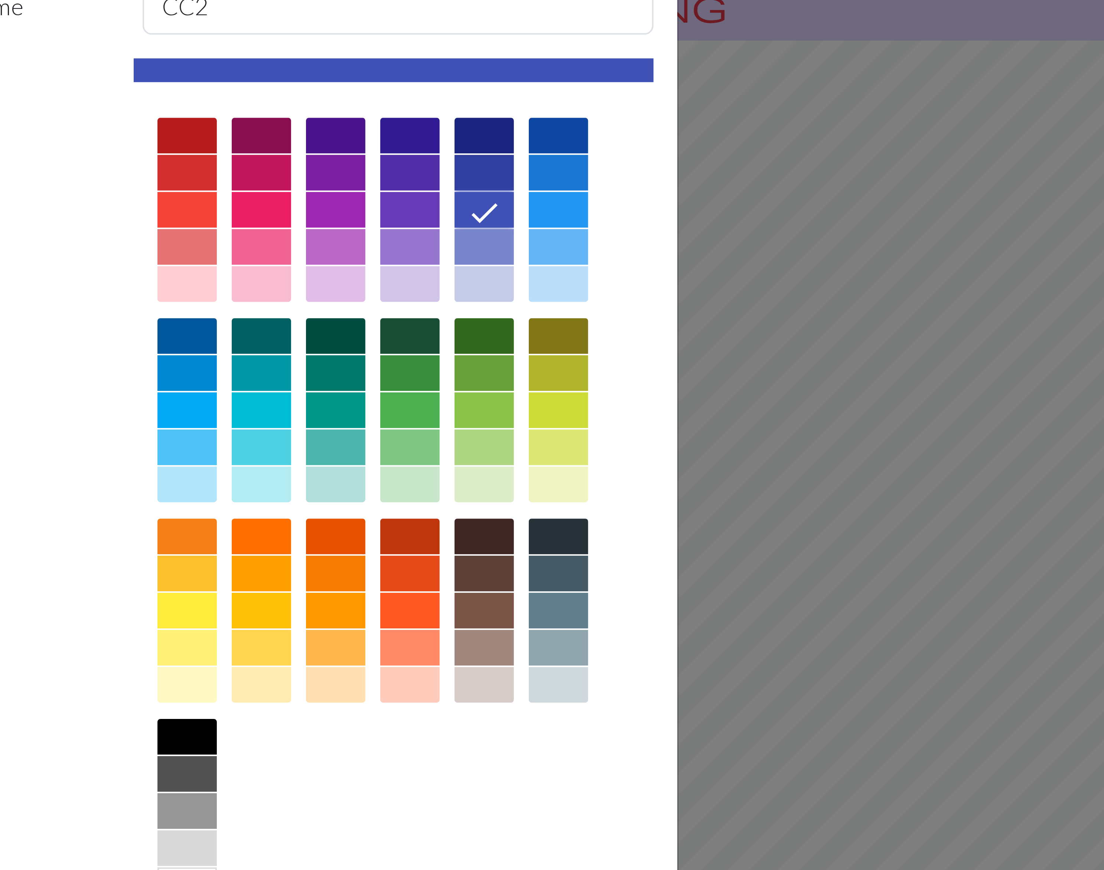
click at [601, 100] on div at bounding box center [598, 99] width 12 height 10
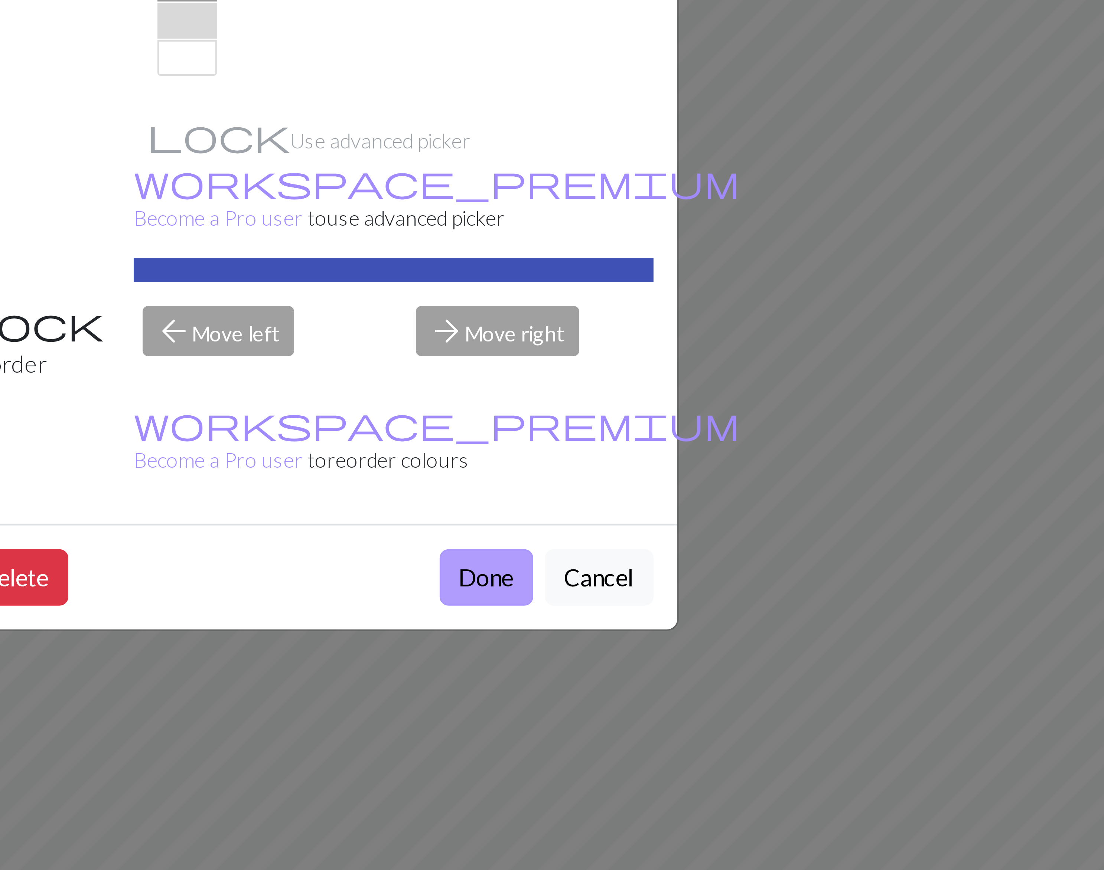
click at [599, 390] on button "Done" at bounding box center [596, 397] width 23 height 14
